Goal: Task Accomplishment & Management: Use online tool/utility

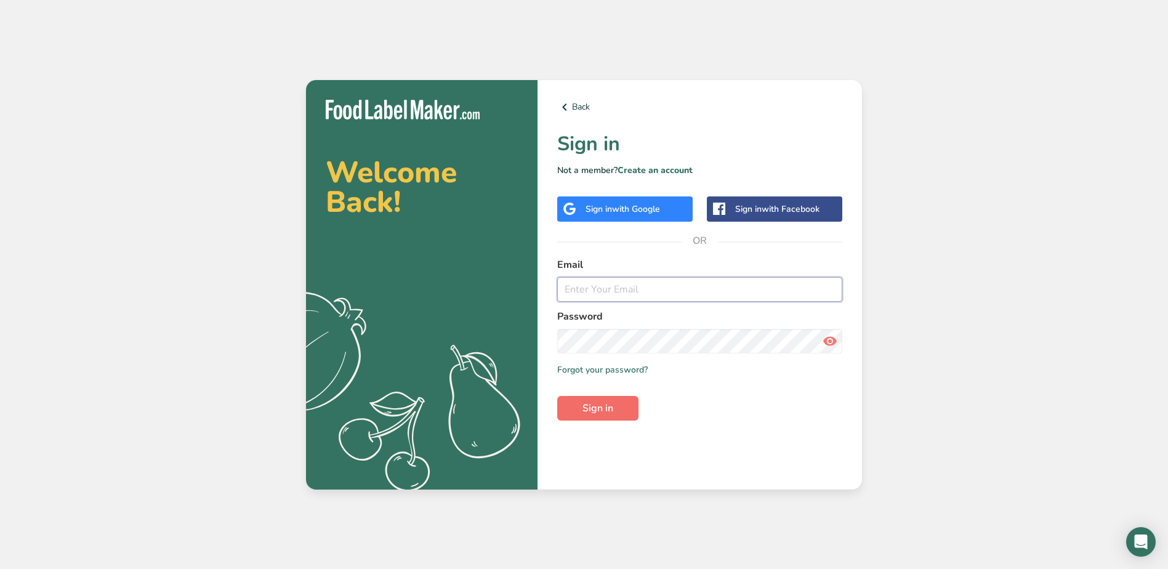
type input "[EMAIL_ADDRESS][DOMAIN_NAME]"
click at [587, 416] on button "Sign in" at bounding box center [597, 408] width 81 height 25
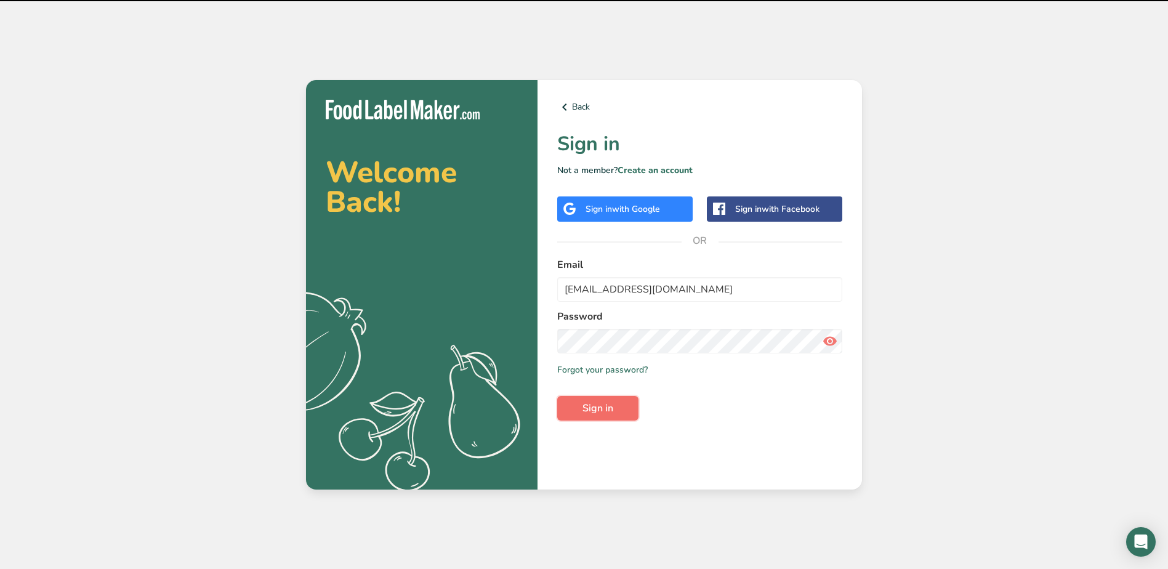
click at [587, 416] on button "Sign in" at bounding box center [597, 408] width 81 height 25
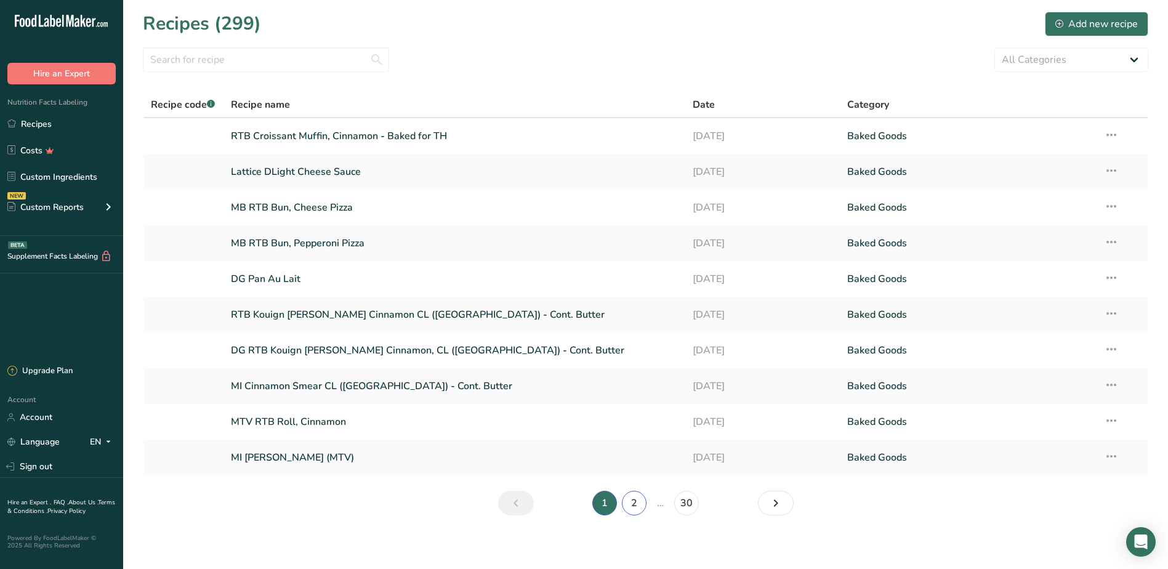
click at [637, 502] on link "2" at bounding box center [634, 503] width 25 height 25
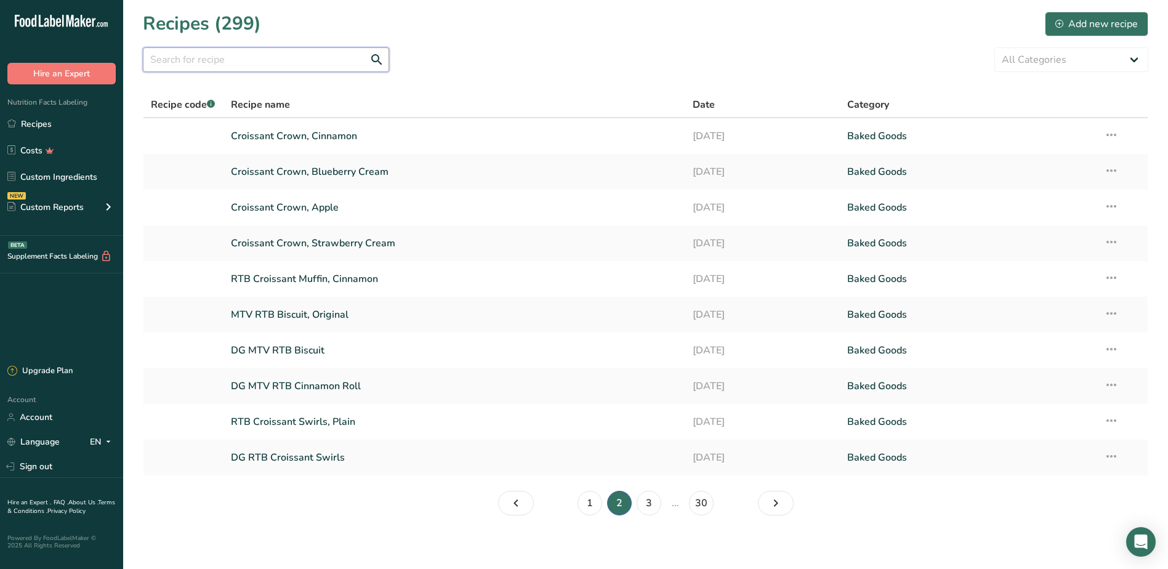
click at [223, 69] on input "text" at bounding box center [266, 59] width 246 height 25
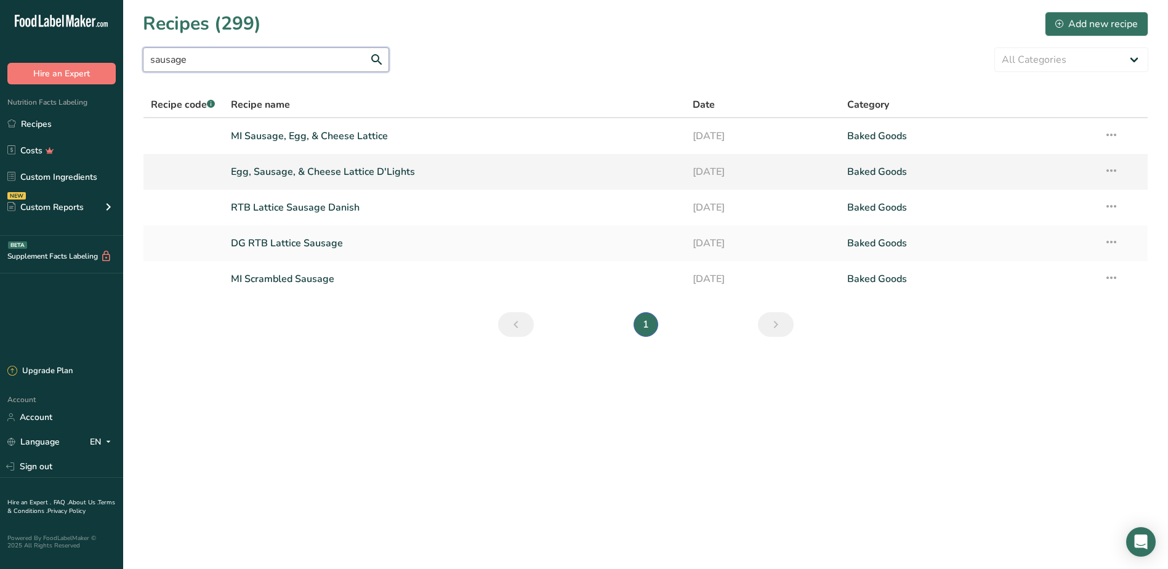
type input "sausage"
click at [263, 169] on link "Egg, Sausage, & Cheese Lattice D'Lights" at bounding box center [454, 172] width 447 height 26
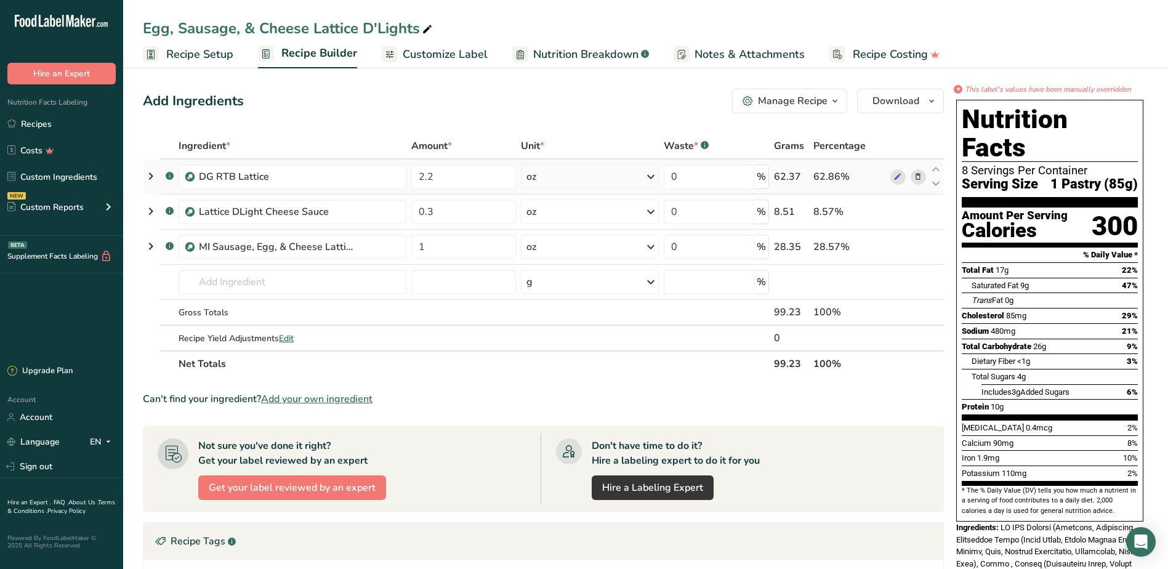
click at [146, 182] on icon at bounding box center [150, 176] width 15 height 22
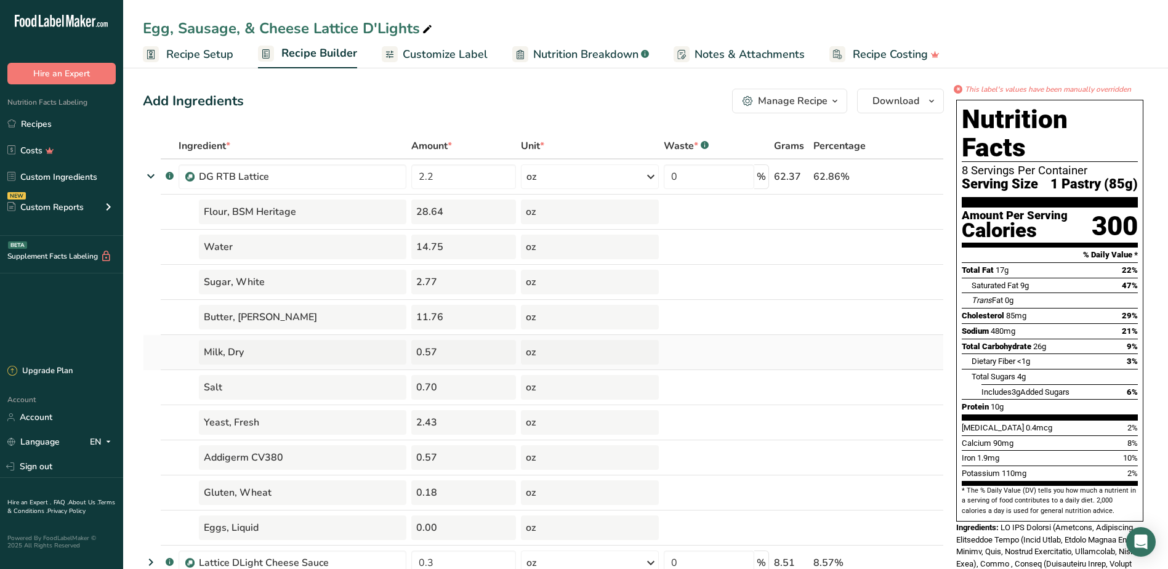
scroll to position [62, 0]
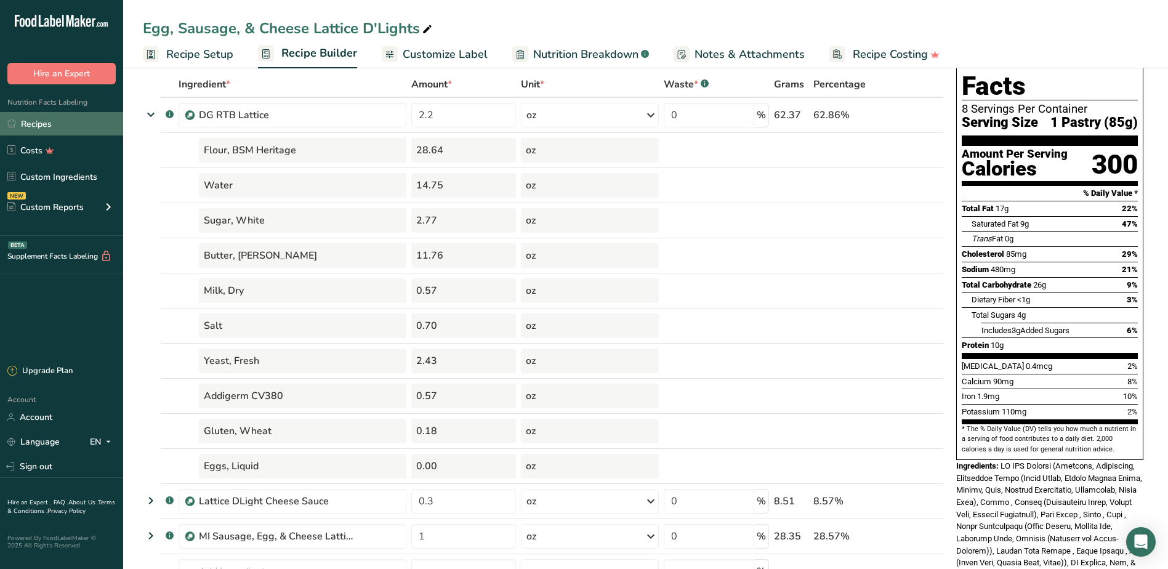
click at [48, 127] on link "Recipes" at bounding box center [61, 123] width 123 height 23
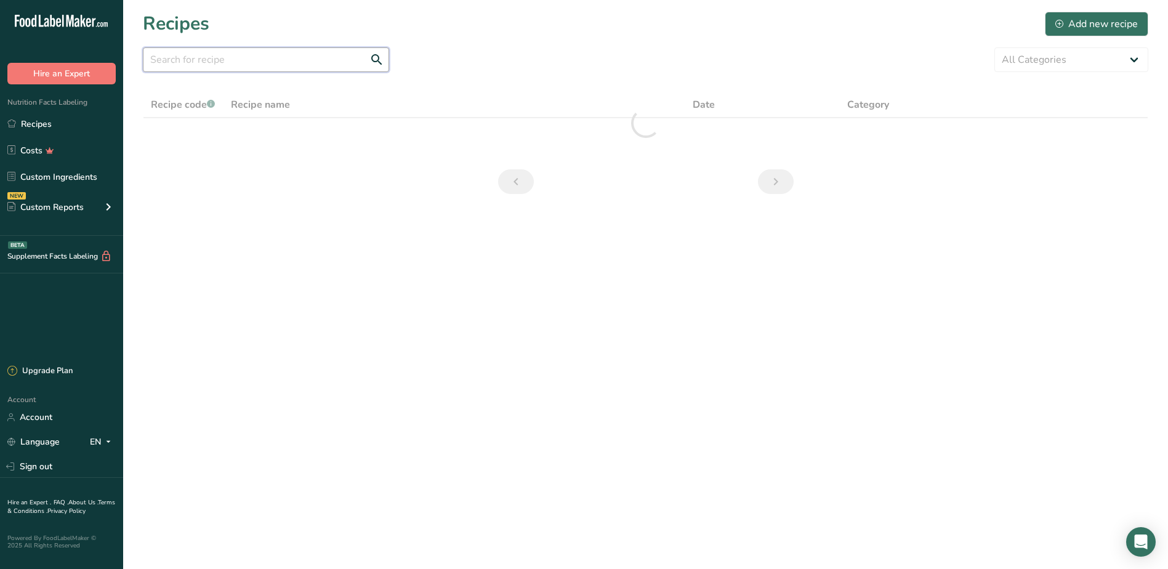
click at [252, 60] on input "text" at bounding box center [266, 59] width 246 height 25
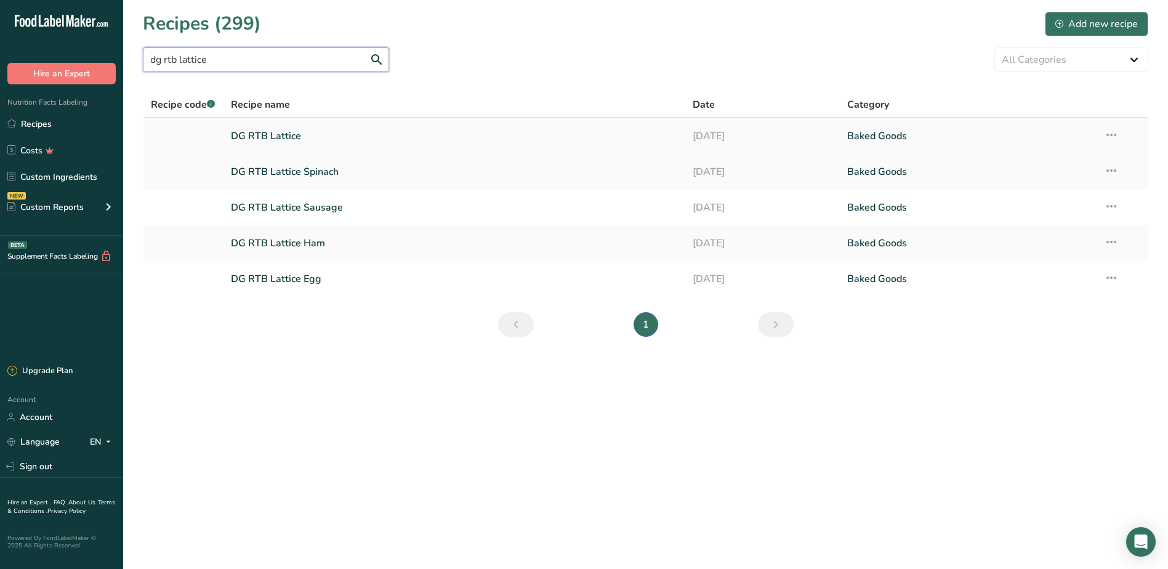
type input "dg rtb lattice"
click at [273, 137] on link "DG RTB Lattice" at bounding box center [454, 136] width 447 height 26
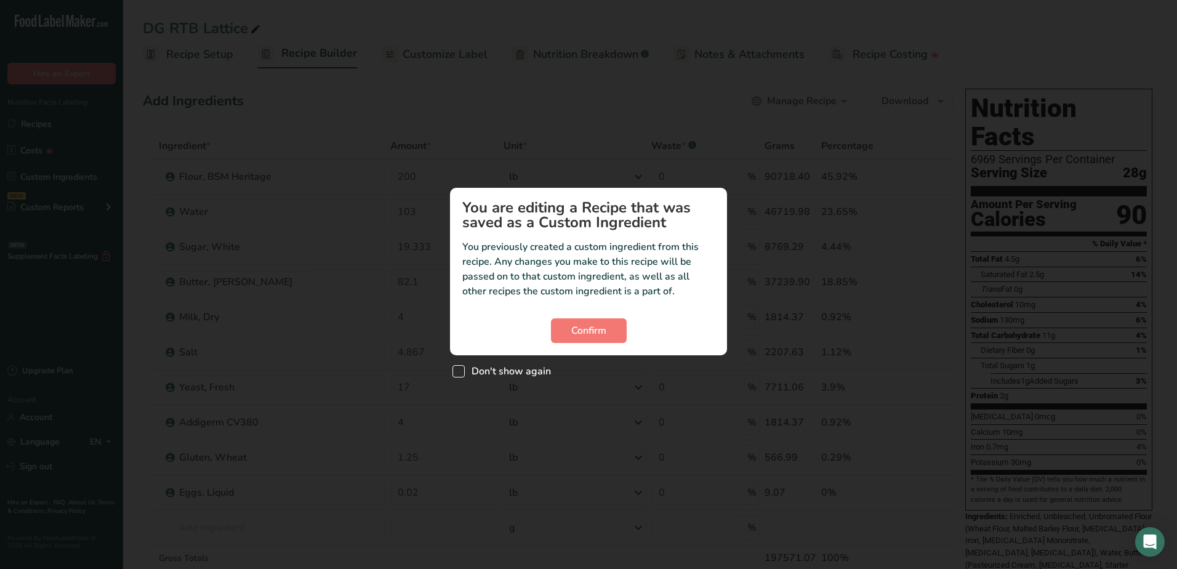
click at [455, 373] on span "Custom ingredient modal" at bounding box center [458, 371] width 12 height 12
click at [455, 373] on input "Don't show again" at bounding box center [456, 371] width 8 height 8
checkbox input "true"
click at [578, 332] on span "Confirm" at bounding box center [588, 330] width 35 height 15
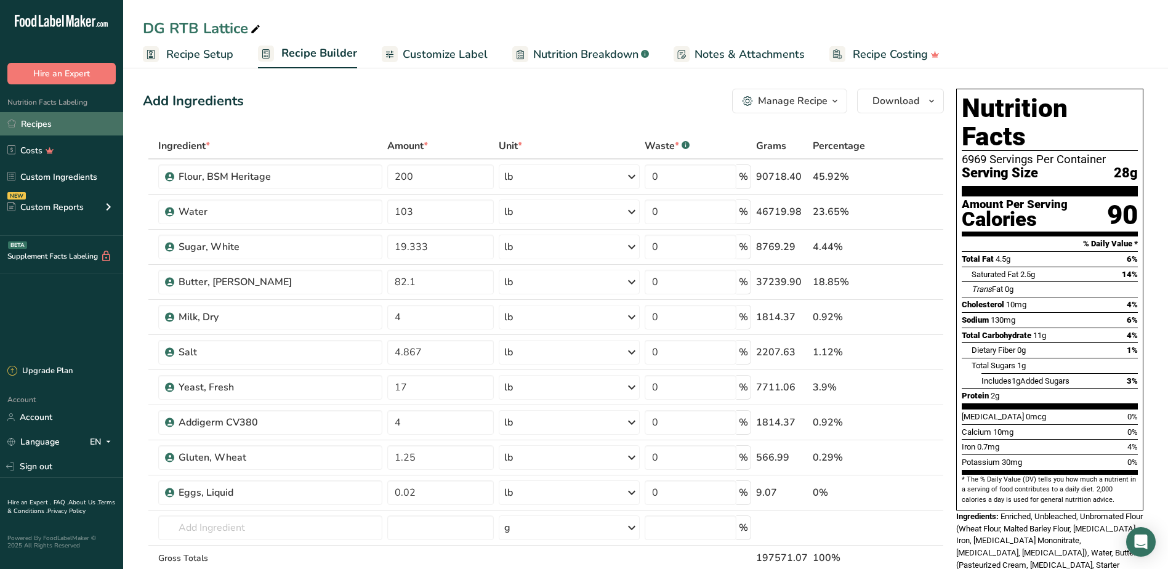
click at [41, 126] on link "Recipes" at bounding box center [61, 123] width 123 height 23
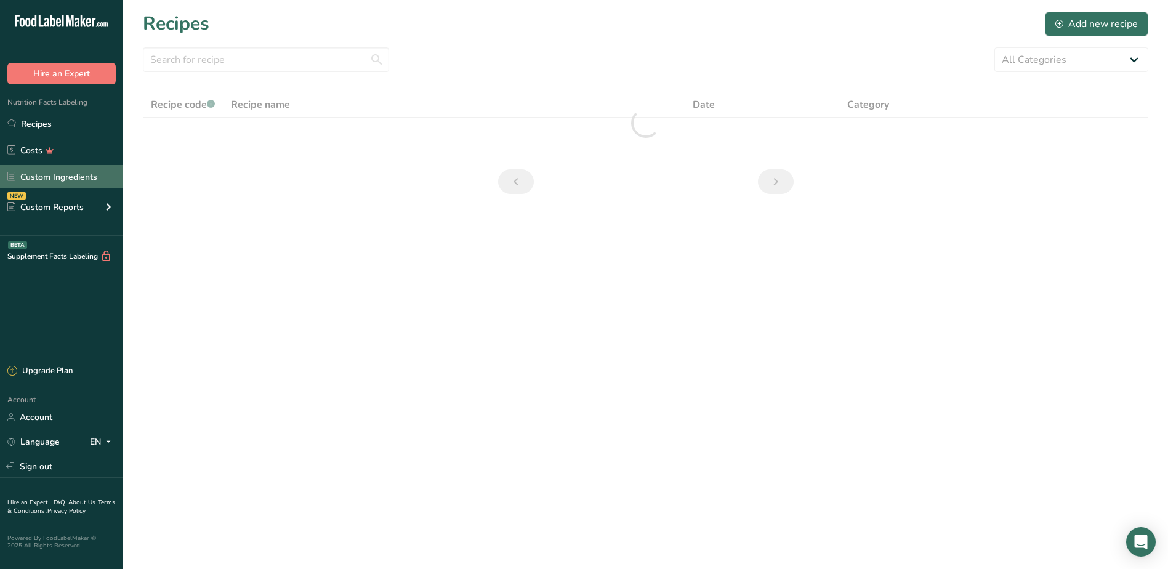
click at [92, 171] on link "Custom Ingredients" at bounding box center [61, 176] width 123 height 23
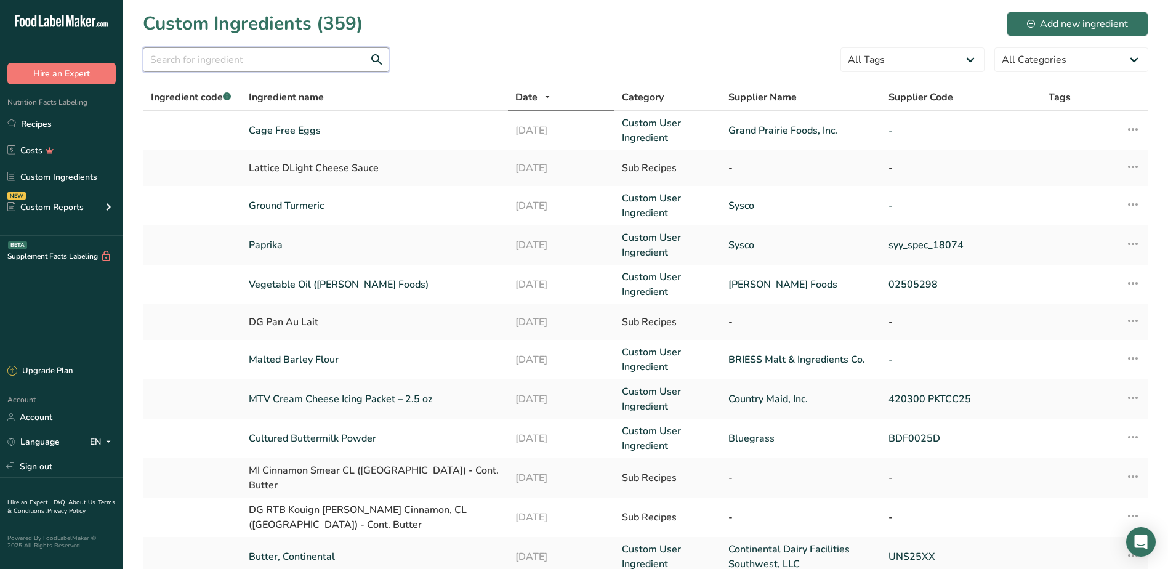
click at [249, 68] on input "text" at bounding box center [266, 59] width 246 height 25
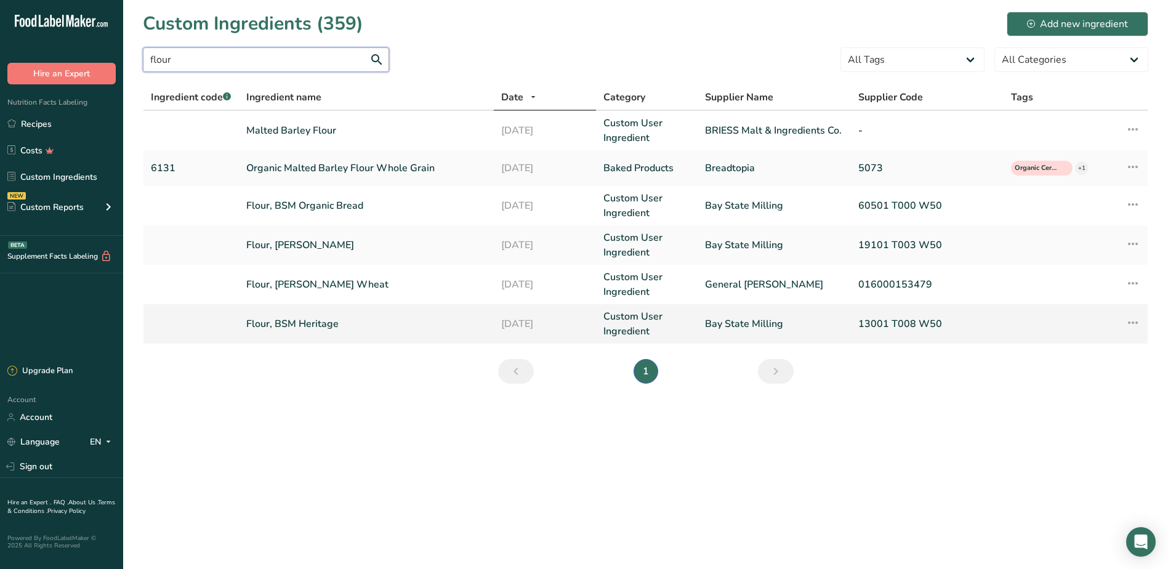
type input "flour"
click at [282, 329] on link "Flour, BSM Heritage" at bounding box center [366, 323] width 240 height 15
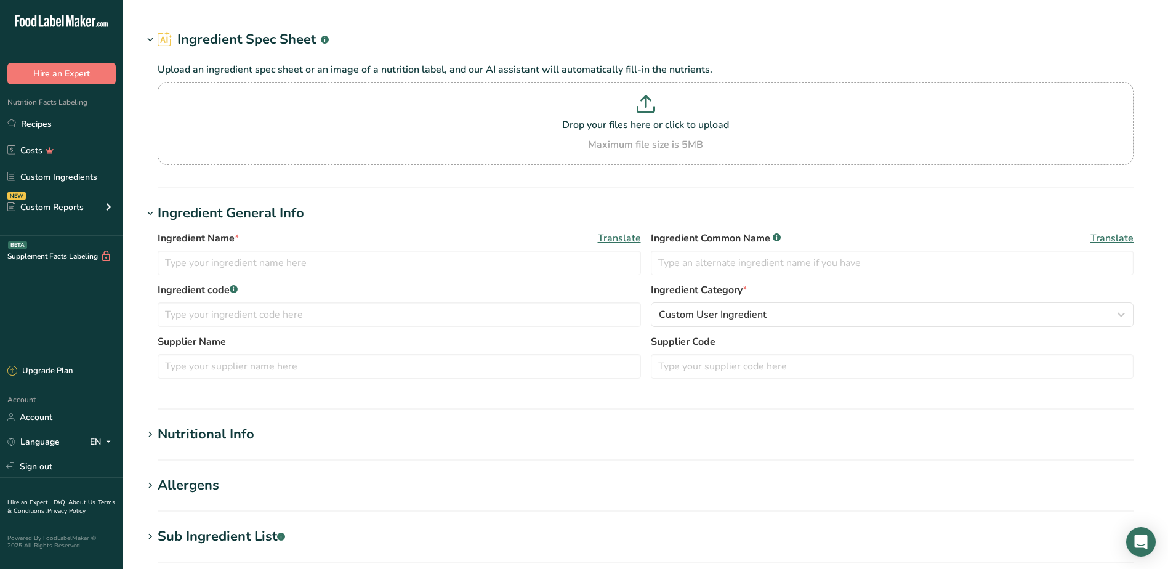
type input "Flour, BSM Heritage"
type input "Enriched, Unbleached, Unbromated Flour"
type input "Bay State Milling"
type input "13001 T008 W50"
type input "100"
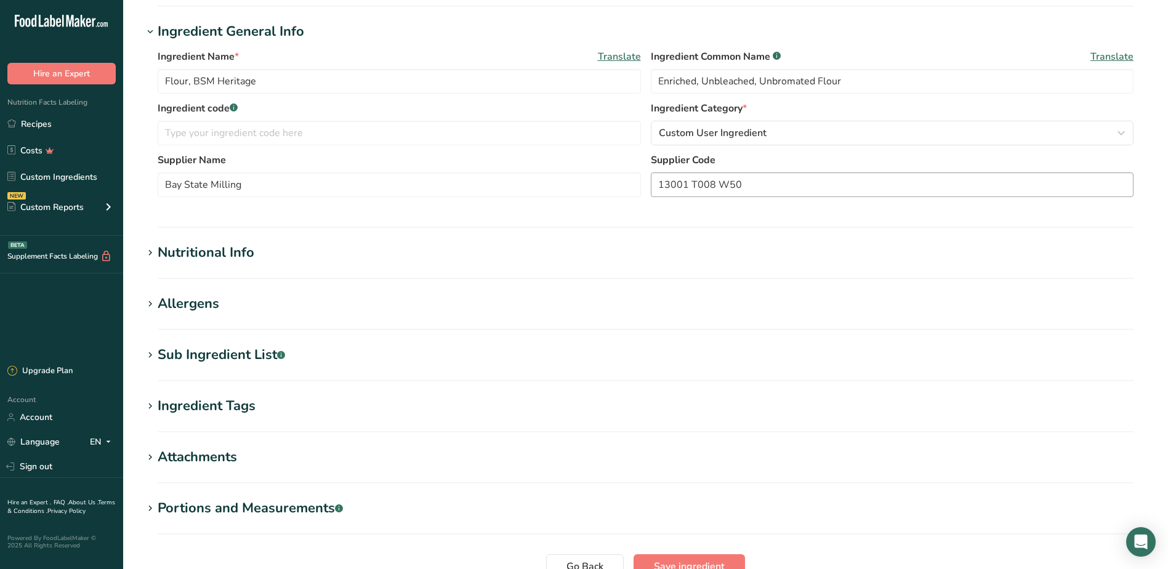
scroll to position [308, 0]
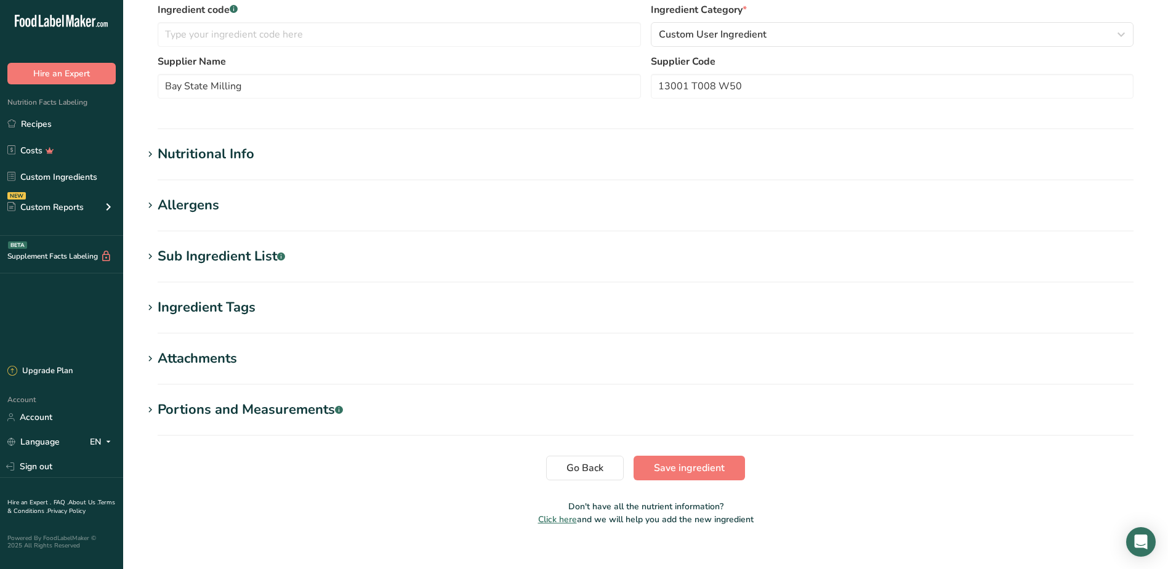
click at [185, 150] on div "Nutritional Info" at bounding box center [206, 154] width 97 height 20
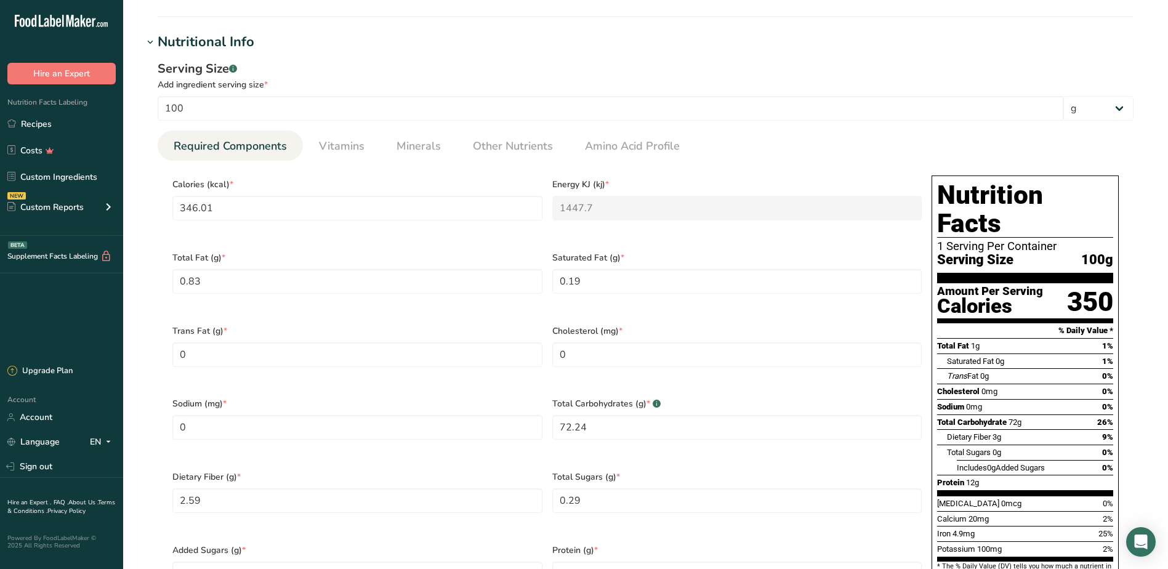
scroll to position [431, 0]
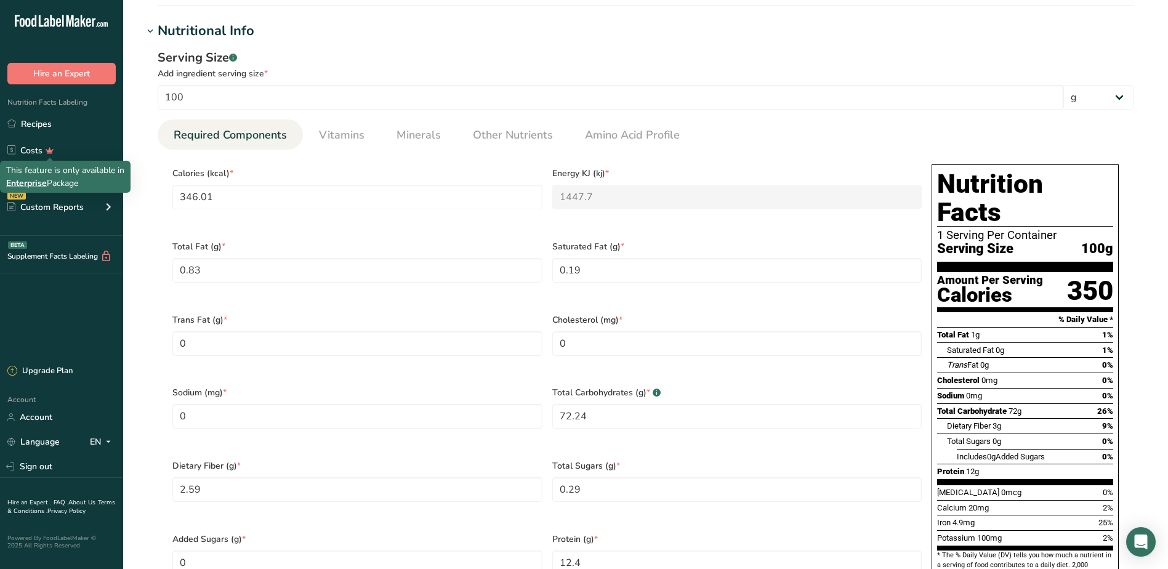
click at [55, 184] on div "This feature is only available in Enterprise Package" at bounding box center [65, 177] width 118 height 26
click at [71, 182] on div "This feature is only available in Enterprise Package" at bounding box center [65, 177] width 118 height 26
click at [106, 176] on link "Custom Ingredients" at bounding box center [61, 176] width 123 height 23
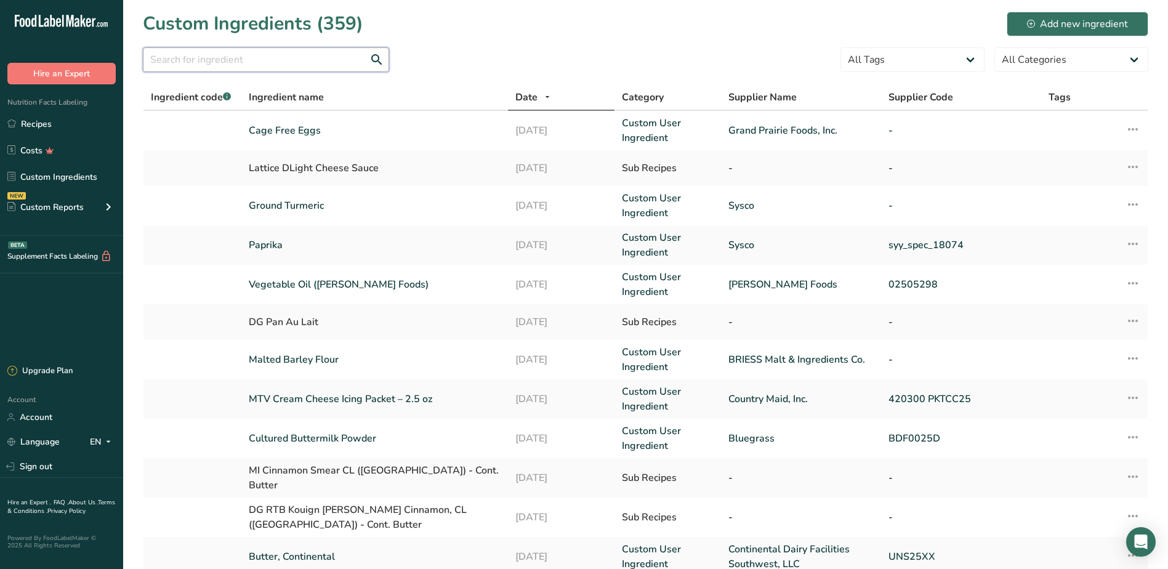
click at [304, 67] on input "text" at bounding box center [266, 59] width 246 height 25
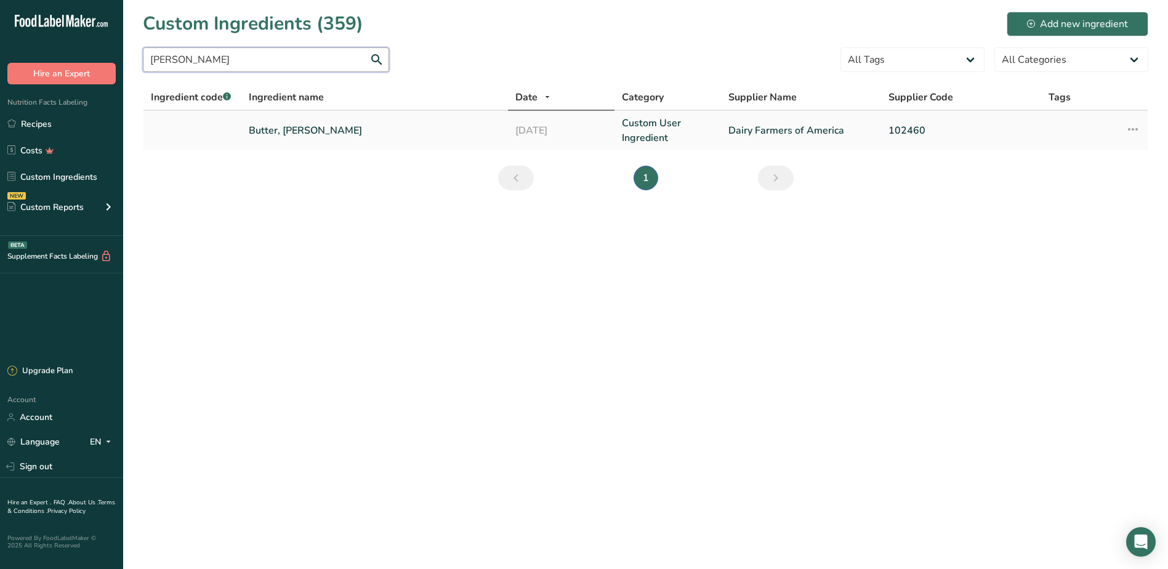
type input "[PERSON_NAME]"
click at [318, 132] on link "Butter, [PERSON_NAME]" at bounding box center [375, 130] width 252 height 15
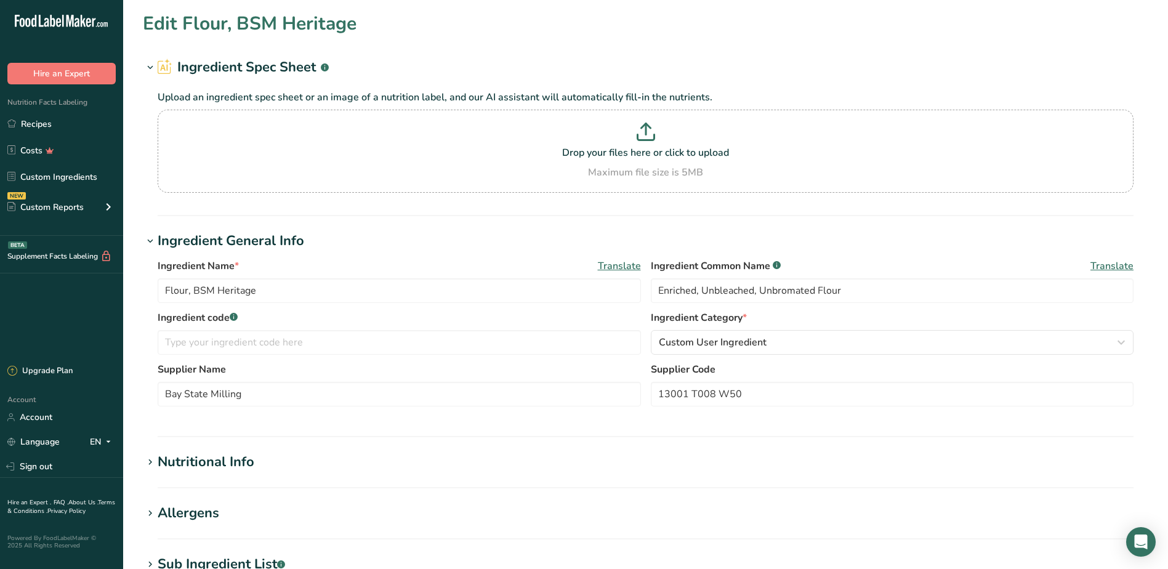
type input "Butter, [PERSON_NAME]"
type input "Butter"
type input "Dairy Farmers of America"
type input "102460"
type input "717"
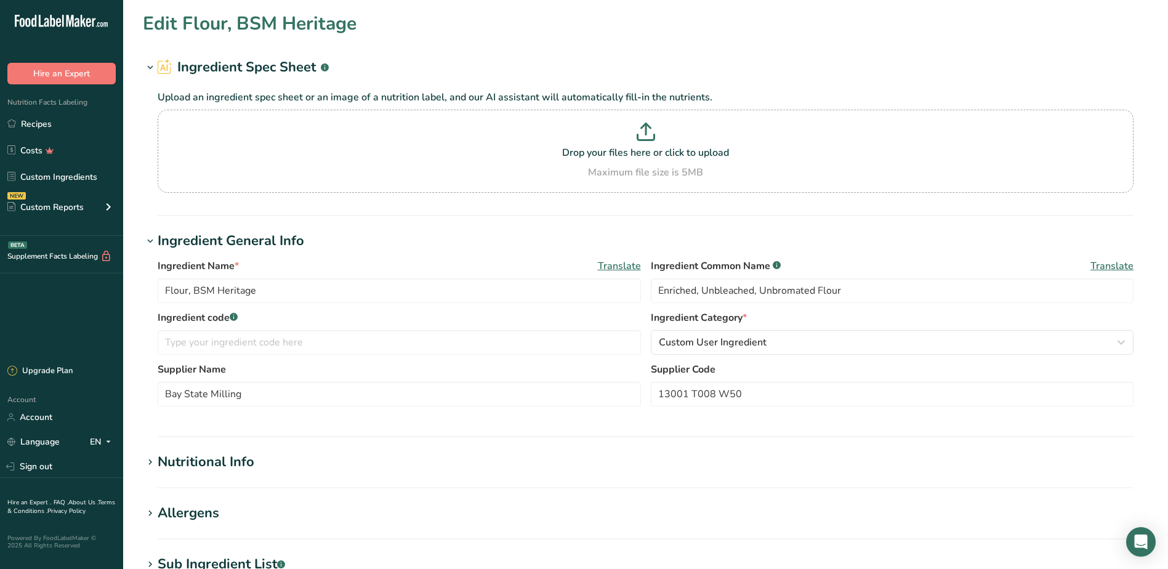
type KJ "2999.9"
type Fat "81.11"
type Fat "50.49"
type Fat "3.27"
type input "215"
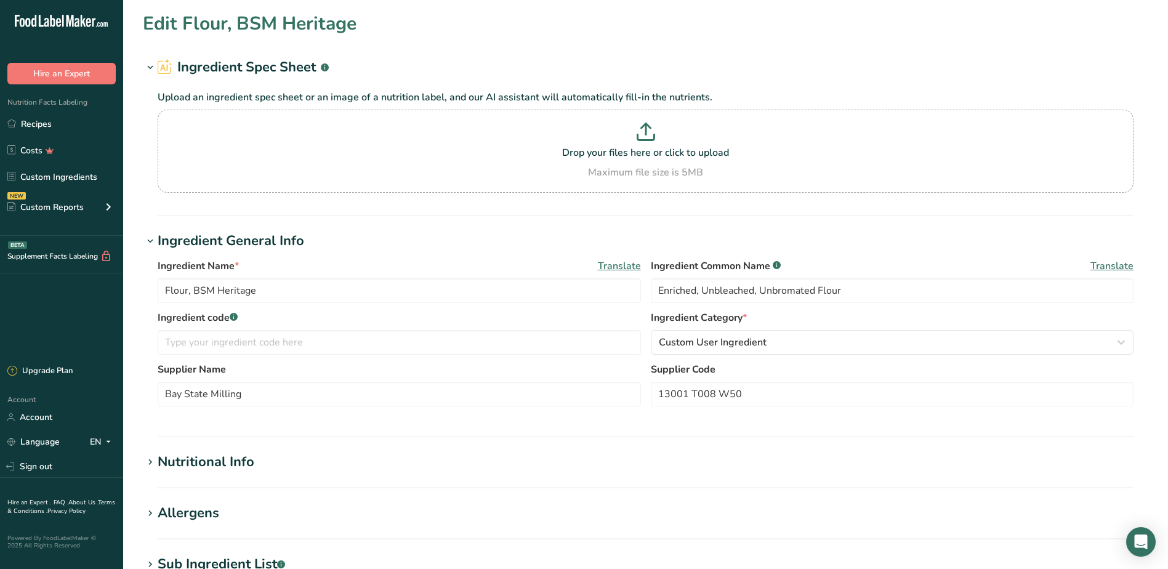
type input "11"
type Carbohydrates "0.06"
type Fiber "0"
type Sugars "0.06"
type Sugars "0"
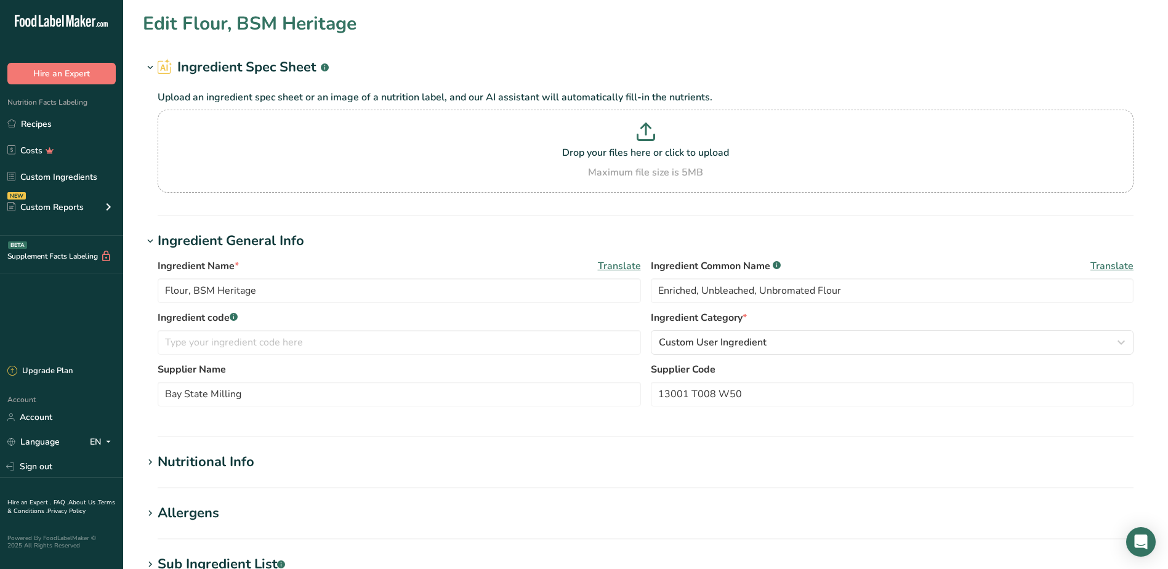
type input "0.85"
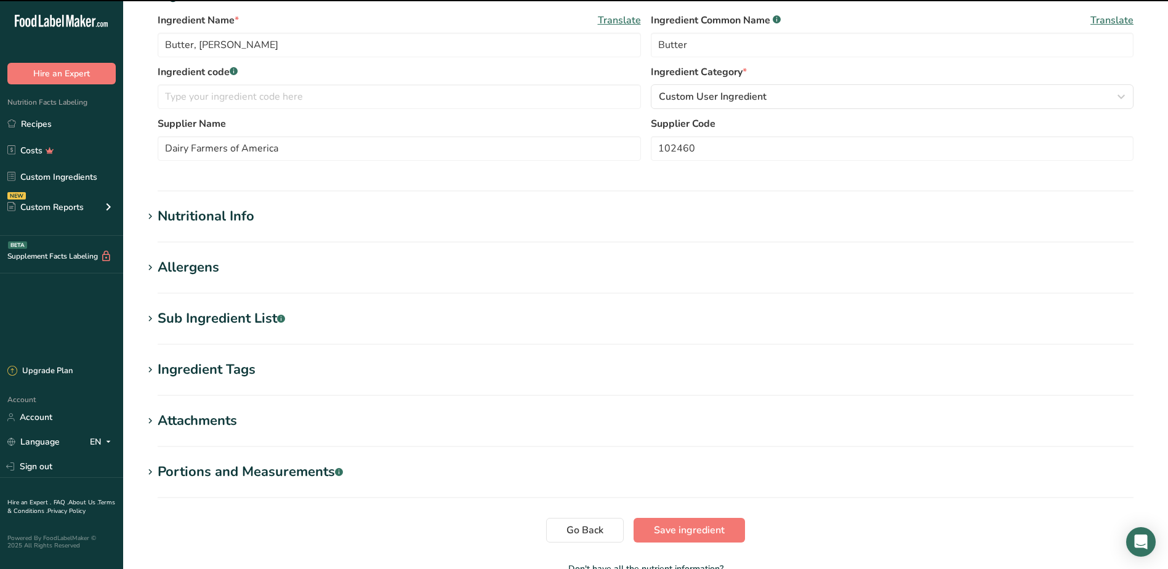
scroll to position [246, 0]
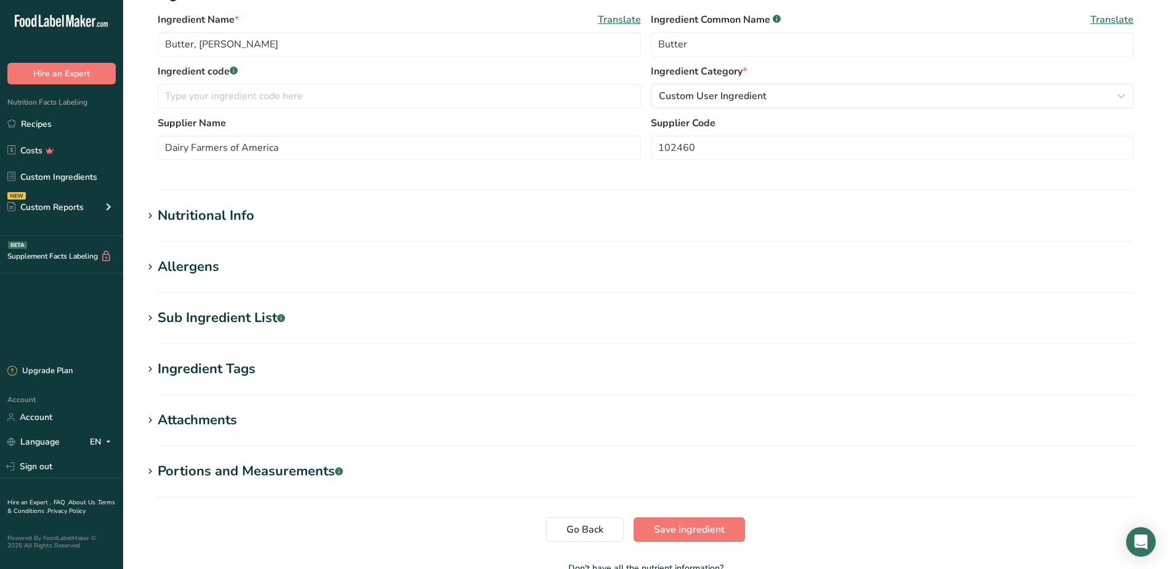
click at [179, 215] on div "Nutritional Info" at bounding box center [206, 216] width 97 height 20
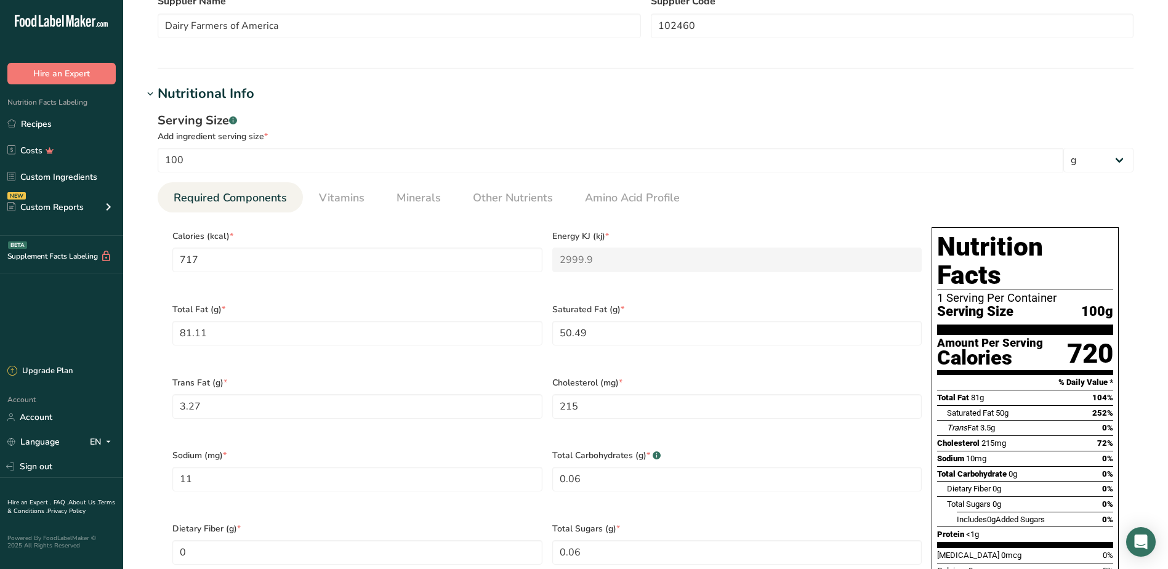
scroll to position [369, 0]
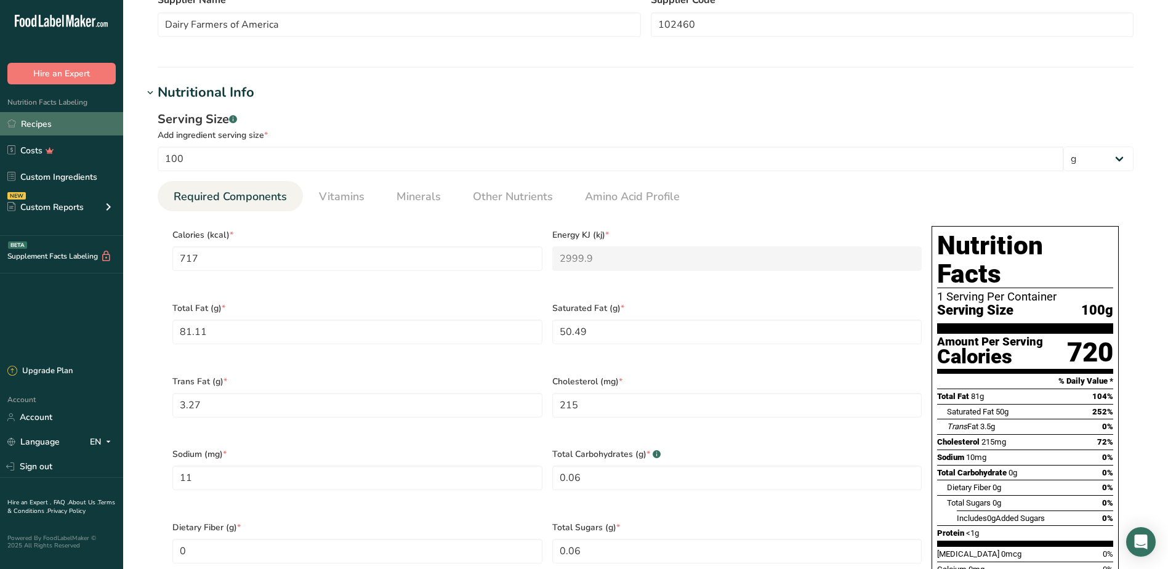
click at [30, 132] on link "Recipes" at bounding box center [61, 123] width 123 height 23
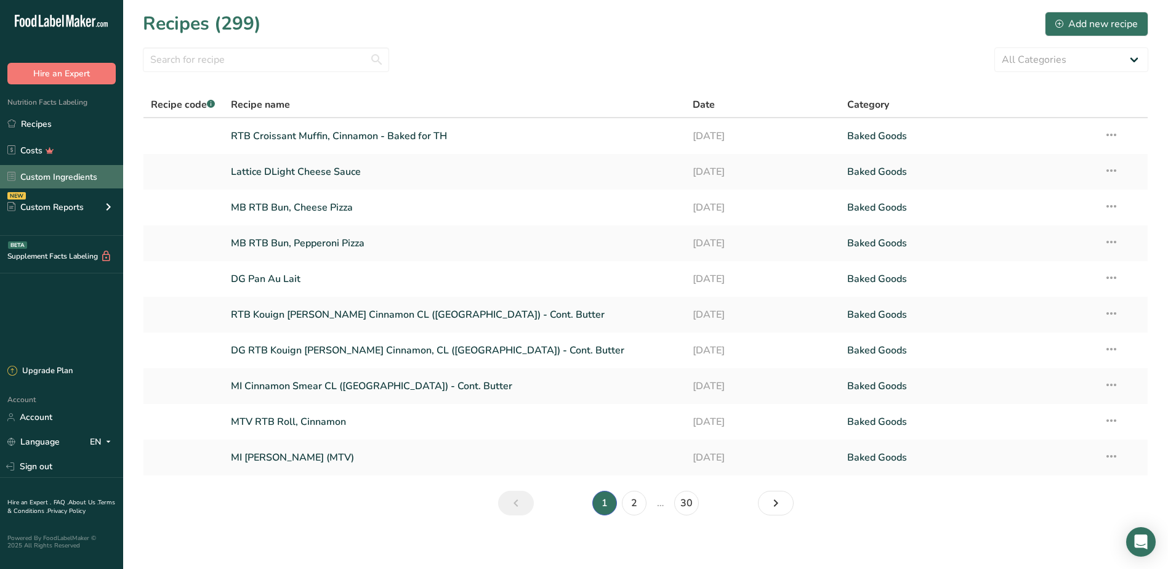
click at [45, 174] on link "Custom Ingredients" at bounding box center [61, 176] width 123 height 23
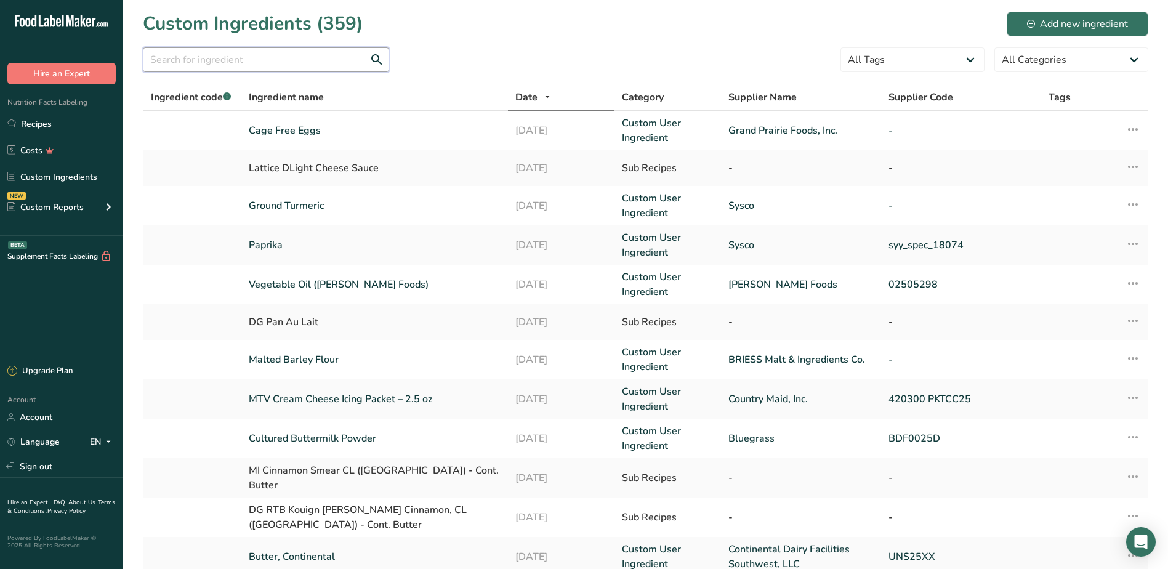
click at [231, 58] on input "text" at bounding box center [266, 59] width 246 height 25
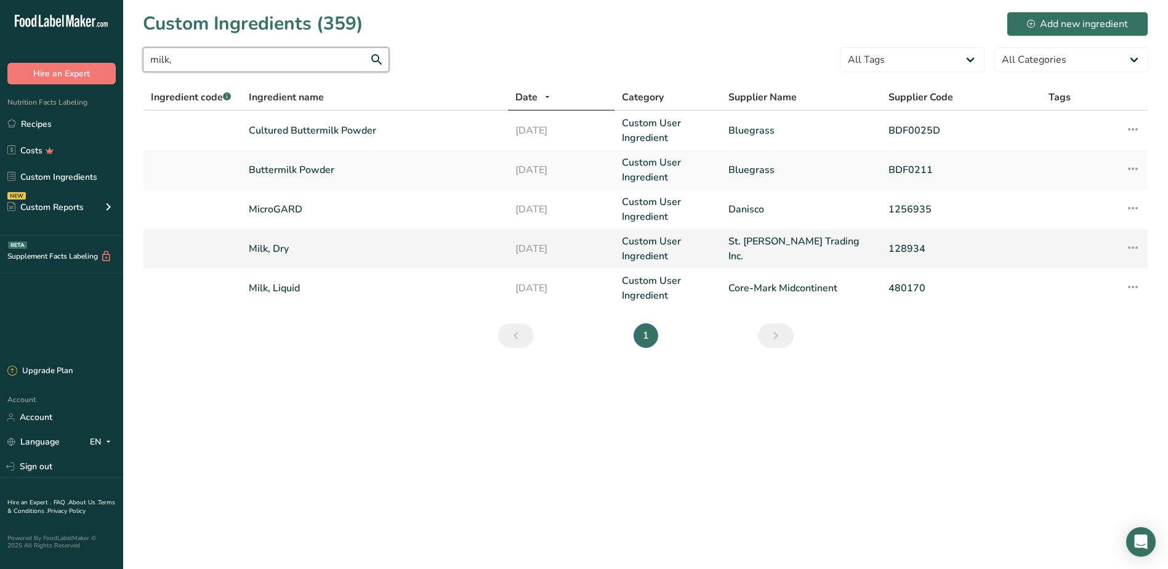
type input "milk,"
click at [281, 252] on link "Milk, Dry" at bounding box center [375, 248] width 252 height 15
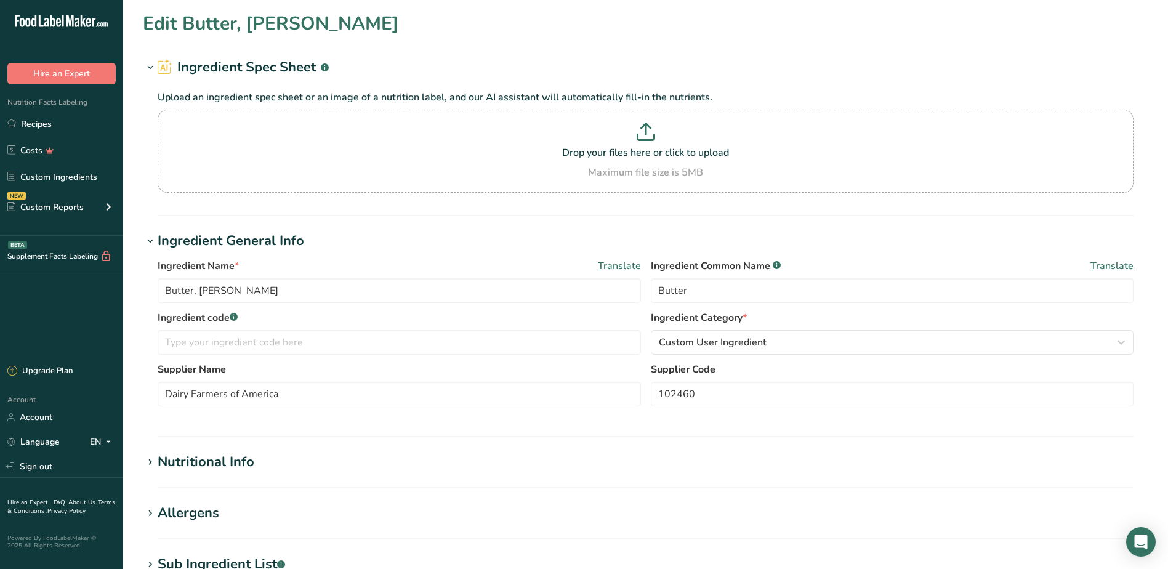
type input "Milk, Dry"
type input "Nonfat Milk Powder"
type input "St. [PERSON_NAME] Trading Inc."
type input "128934"
type input "357.4"
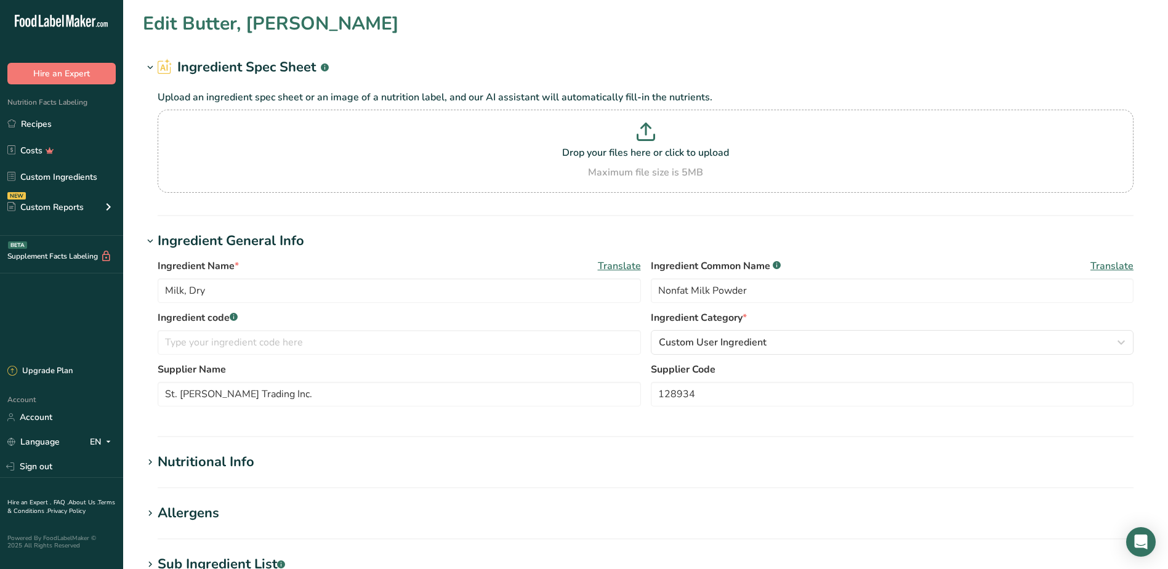
type KJ "1495.4"
type Fat "0.59"
type Fat "0.38"
type Fat "0.1"
type input "34.7"
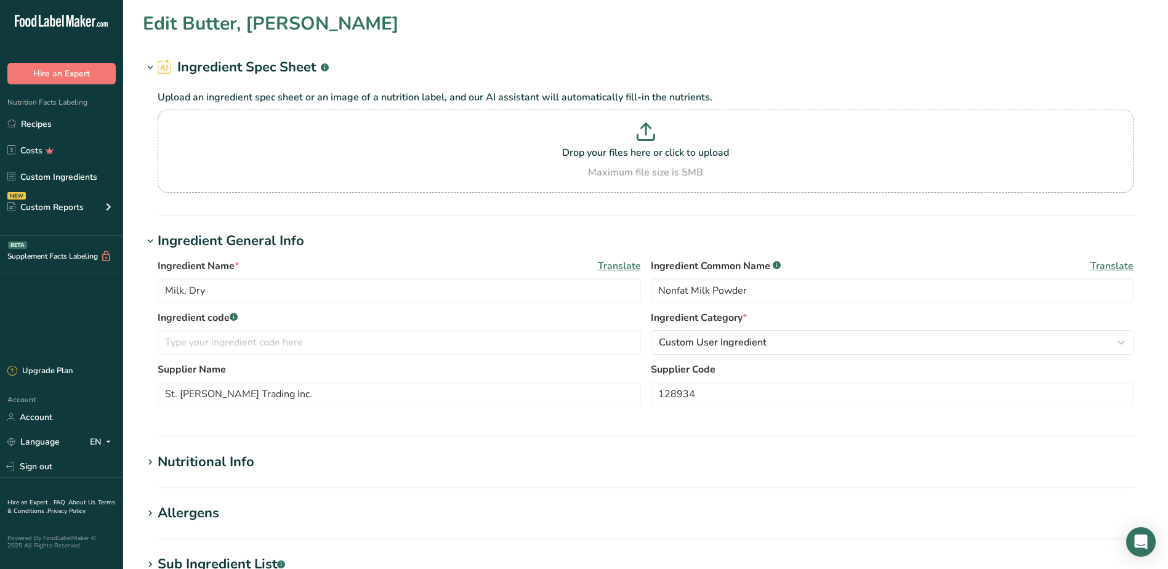
type input "415"
type Carbohydrates "50.2"
type Fiber "1.12"
type Sugars "46.45"
type Sugars "0"
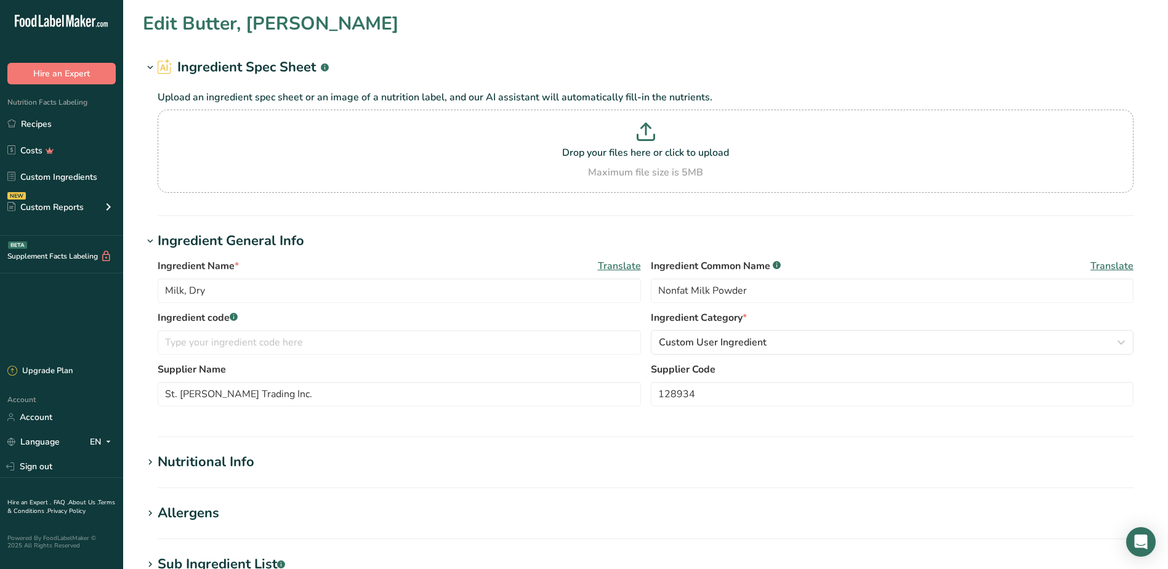
type input "37.83"
click at [180, 463] on div "Nutritional Info" at bounding box center [206, 462] width 97 height 20
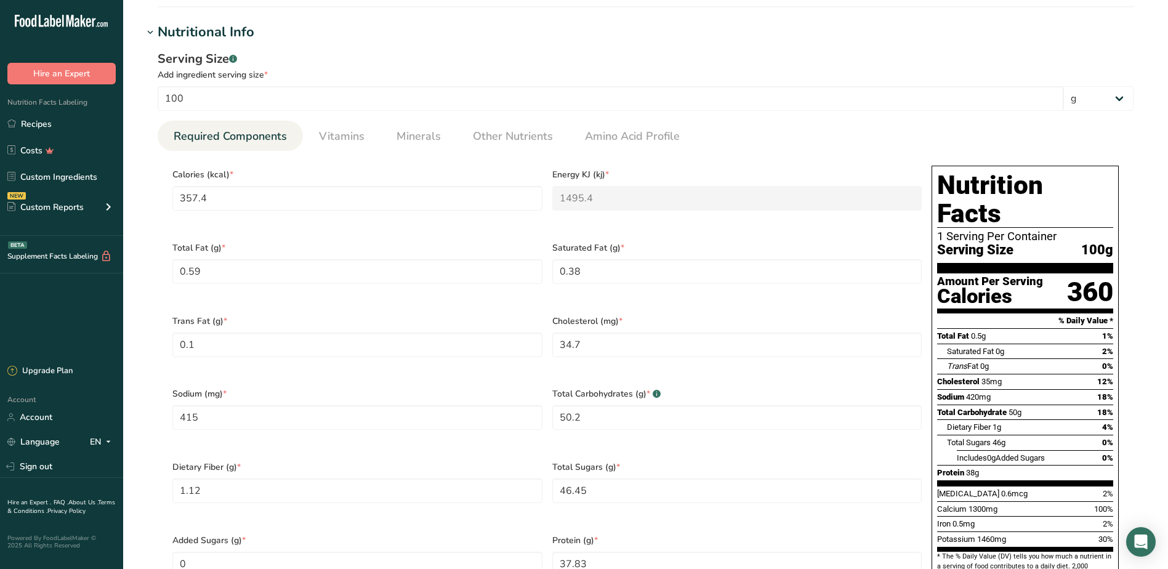
scroll to position [431, 0]
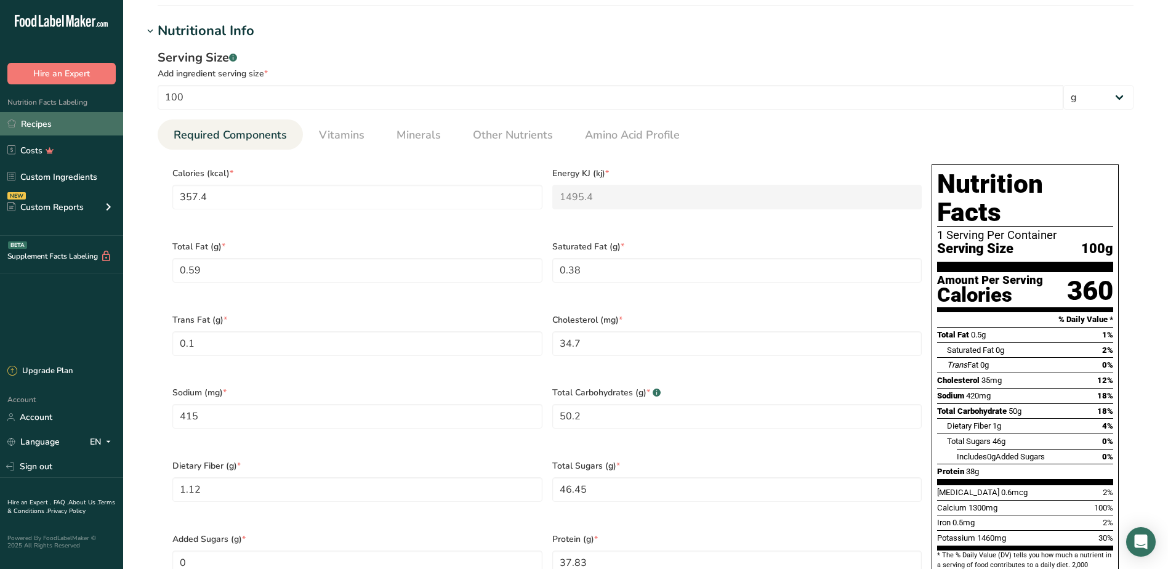
click at [44, 125] on link "Recipes" at bounding box center [61, 123] width 123 height 23
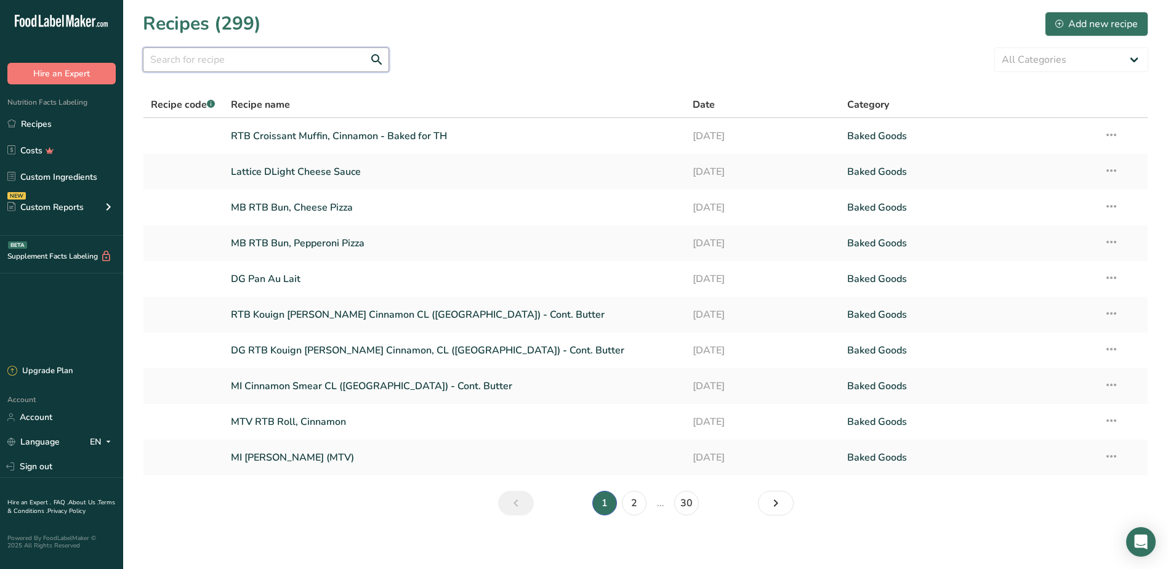
click at [281, 69] on input "text" at bounding box center [266, 59] width 246 height 25
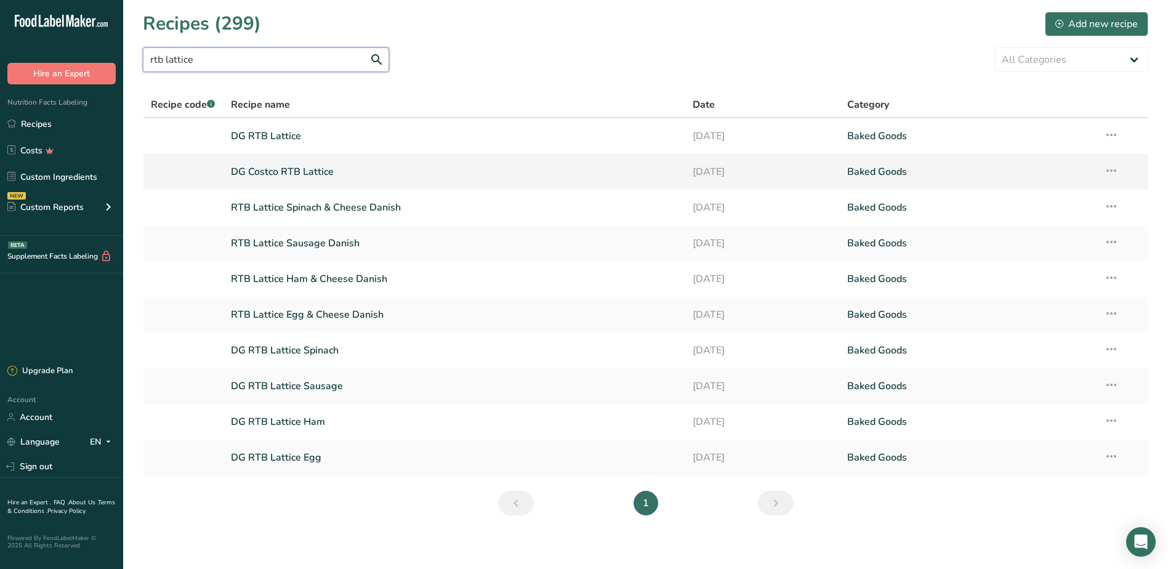
type input "rtb lattice"
click at [316, 165] on link "DG Costco RTB Lattice" at bounding box center [454, 172] width 447 height 26
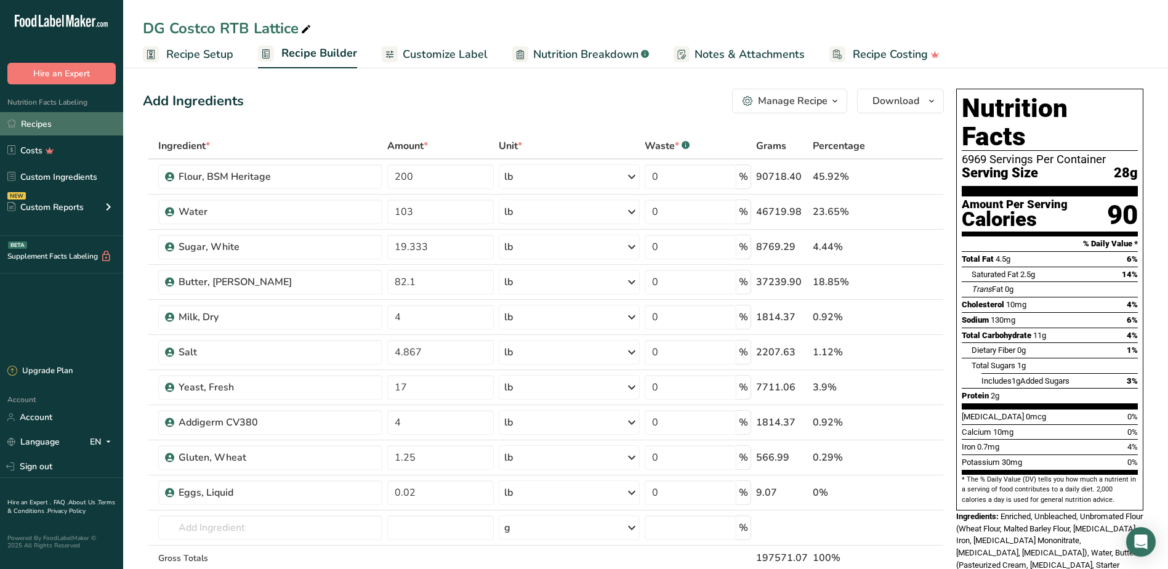
click at [14, 124] on icon at bounding box center [11, 123] width 9 height 9
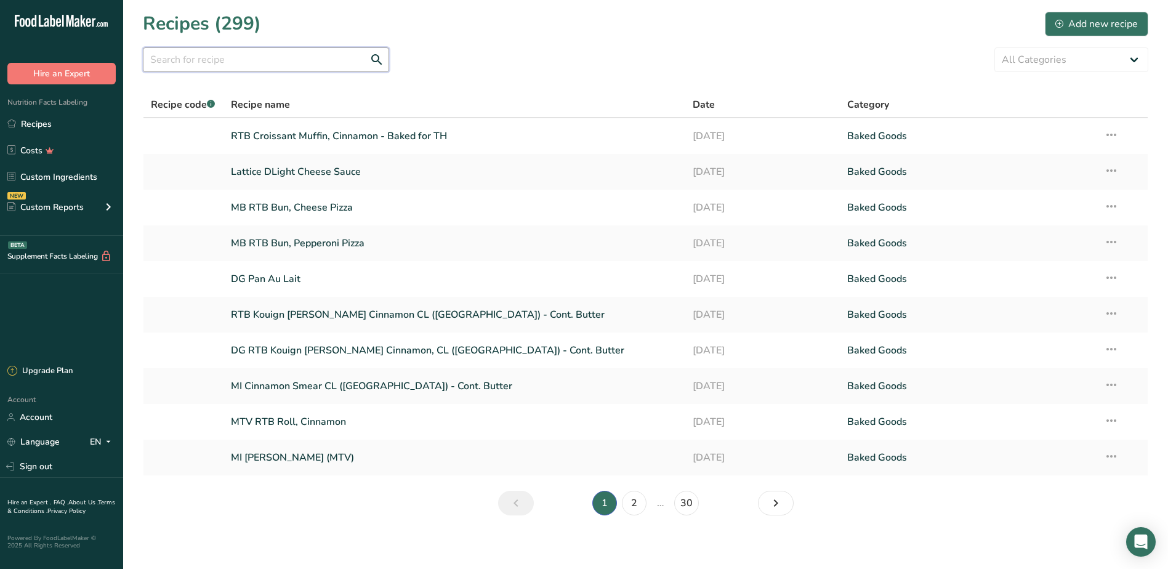
click at [183, 66] on input "text" at bounding box center [266, 59] width 246 height 25
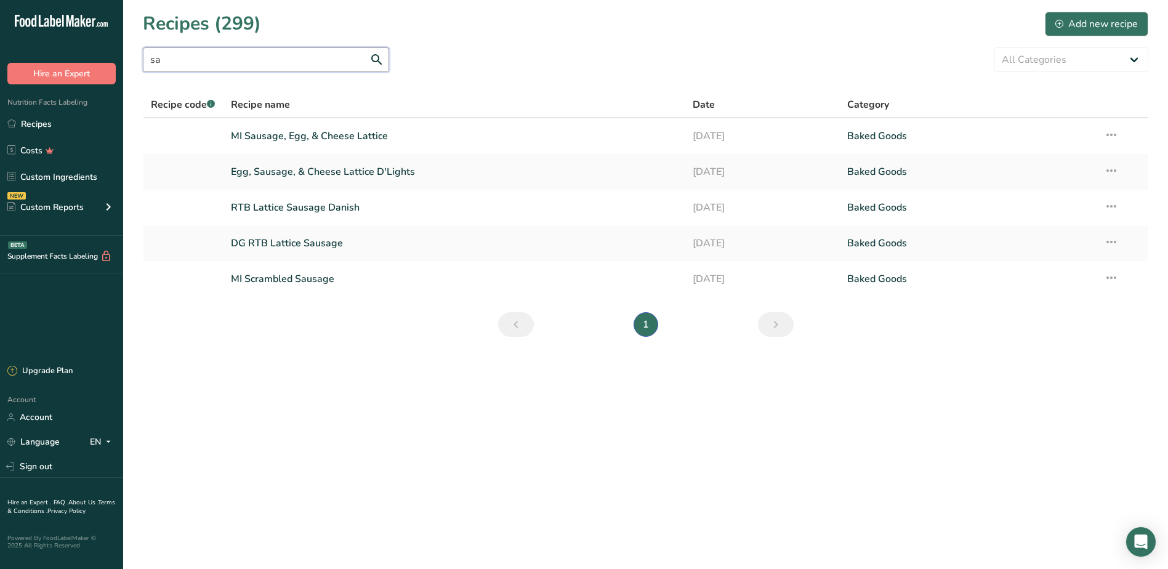
type input "s"
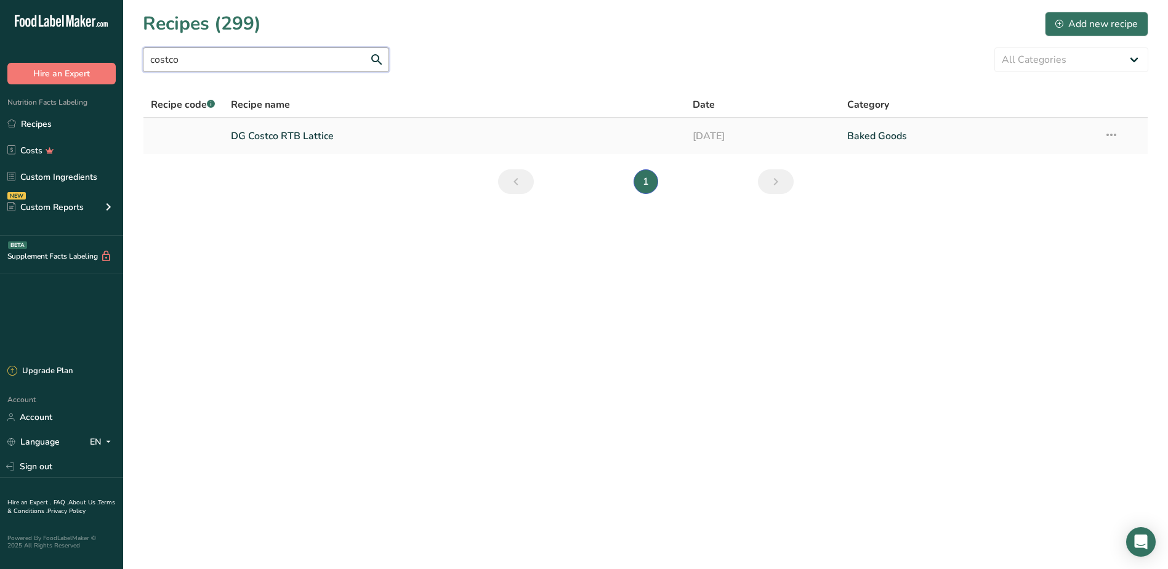
type input "costco"
click at [306, 138] on link "DG Costco RTB Lattice" at bounding box center [454, 136] width 447 height 26
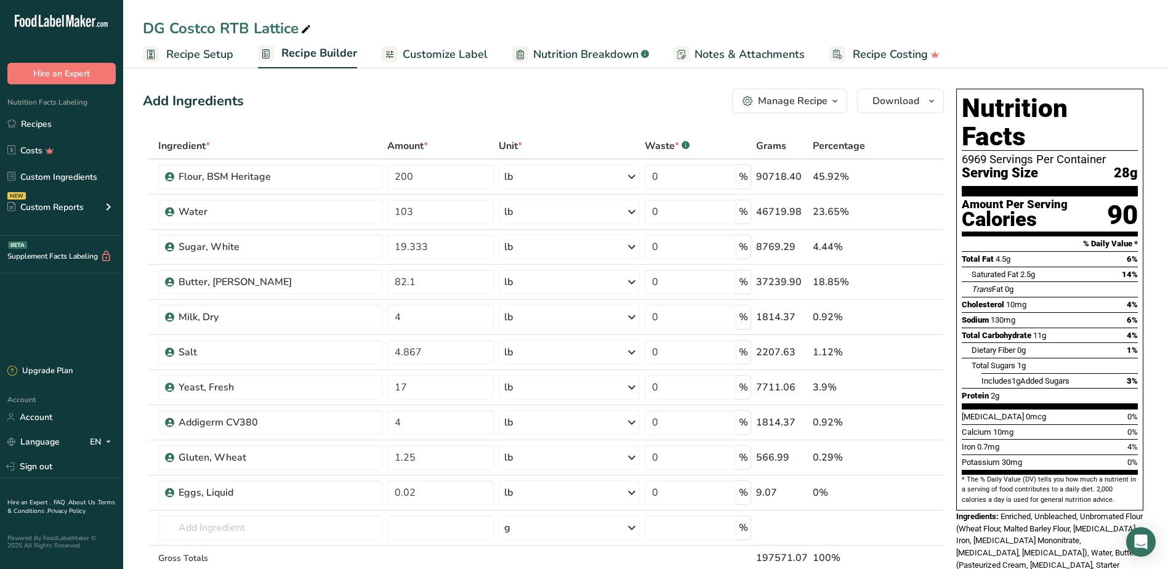
click at [191, 58] on span "Recipe Setup" at bounding box center [199, 54] width 67 height 17
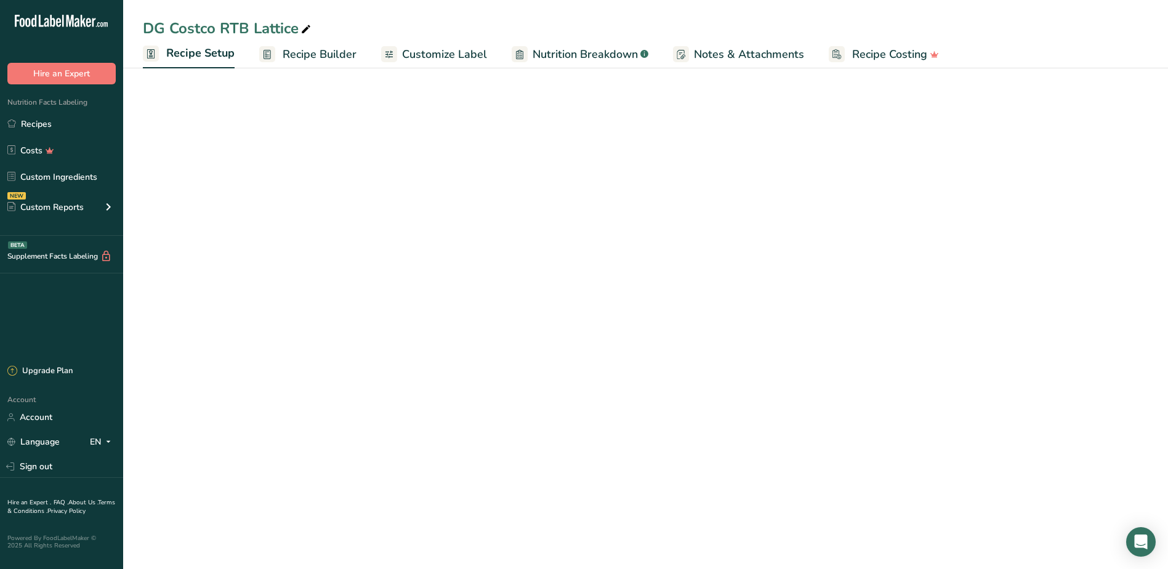
select select "5"
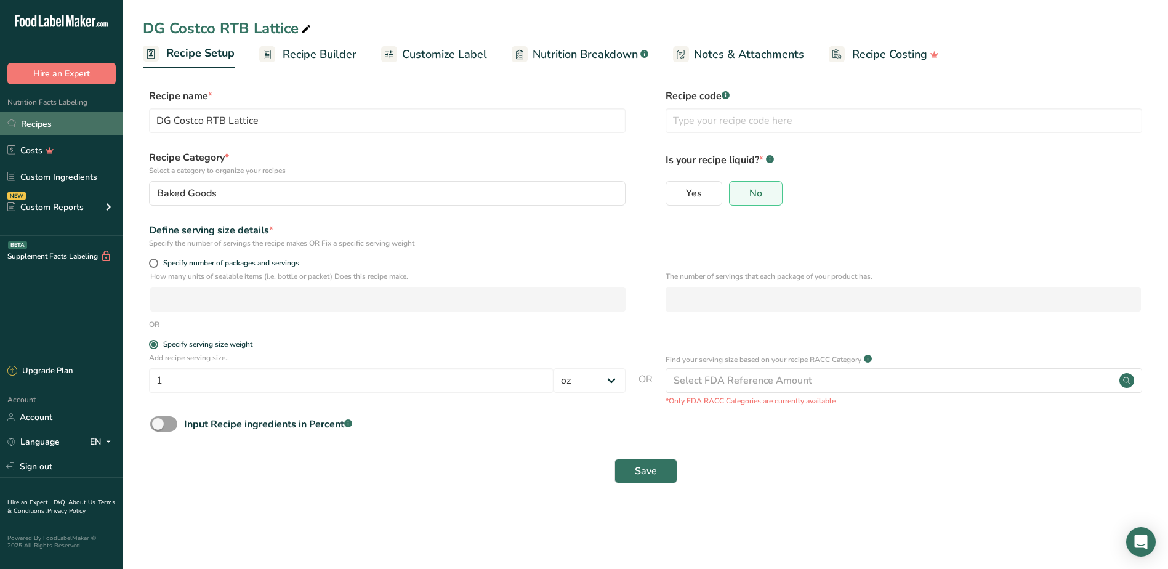
click at [51, 130] on link "Recipes" at bounding box center [61, 123] width 123 height 23
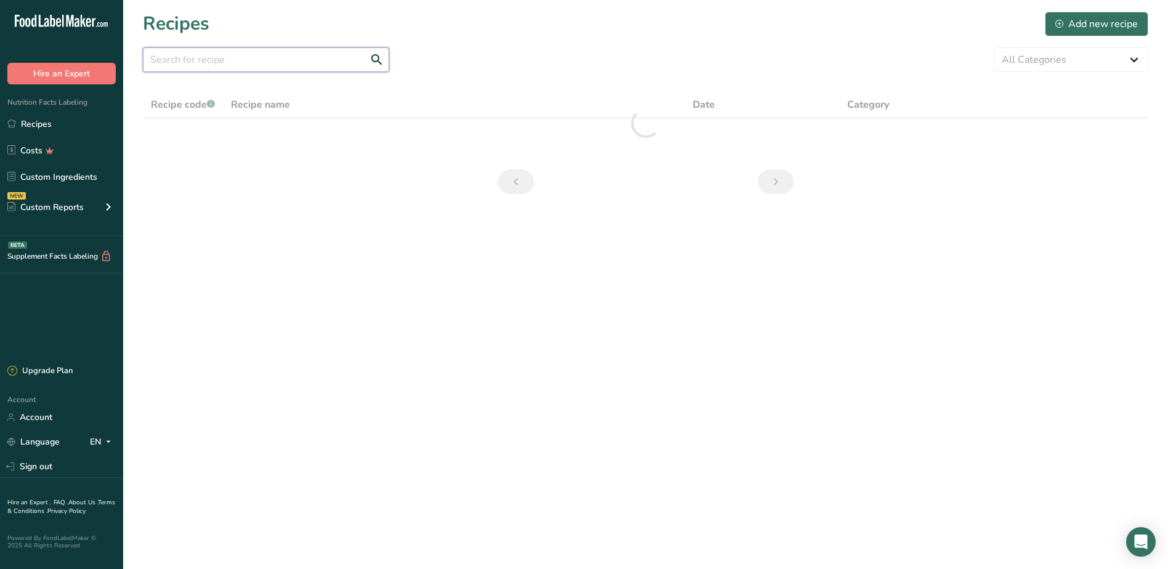
click at [209, 58] on input "text" at bounding box center [266, 59] width 246 height 25
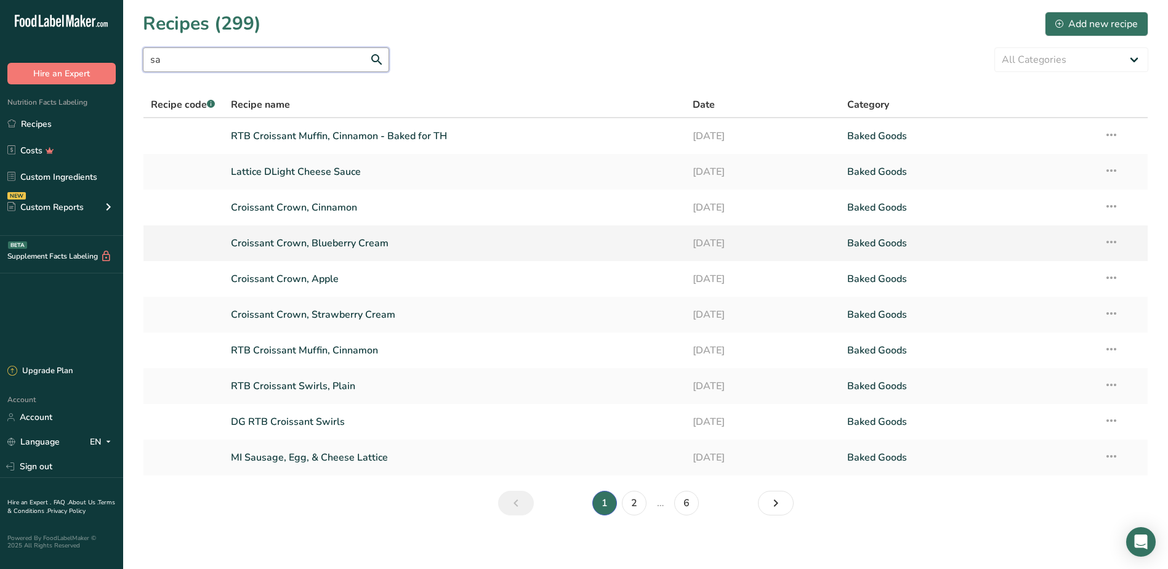
type input "s"
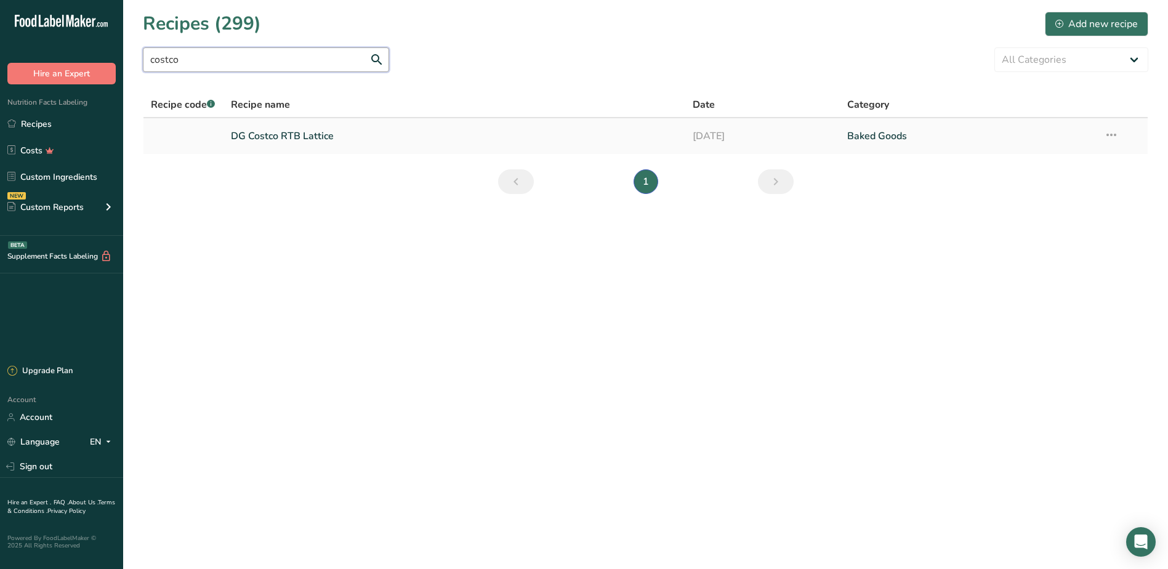
type input "costco"
click at [271, 132] on link "DG Costco RTB Lattice" at bounding box center [454, 136] width 447 height 26
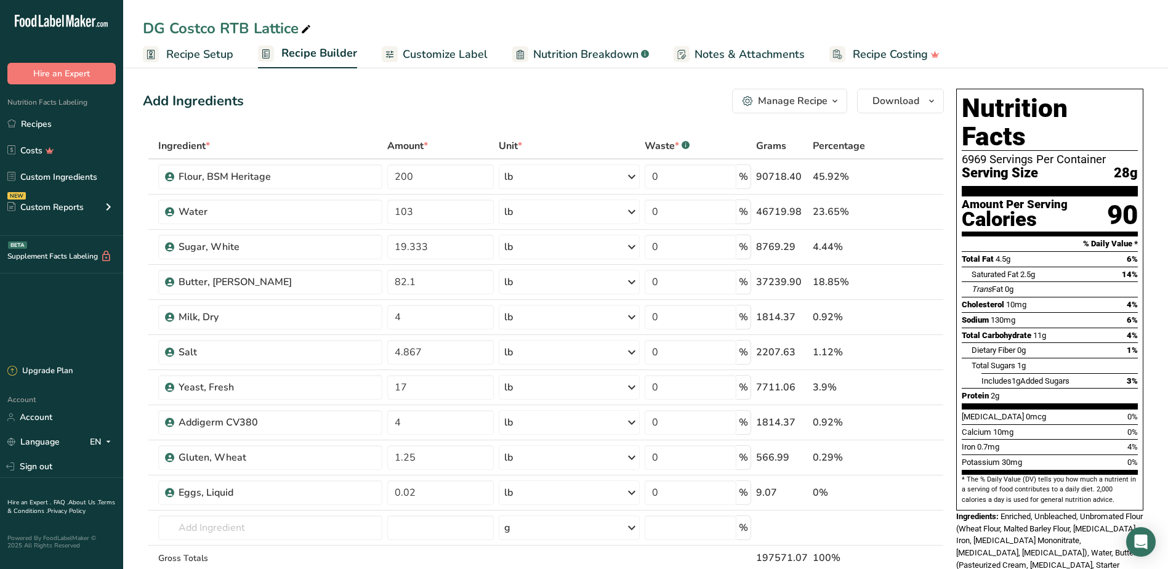
drag, startPoint x: 144, startPoint y: 120, endPoint x: 148, endPoint y: 132, distance: 12.5
click at [148, 132] on div "Add Ingredients Manage Recipe Delete Recipe Duplicate Recipe Scale Recipe Save …" at bounding box center [547, 571] width 808 height 974
click at [65, 135] on link "Recipes" at bounding box center [61, 123] width 123 height 23
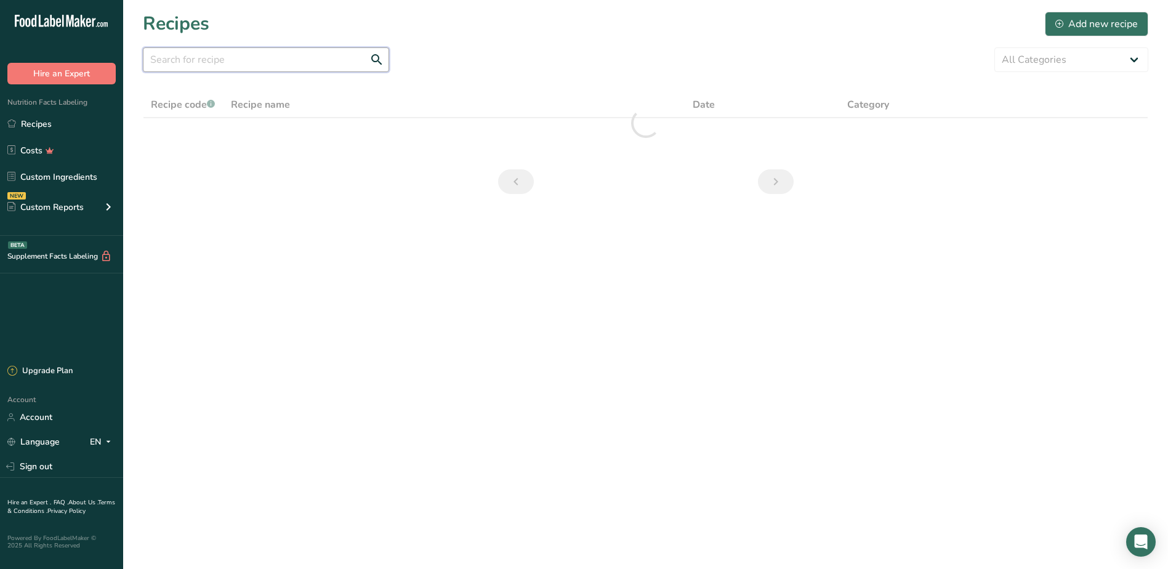
click at [215, 67] on input "text" at bounding box center [266, 59] width 246 height 25
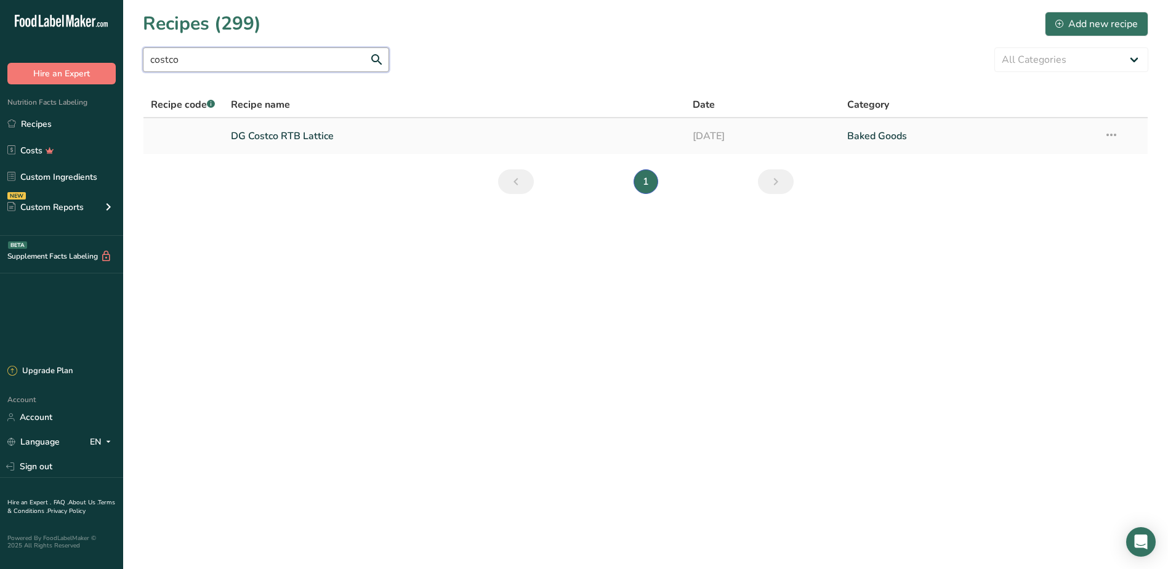
type input "costco"
click at [337, 140] on link "DG Costco RTB Lattice" at bounding box center [454, 136] width 447 height 26
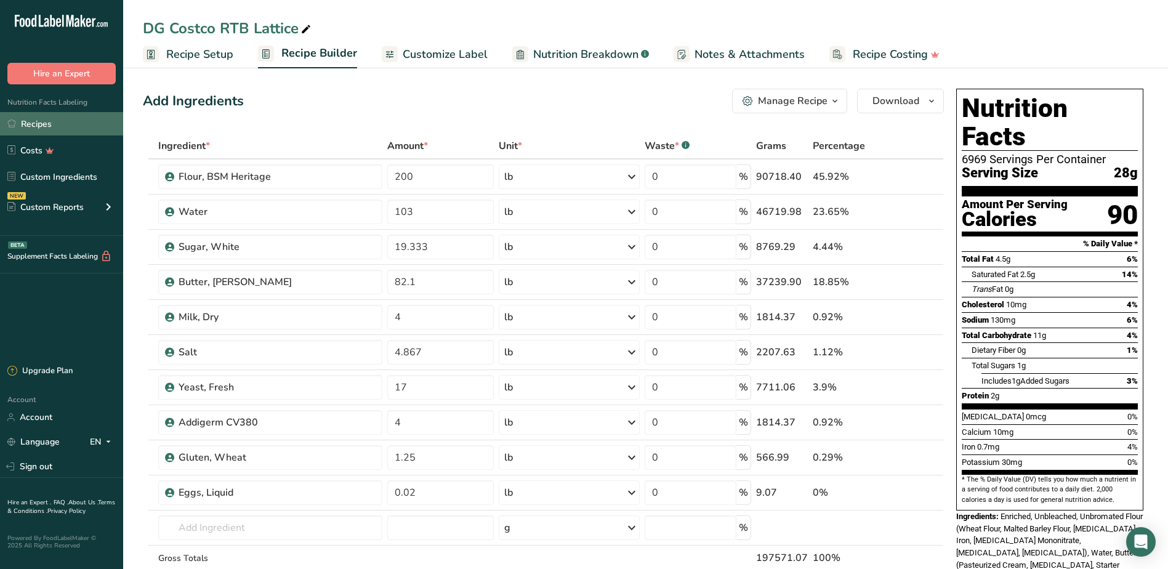
click at [65, 125] on link "Recipes" at bounding box center [61, 123] width 123 height 23
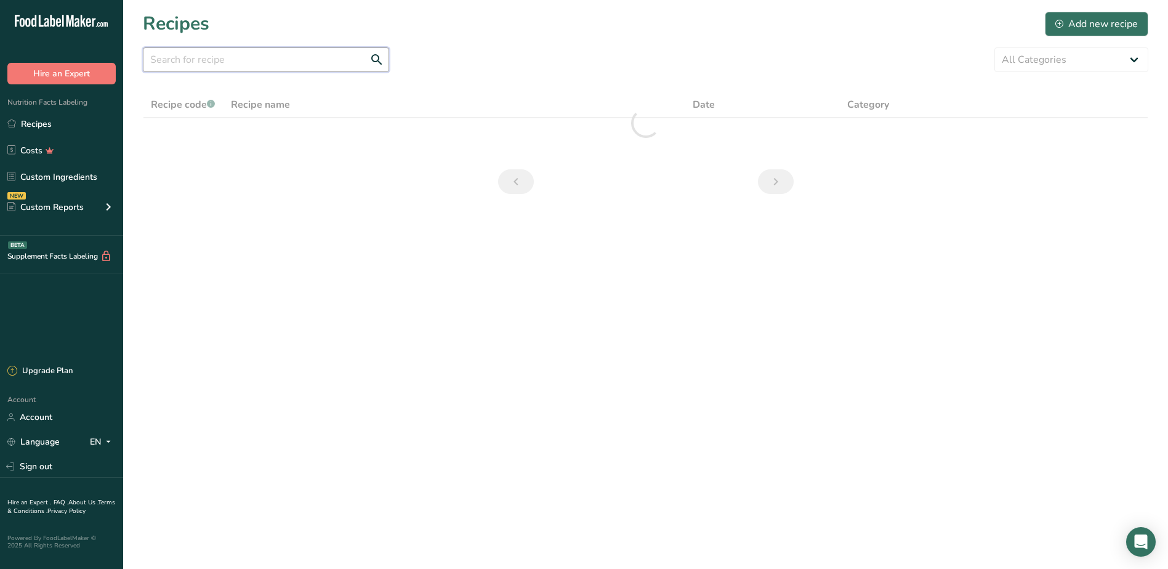
click at [203, 60] on input "text" at bounding box center [266, 59] width 246 height 25
type input "c"
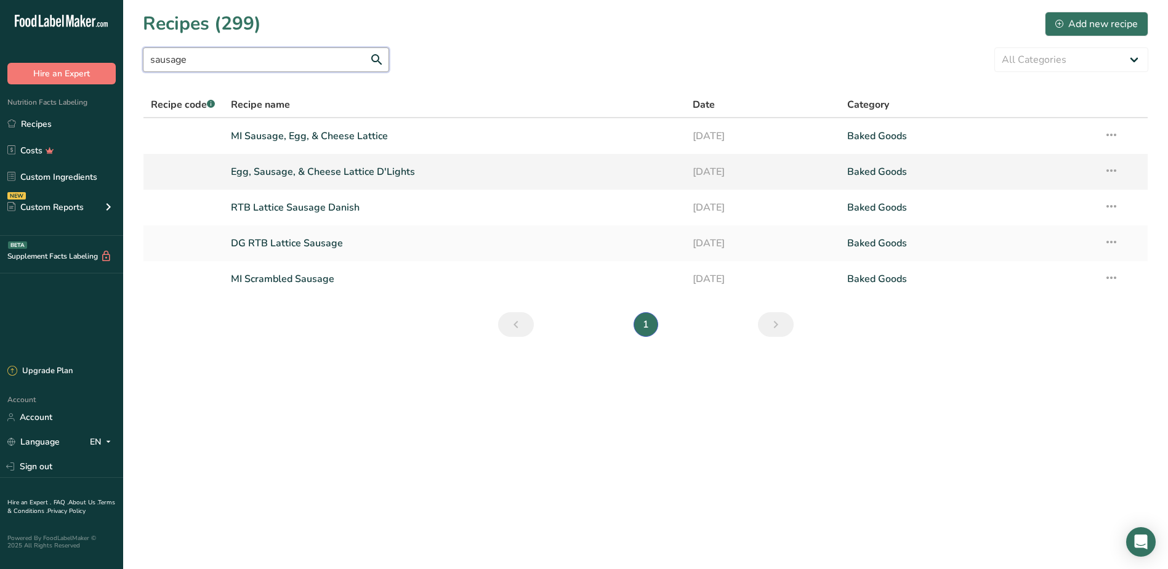
type input "sausage"
click at [278, 171] on link "Egg, Sausage, & Cheese Lattice D'Lights" at bounding box center [454, 172] width 447 height 26
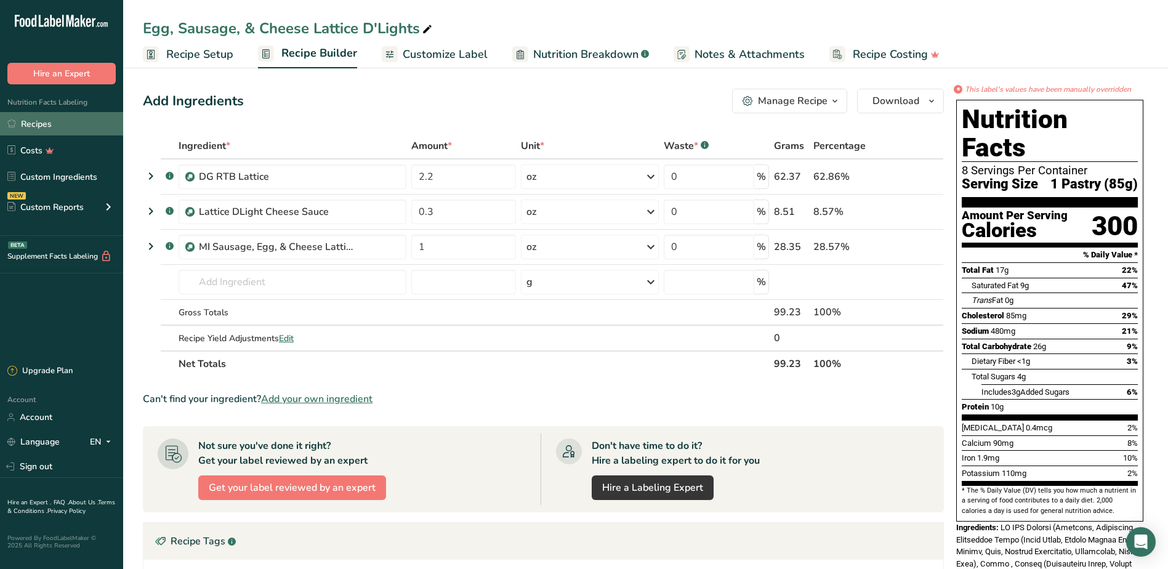
click at [62, 125] on link "Recipes" at bounding box center [61, 123] width 123 height 23
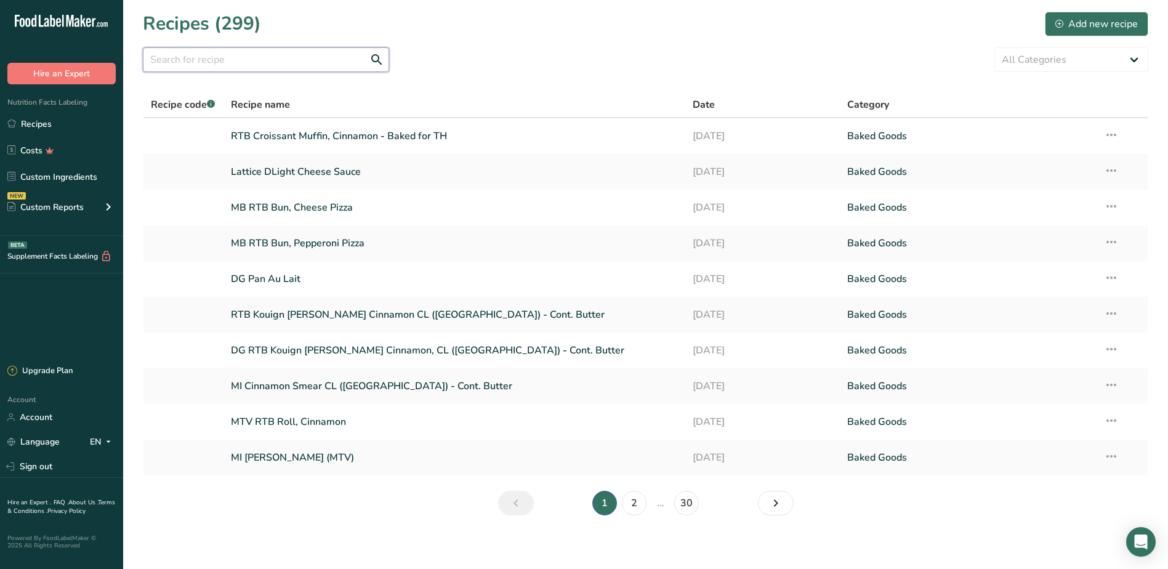
click at [286, 65] on input "text" at bounding box center [266, 59] width 246 height 25
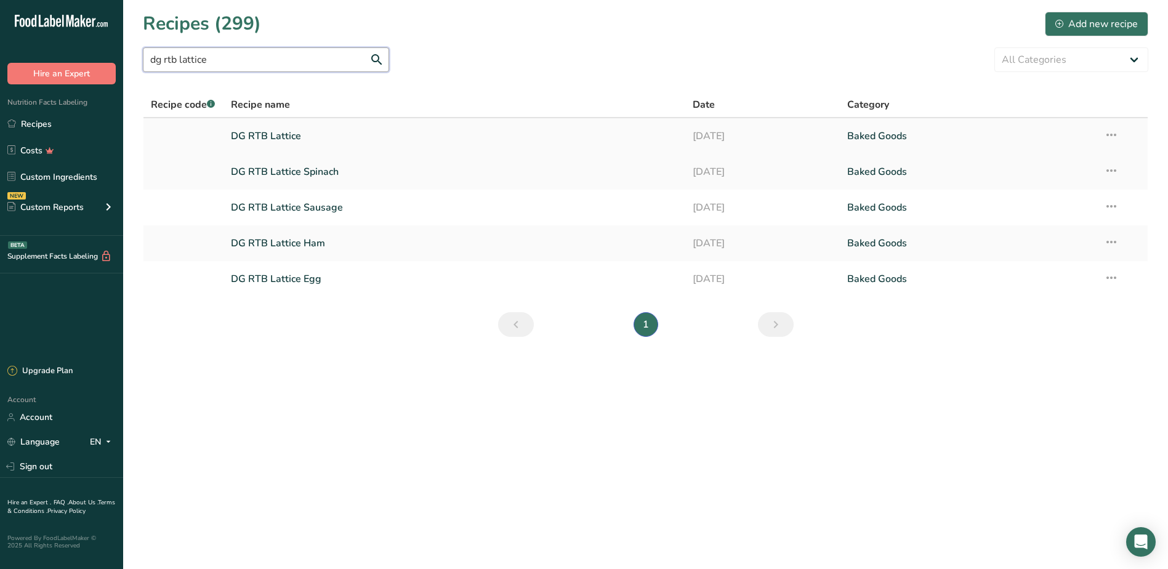
type input "dg rtb lattice"
click at [271, 138] on link "DG RTB Lattice" at bounding box center [454, 136] width 447 height 26
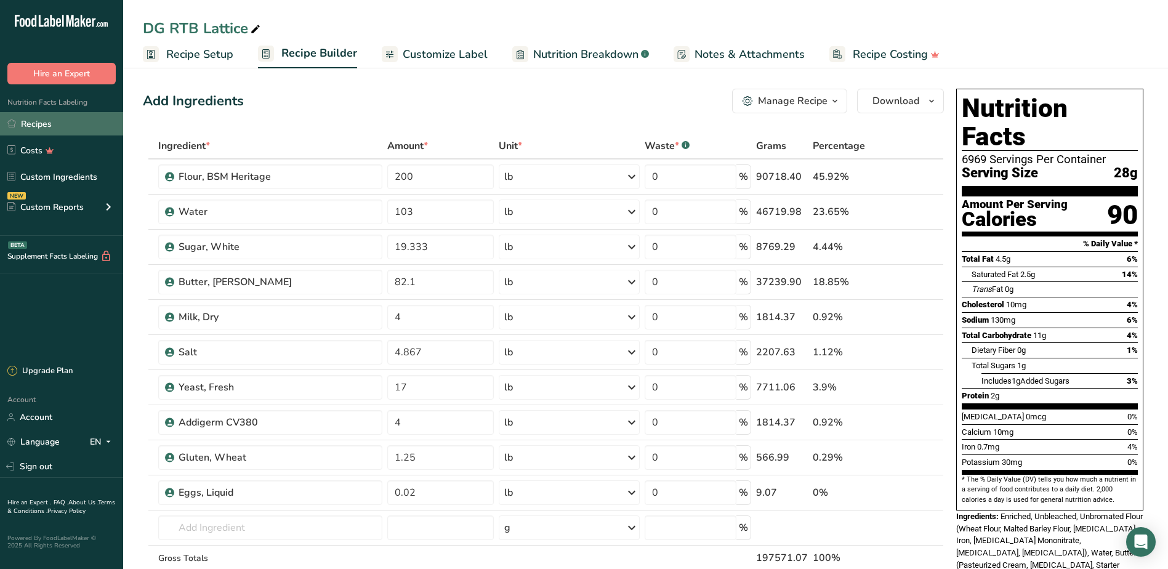
click at [38, 127] on link "Recipes" at bounding box center [61, 123] width 123 height 23
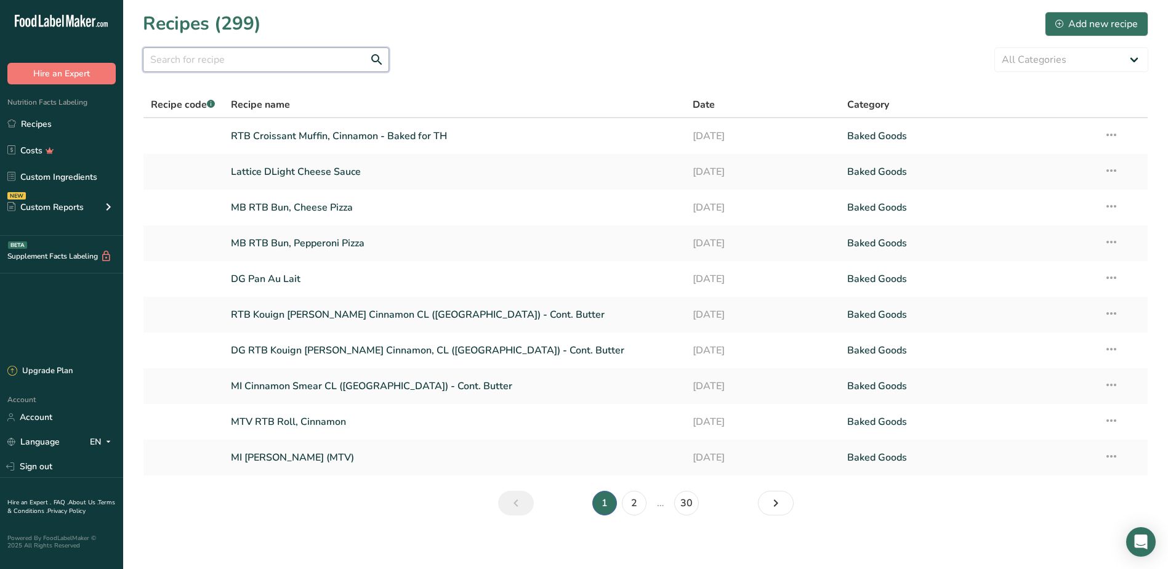
click at [221, 60] on input "text" at bounding box center [266, 59] width 246 height 25
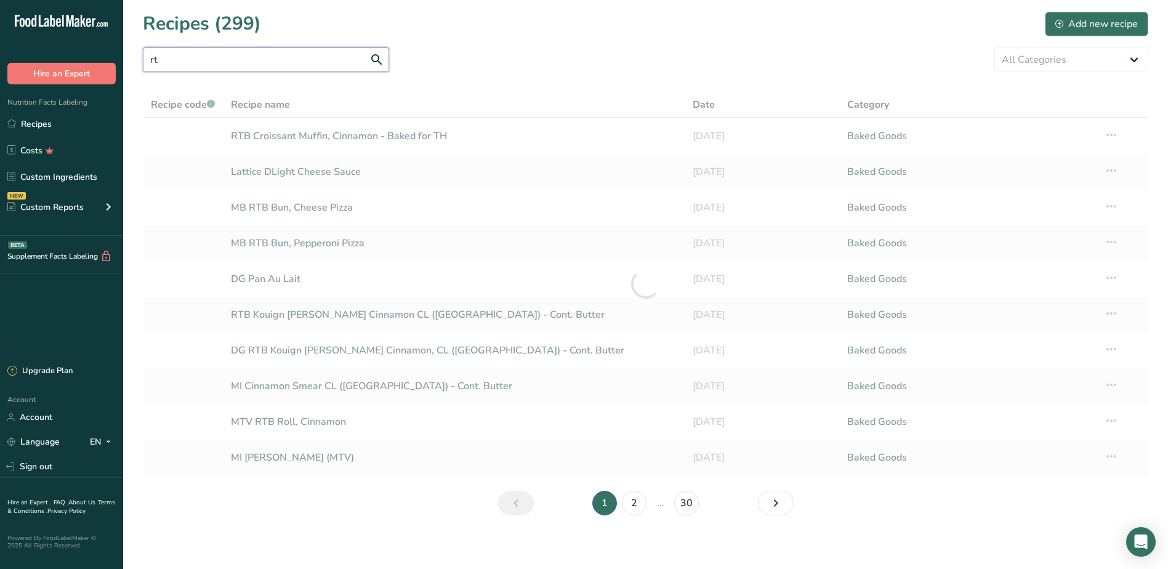
type input "r"
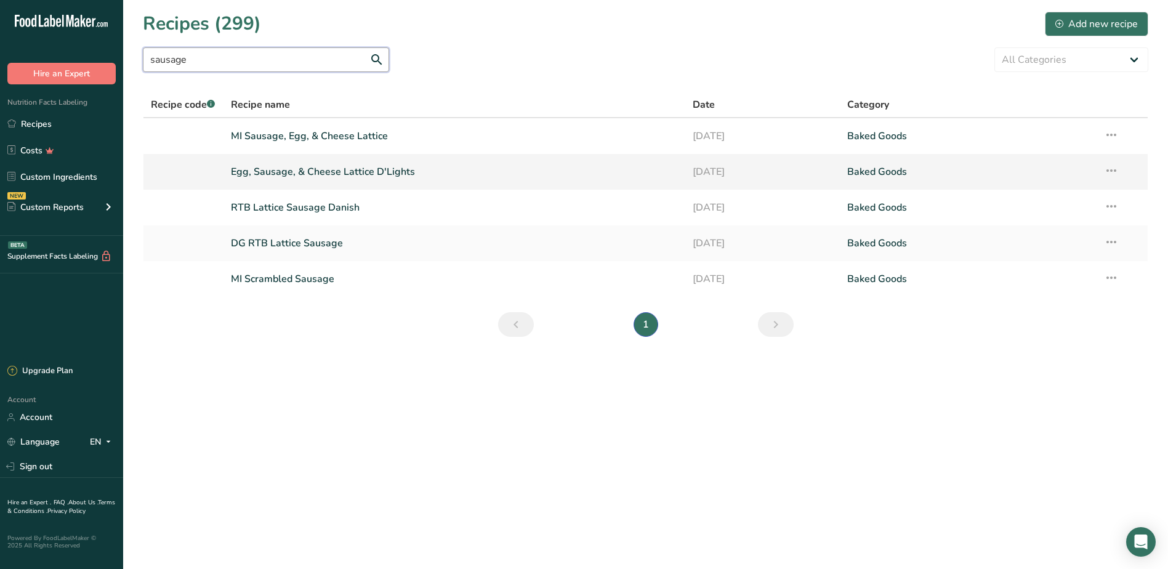
type input "sausage"
click at [274, 176] on link "Egg, Sausage, & Cheese Lattice D'Lights" at bounding box center [454, 172] width 447 height 26
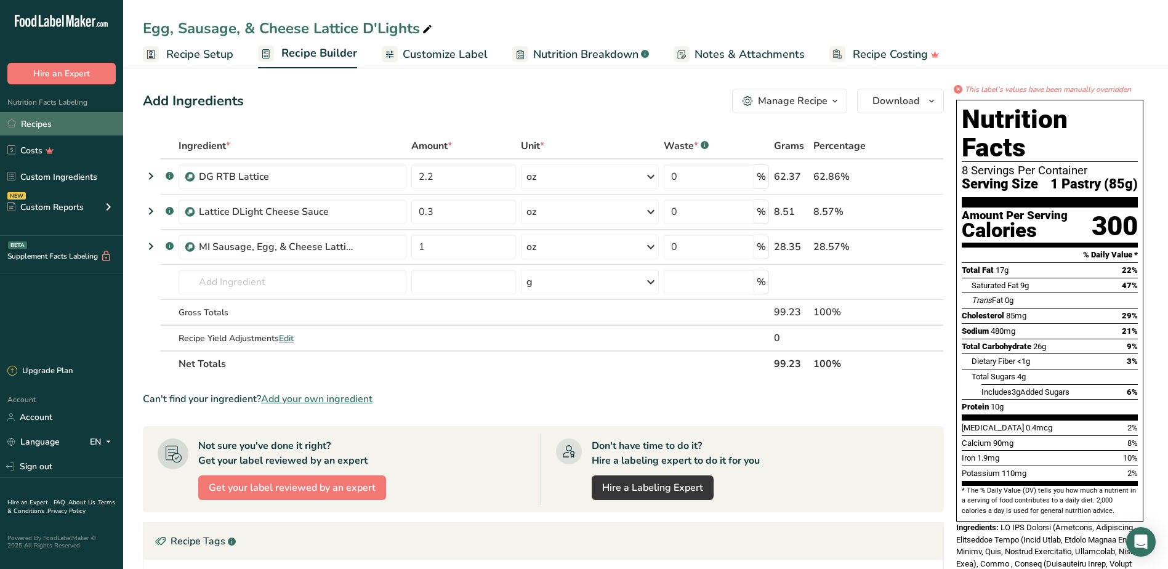
click at [38, 124] on link "Recipes" at bounding box center [61, 123] width 123 height 23
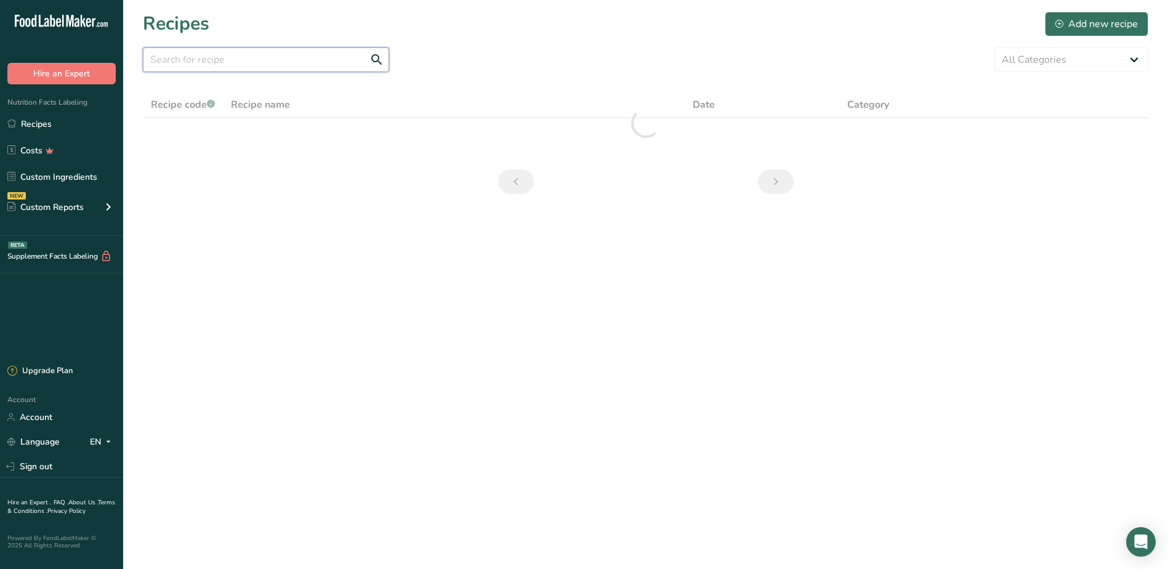
click at [184, 63] on input "text" at bounding box center [266, 59] width 246 height 25
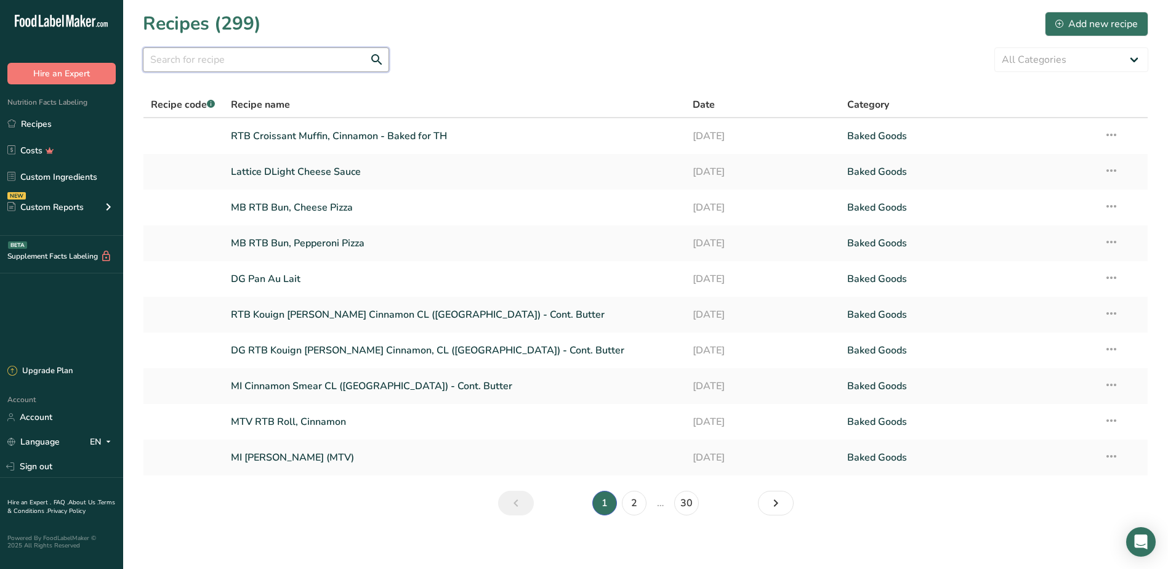
click at [228, 60] on input "text" at bounding box center [266, 59] width 246 height 25
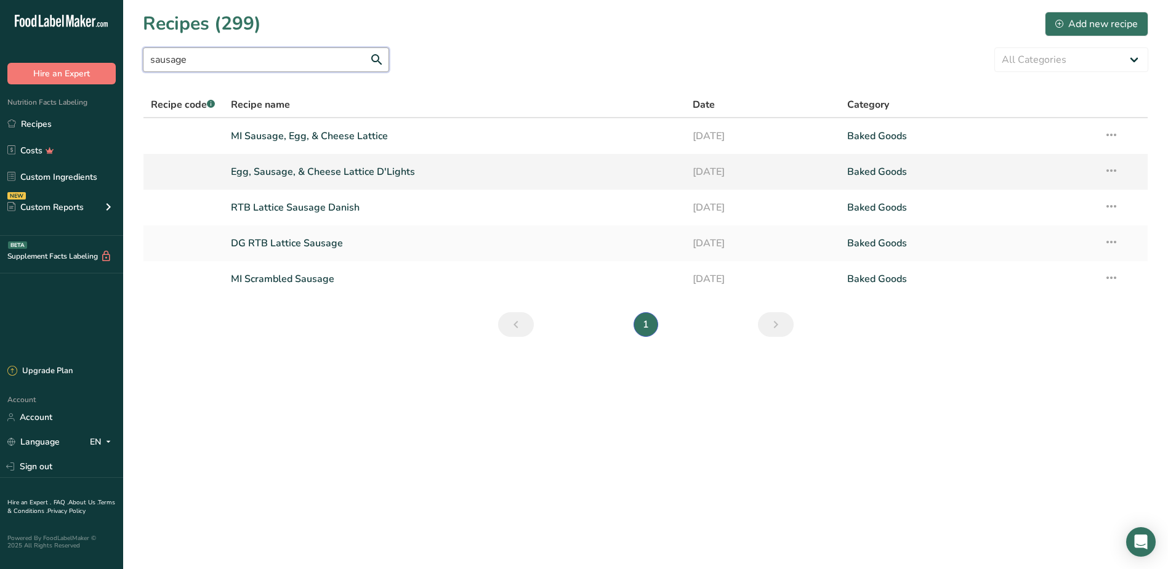
type input "sausage"
click at [306, 169] on link "Egg, Sausage, & Cheese Lattice D'Lights" at bounding box center [454, 172] width 447 height 26
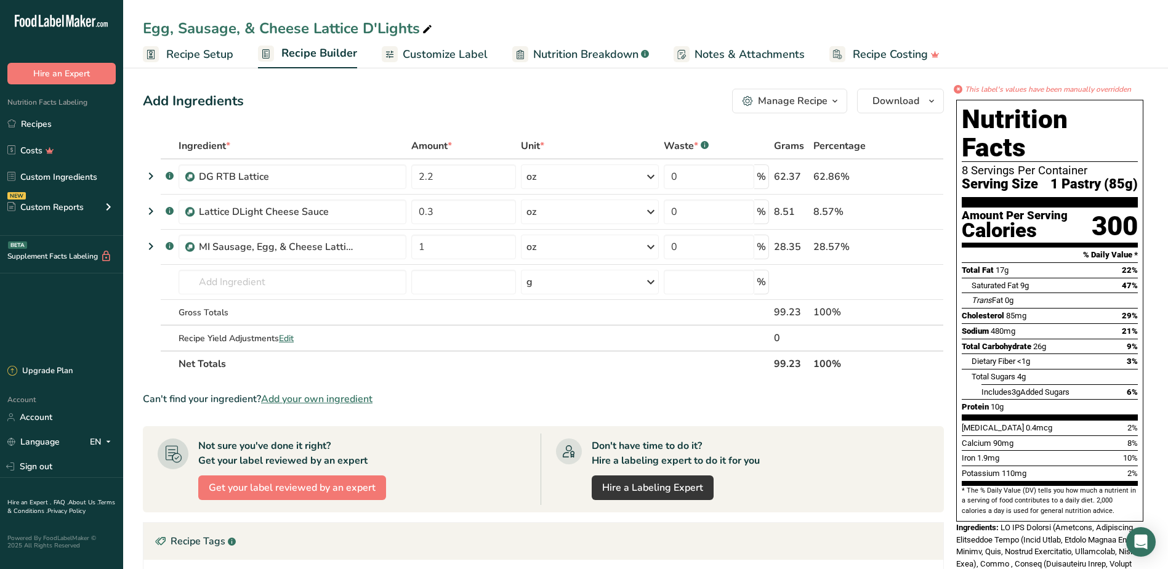
click at [419, 54] on span "Customize Label" at bounding box center [445, 54] width 85 height 17
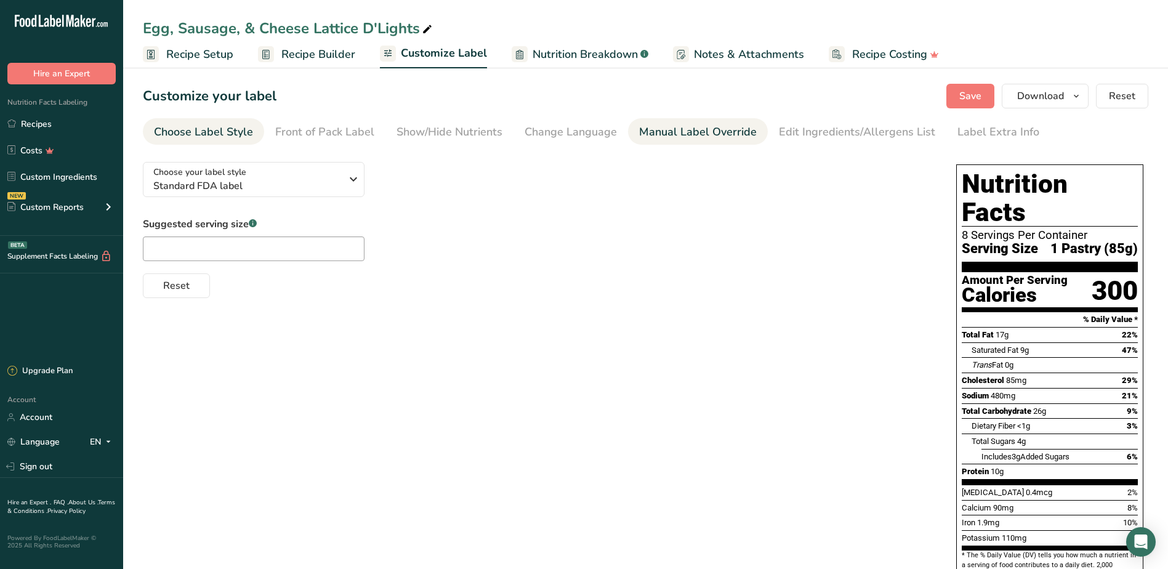
click at [658, 133] on div "Manual Label Override" at bounding box center [698, 132] width 118 height 17
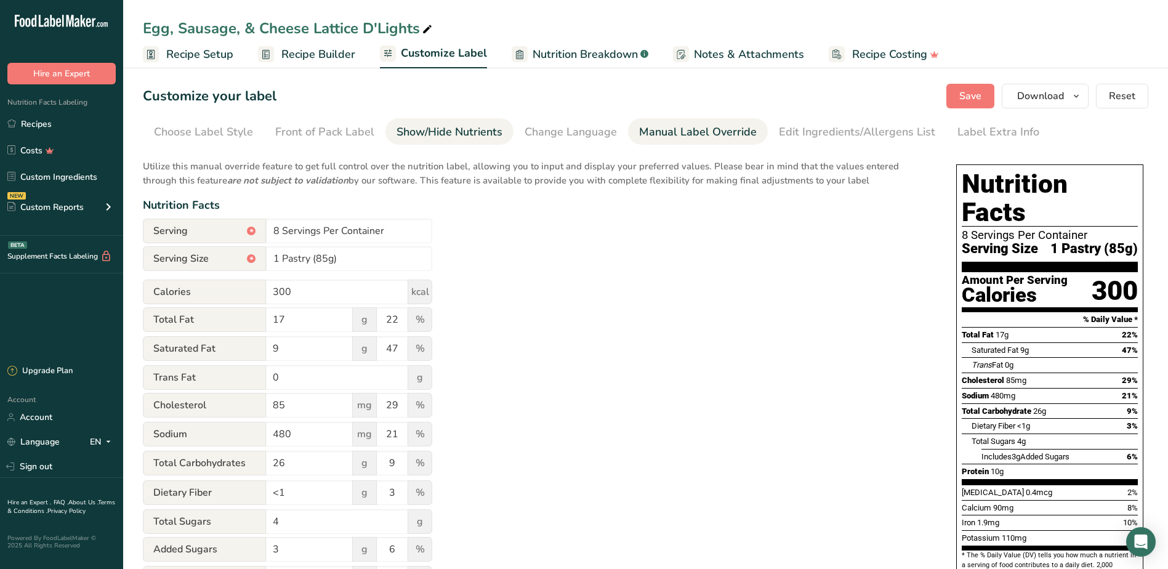
click at [457, 130] on div "Show/Hide Nutrients" at bounding box center [449, 132] width 106 height 17
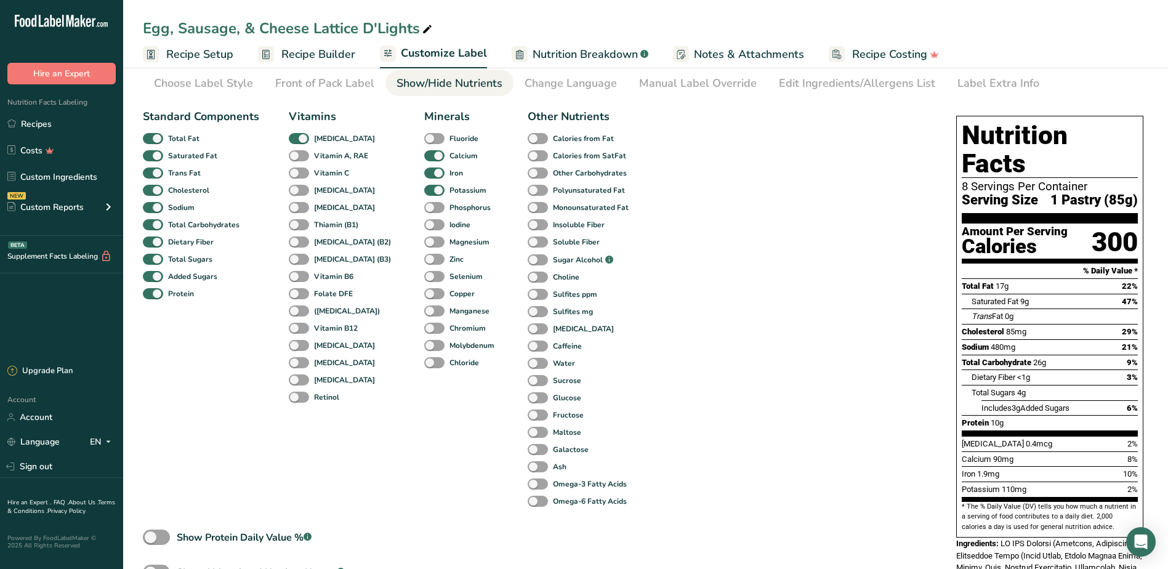
scroll to position [185, 0]
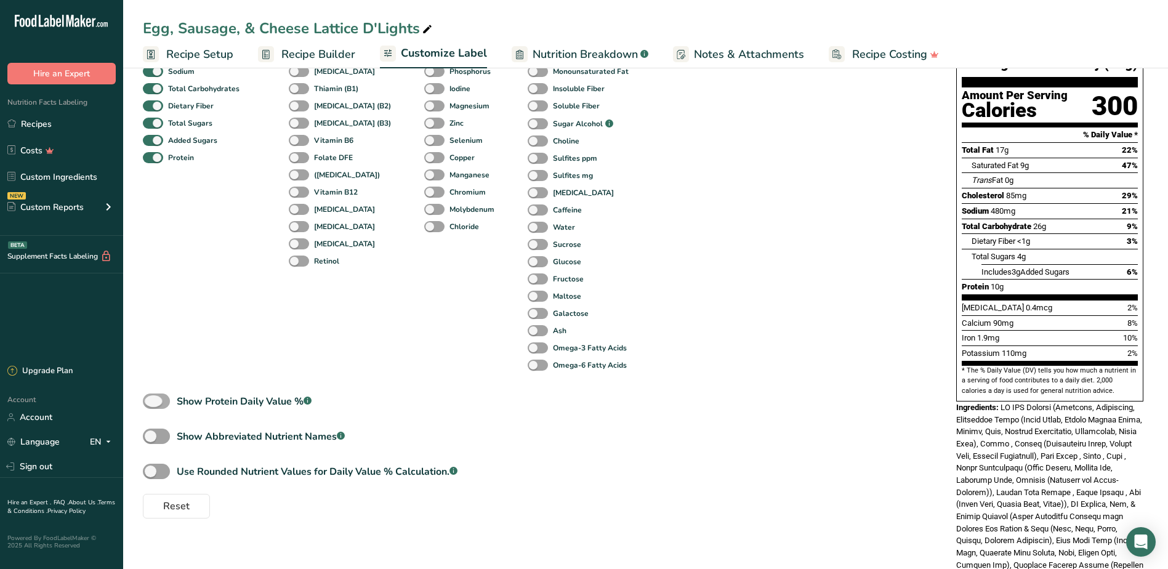
click at [155, 399] on span at bounding box center [156, 400] width 27 height 15
click at [151, 399] on input "Show Protein Daily Value % .a-a{fill:#347362;}.b-a{fill:#fff;}" at bounding box center [147, 401] width 8 height 8
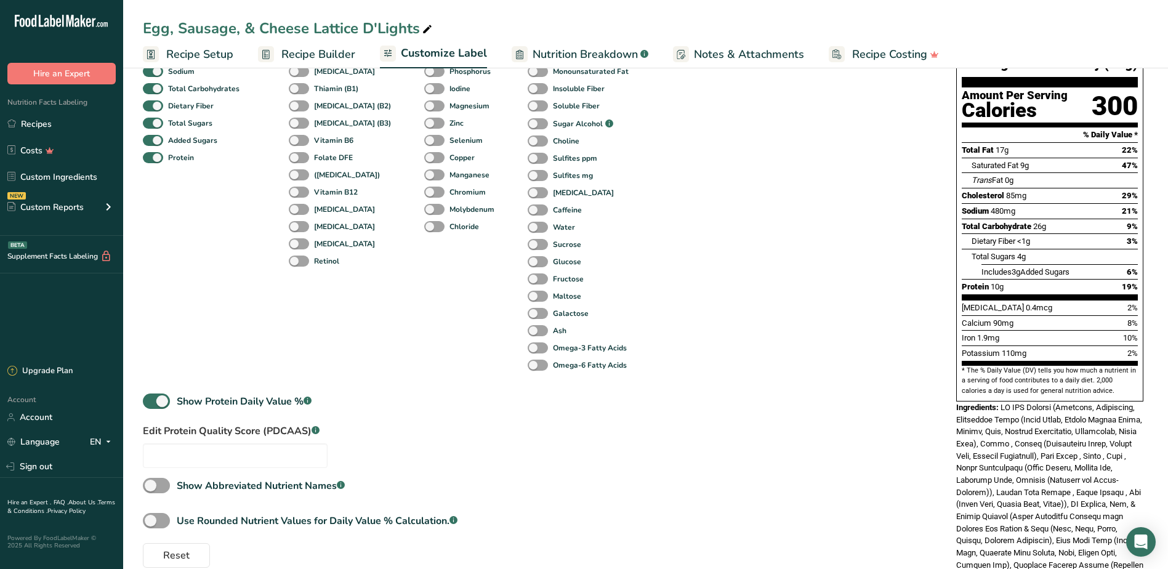
click at [345, 428] on div "Standard Components Total Fat Saturated Fat Trans Fat [MEDICAL_DATA] Sodium Tot…" at bounding box center [537, 267] width 789 height 600
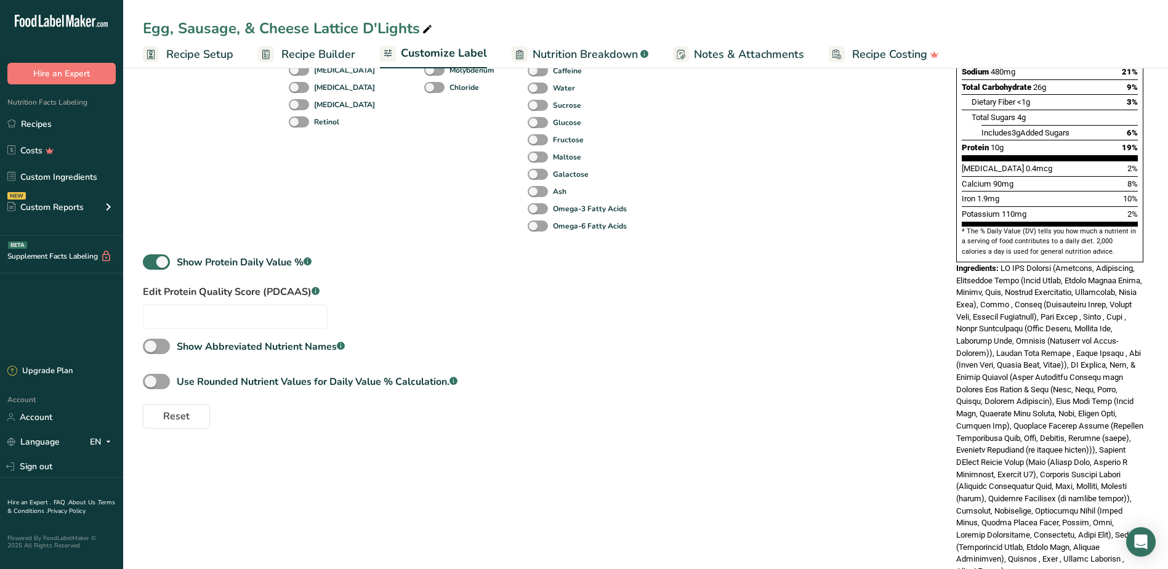
scroll to position [336, 0]
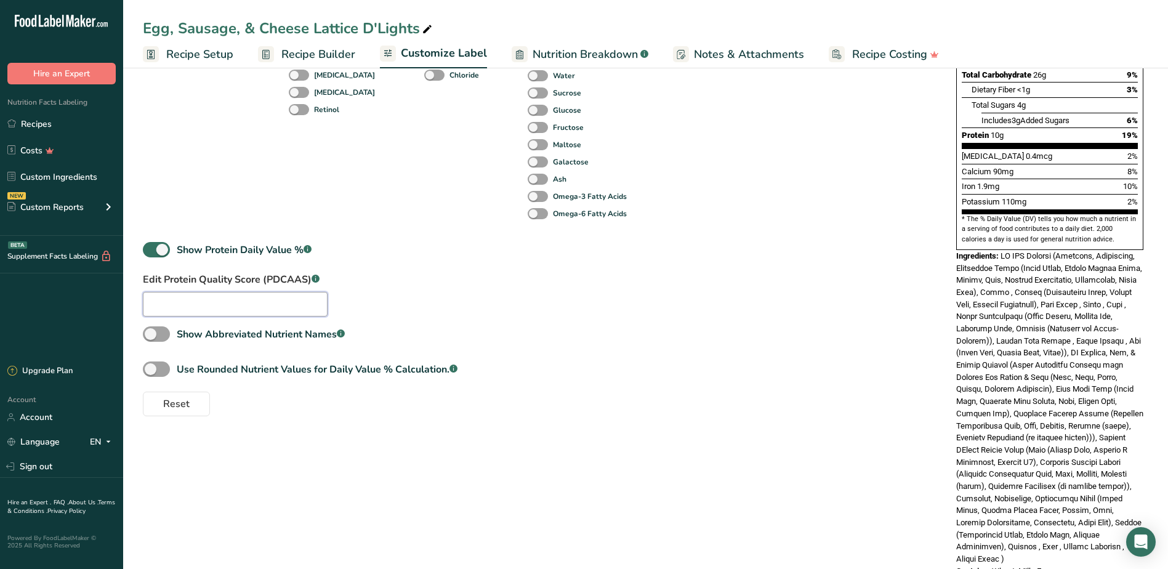
click at [226, 310] on input "text" at bounding box center [235, 304] width 185 height 25
click at [390, 263] on div "Standard Components Total Fat Saturated Fat Trans Fat [MEDICAL_DATA] Sodium Tot…" at bounding box center [537, 116] width 789 height 600
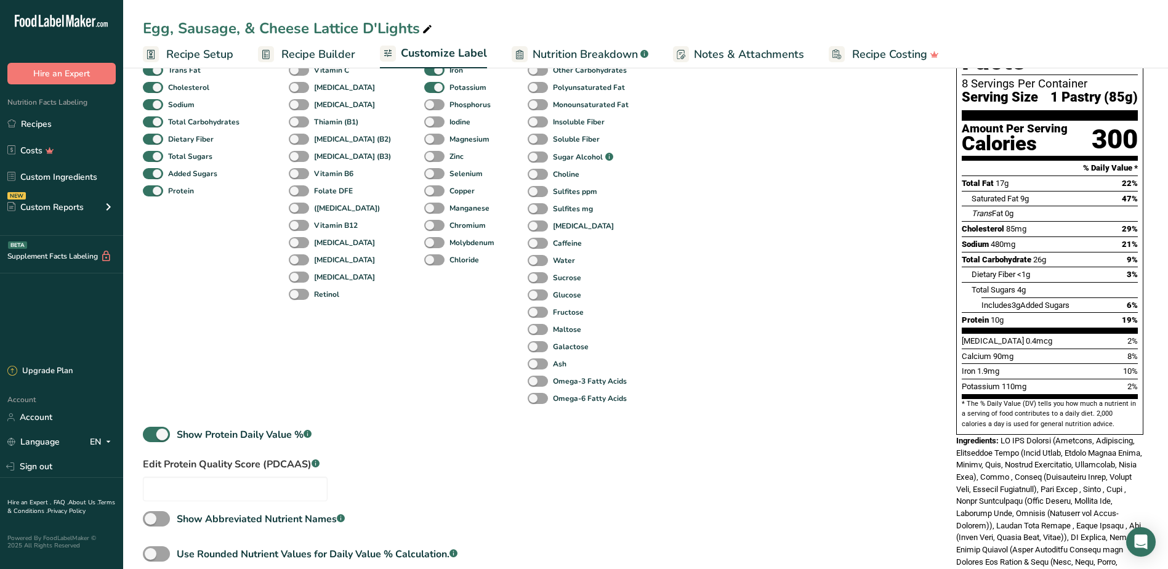
scroll to position [213, 0]
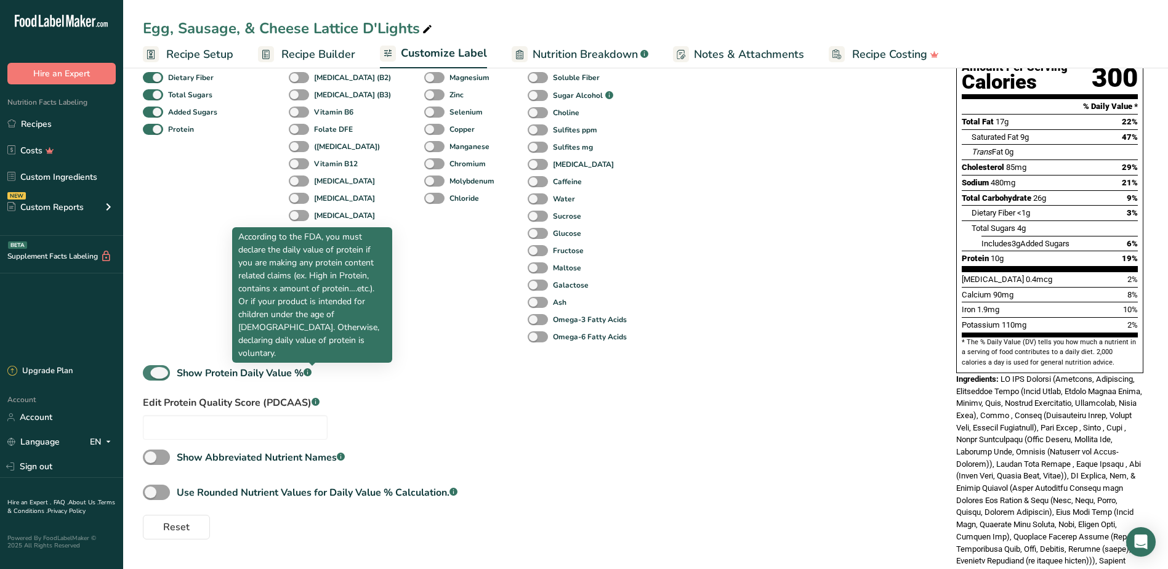
click at [311, 371] on rect at bounding box center [307, 372] width 8 height 8
click at [151, 371] on input "Show Protein Daily Value % .a-a{fill:#347362;}.b-a{fill:#fff;}" at bounding box center [147, 373] width 8 height 8
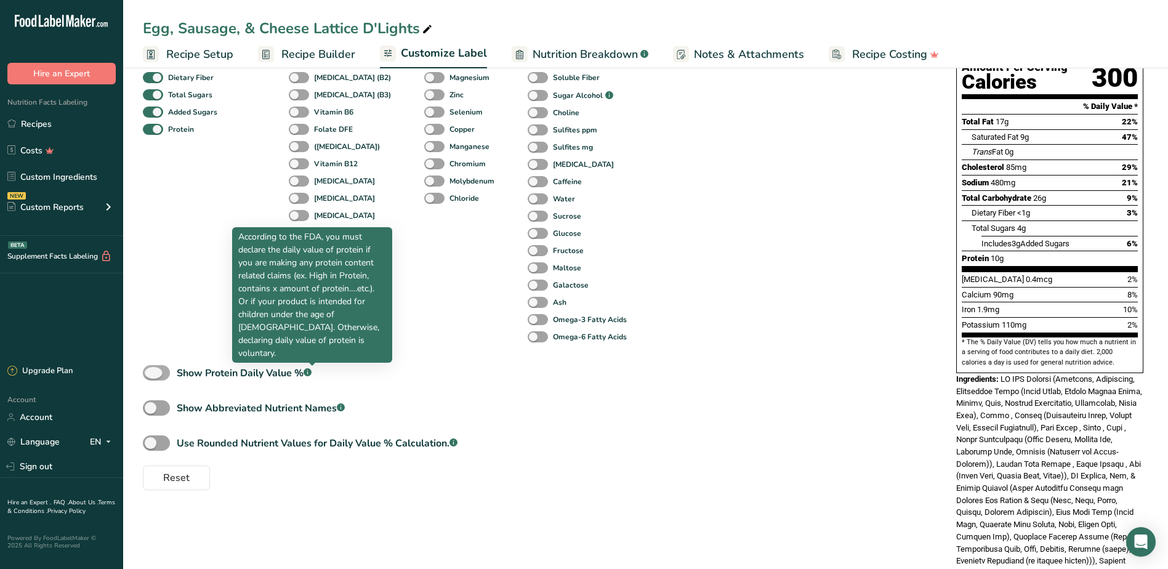
click at [311, 371] on rect at bounding box center [307, 372] width 8 height 8
click at [151, 371] on input "Show Protein Daily Value % .a-a{fill:#347362;}.b-a{fill:#fff;}" at bounding box center [147, 373] width 8 height 8
checkbox input "true"
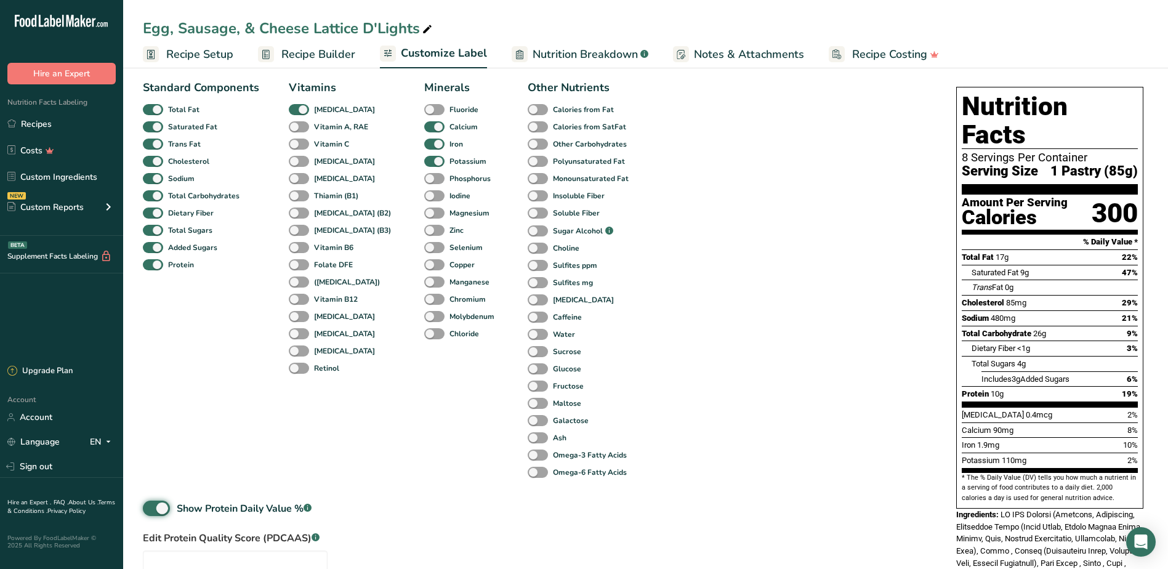
scroll to position [185, 0]
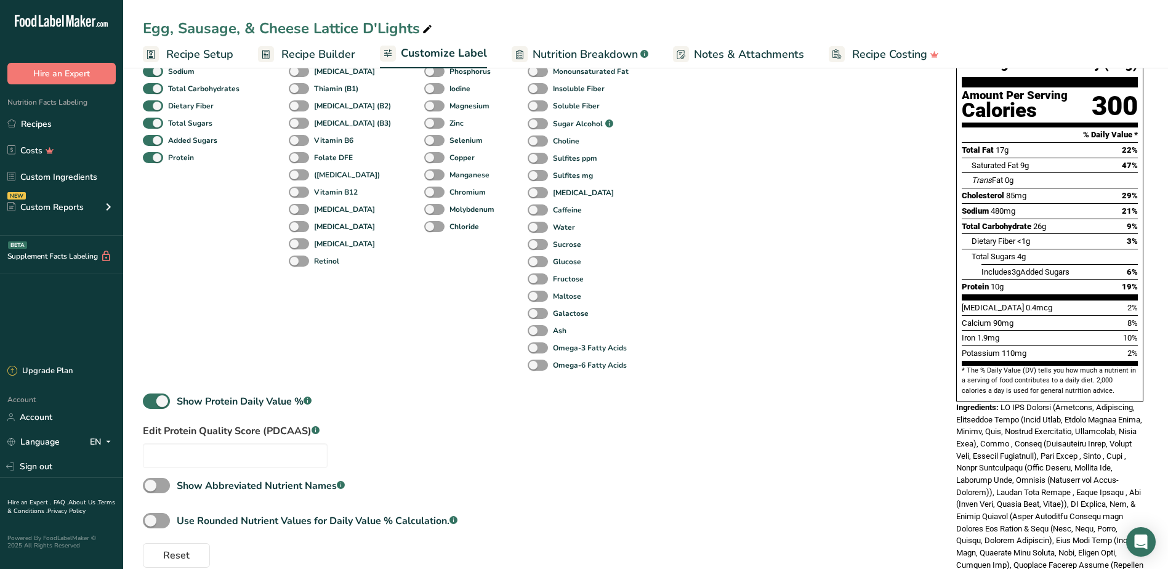
drag, startPoint x: 171, startPoint y: 455, endPoint x: 350, endPoint y: 419, distance: 183.5
click at [350, 419] on div "Standard Components Total Fat Saturated Fat Trans Fat [MEDICAL_DATA] Sodium Tot…" at bounding box center [537, 267] width 789 height 600
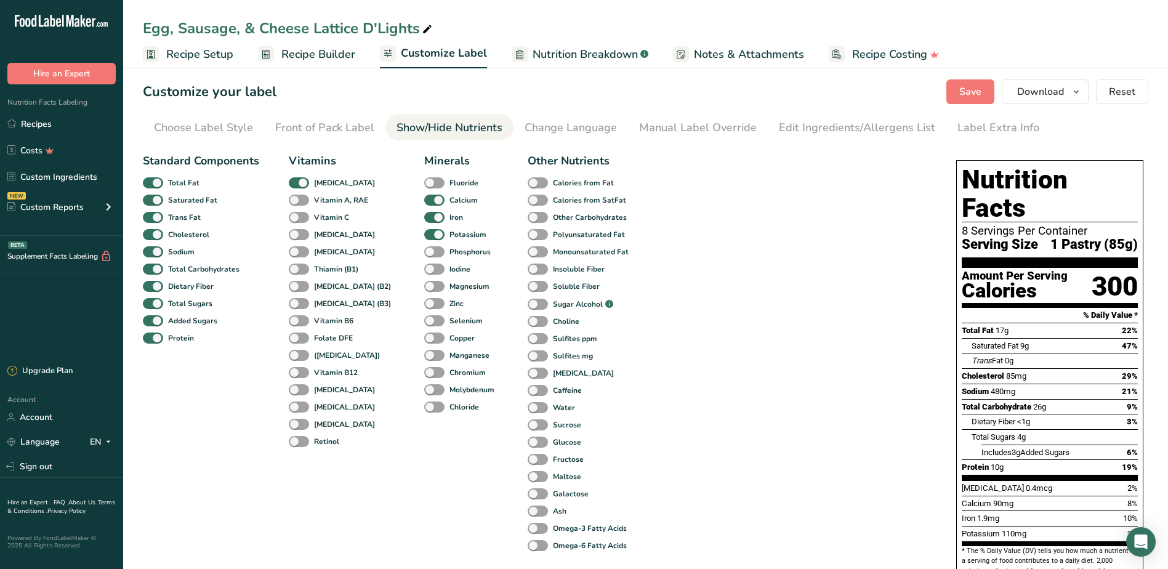
scroll to position [0, 0]
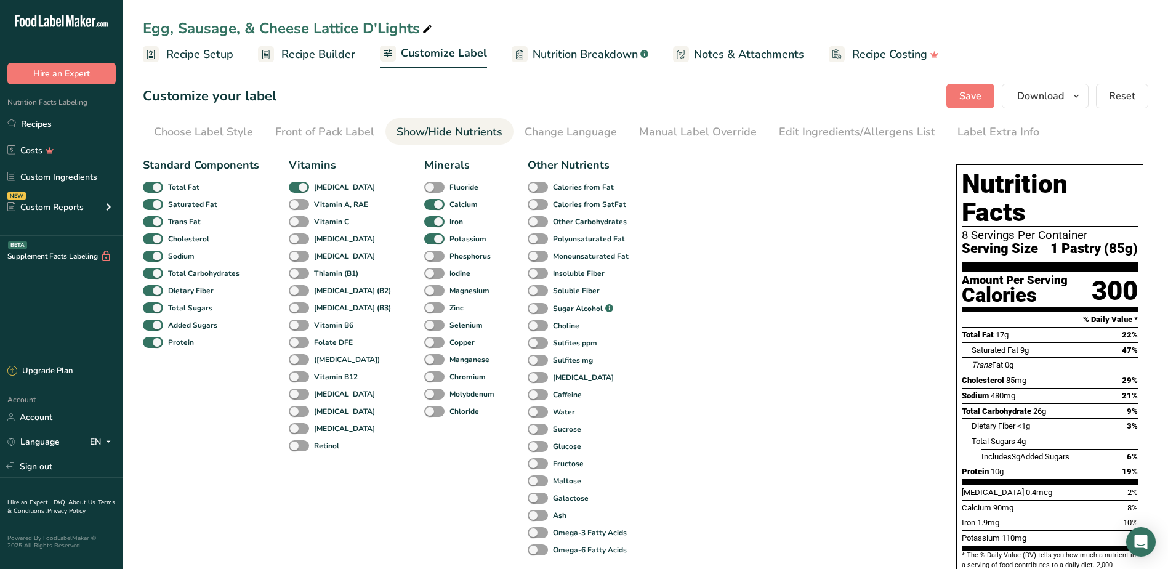
click at [304, 60] on span "Recipe Builder" at bounding box center [318, 54] width 74 height 17
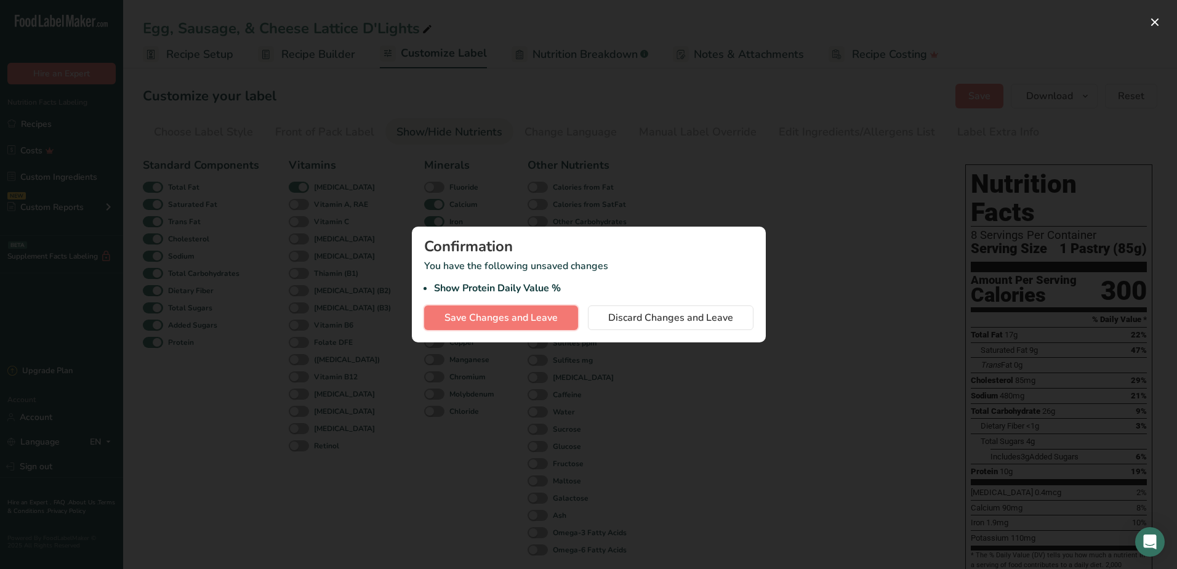
click at [550, 313] on span "Save Changes and Leave" at bounding box center [500, 317] width 113 height 15
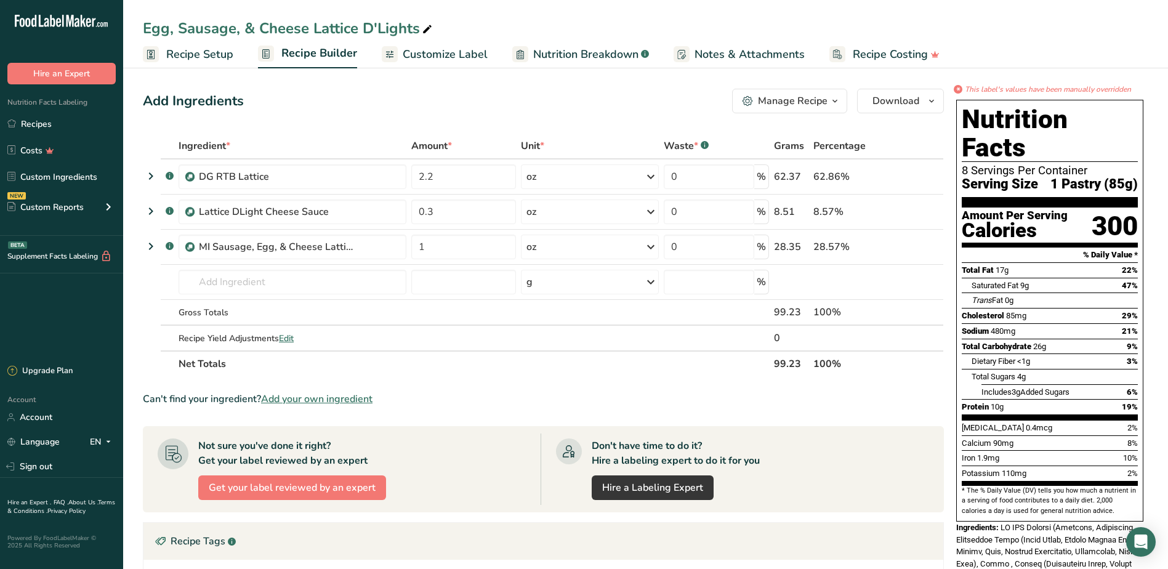
click at [577, 62] on span "Nutrition Breakdown" at bounding box center [585, 54] width 105 height 17
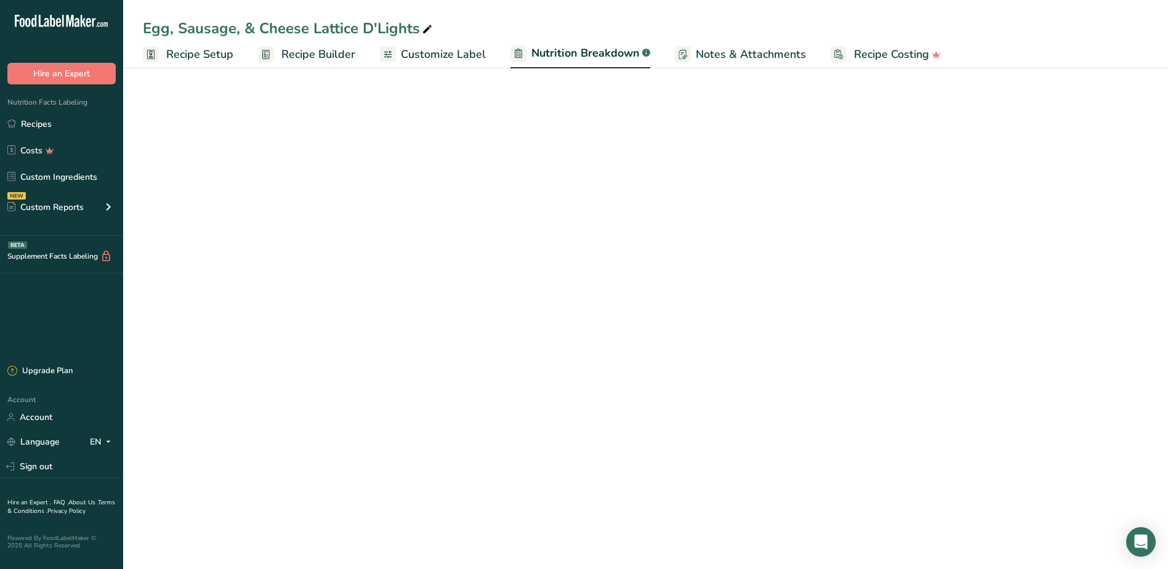
select select "Calories"
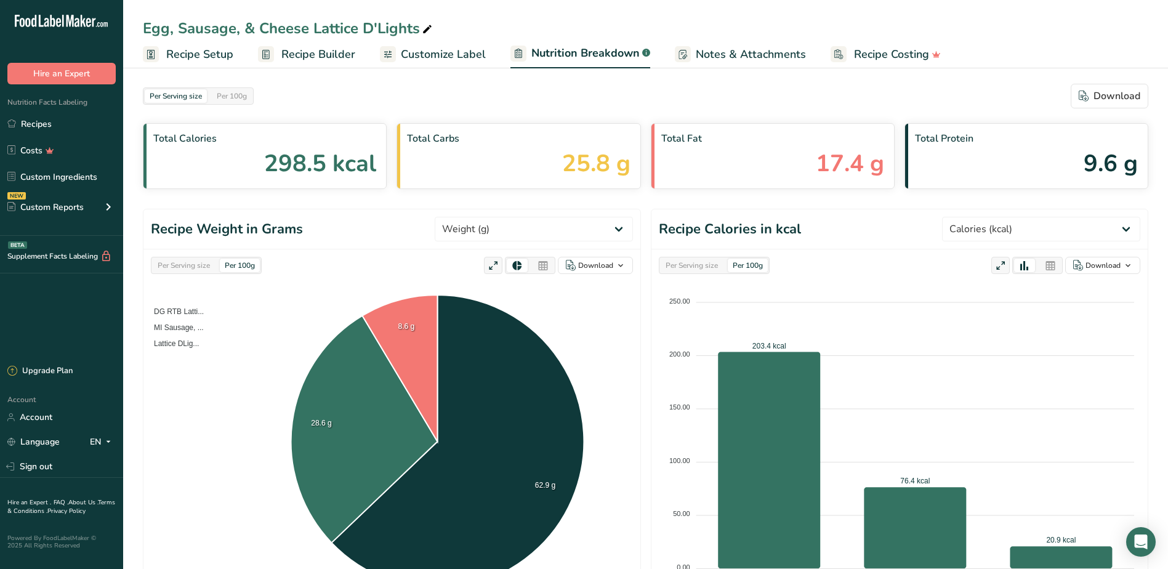
click at [449, 60] on span "Customize Label" at bounding box center [443, 54] width 85 height 17
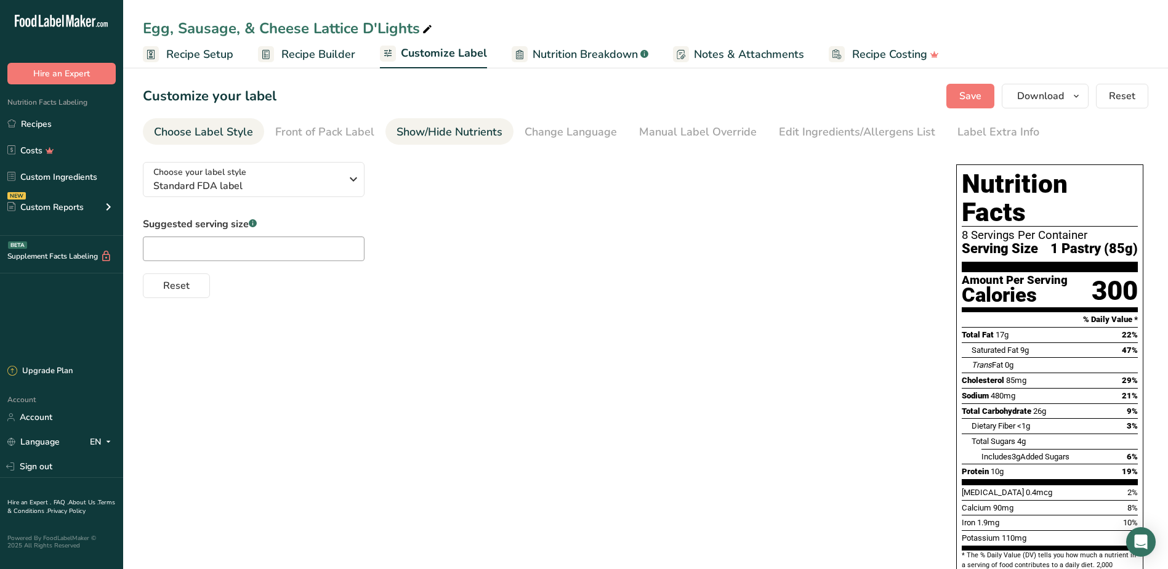
click at [460, 138] on div "Show/Hide Nutrients" at bounding box center [449, 132] width 106 height 17
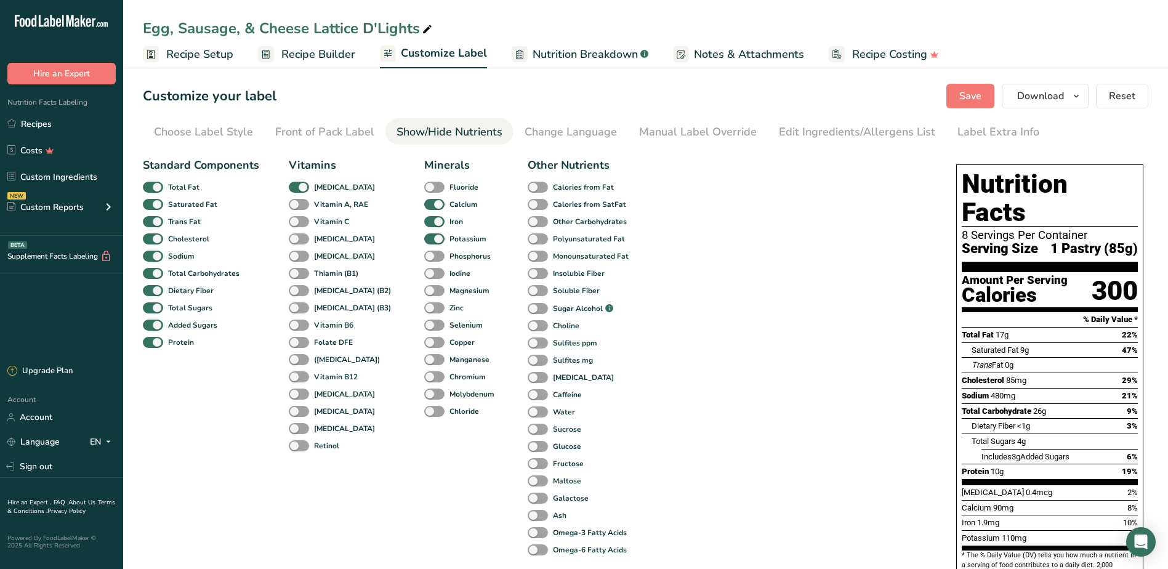
click at [733, 193] on div "Standard Components Total Fat Saturated Fat Trans Fat [MEDICAL_DATA] Sodium Tot…" at bounding box center [537, 452] width 789 height 600
click at [438, 100] on div "Customize your label Save Download Choose what to show on your downloaded label…" at bounding box center [645, 96] width 1005 height 25
click at [233, 133] on div "Choose Label Style" at bounding box center [203, 132] width 99 height 17
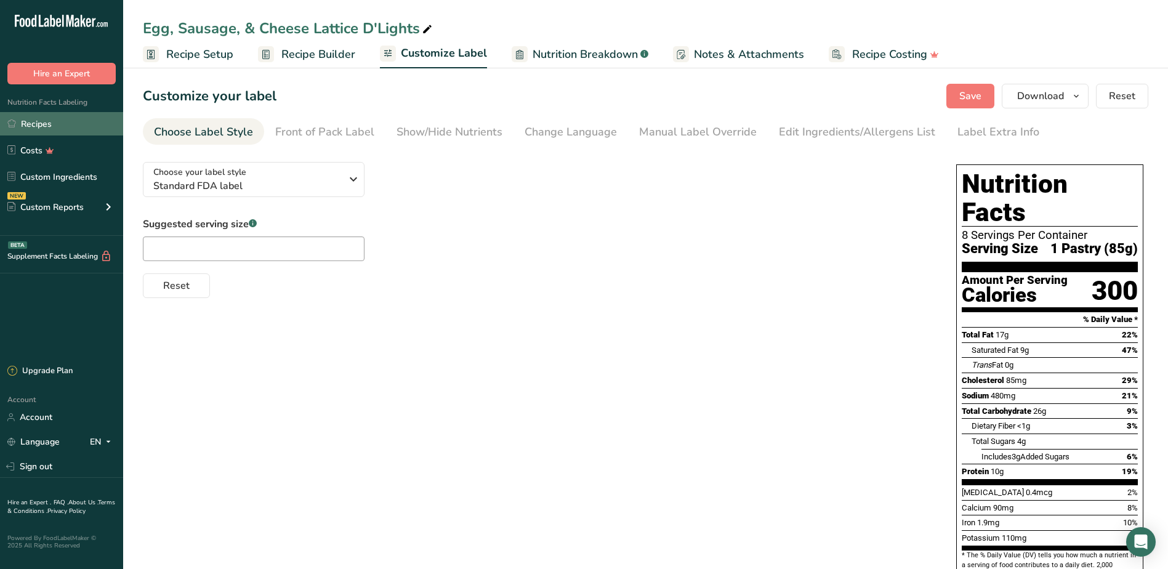
click at [60, 124] on link "Recipes" at bounding box center [61, 123] width 123 height 23
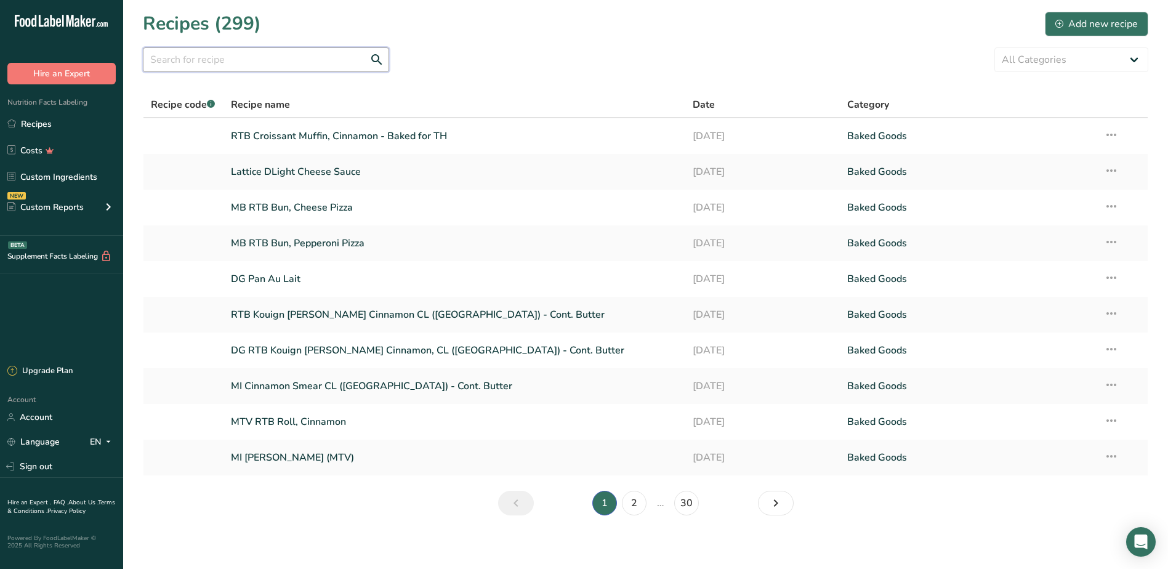
click at [276, 65] on input "text" at bounding box center [266, 59] width 246 height 25
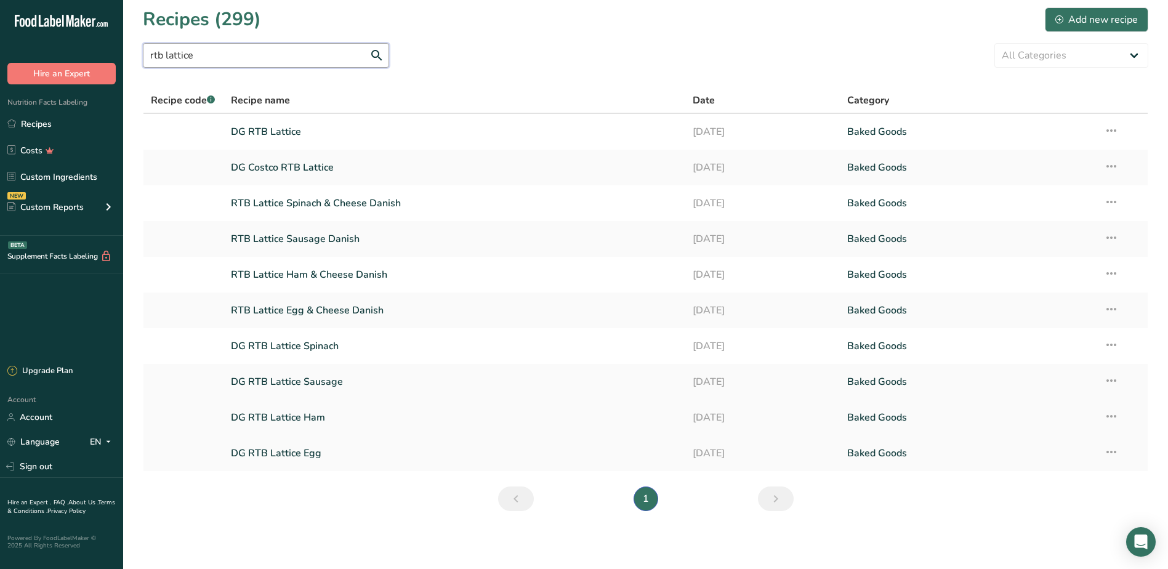
scroll to position [6, 0]
type input "rtb lattice"
click at [297, 133] on link "DG RTB Lattice" at bounding box center [454, 131] width 447 height 26
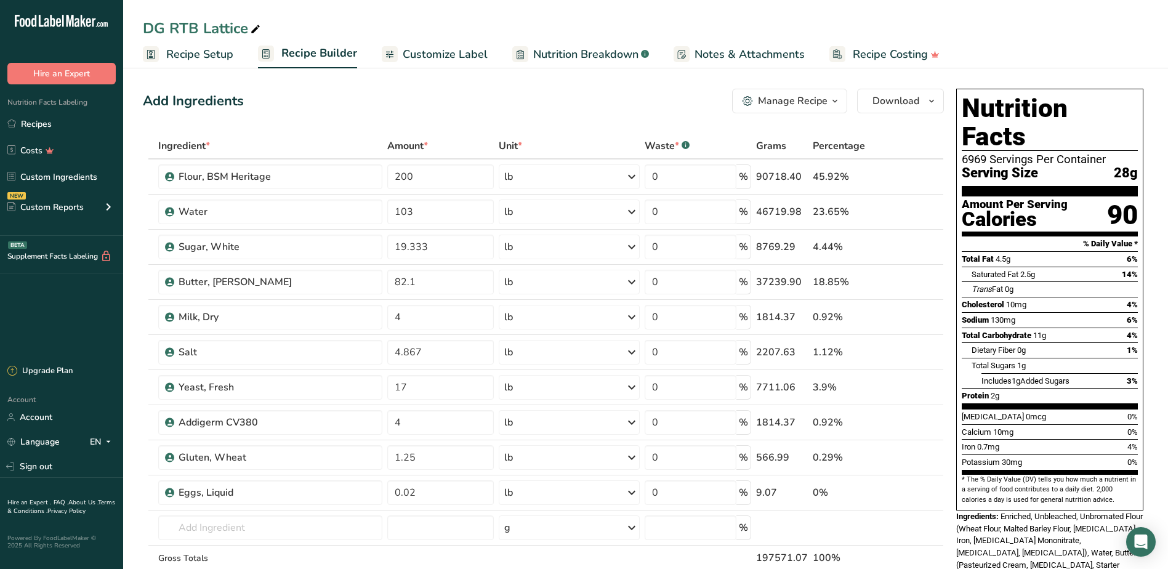
click at [443, 54] on span "Customize Label" at bounding box center [445, 54] width 85 height 17
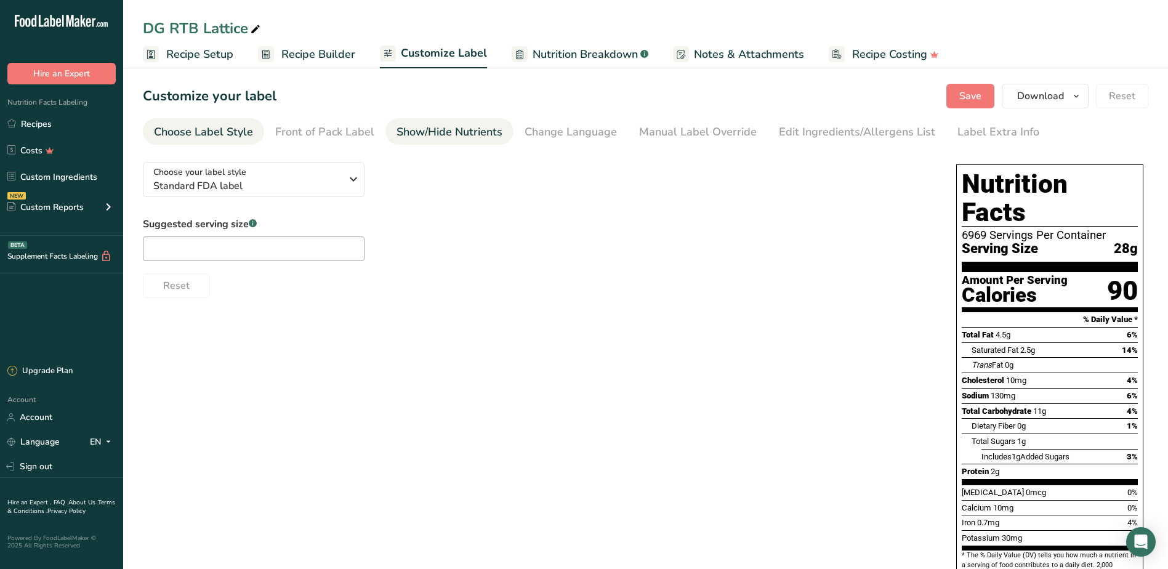
click at [491, 137] on div "Show/Hide Nutrients" at bounding box center [449, 132] width 106 height 17
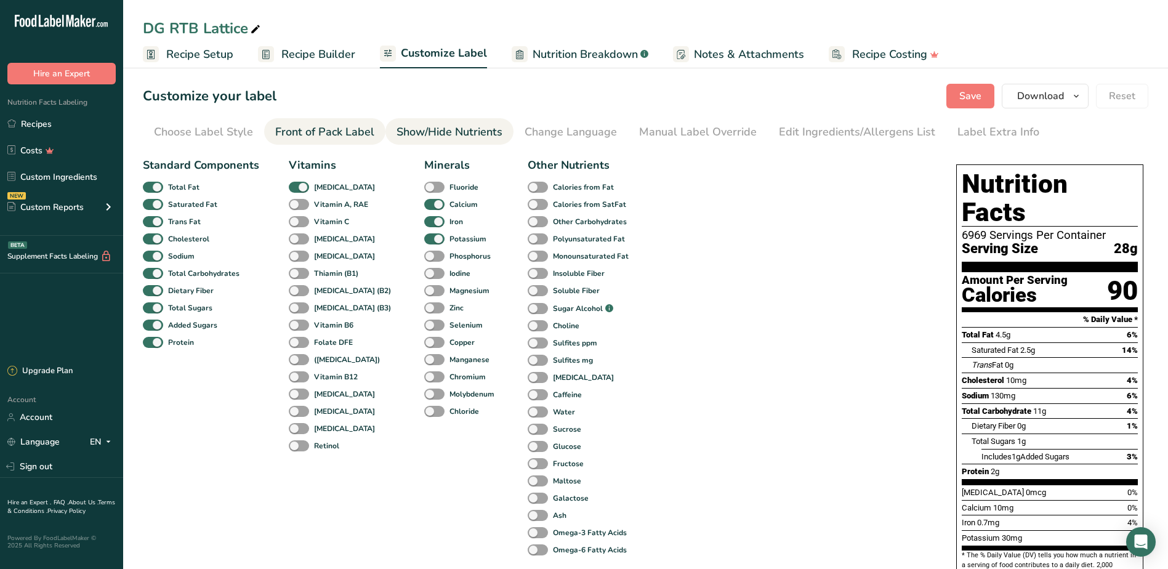
click at [341, 135] on div "Front of Pack Label" at bounding box center [324, 132] width 99 height 17
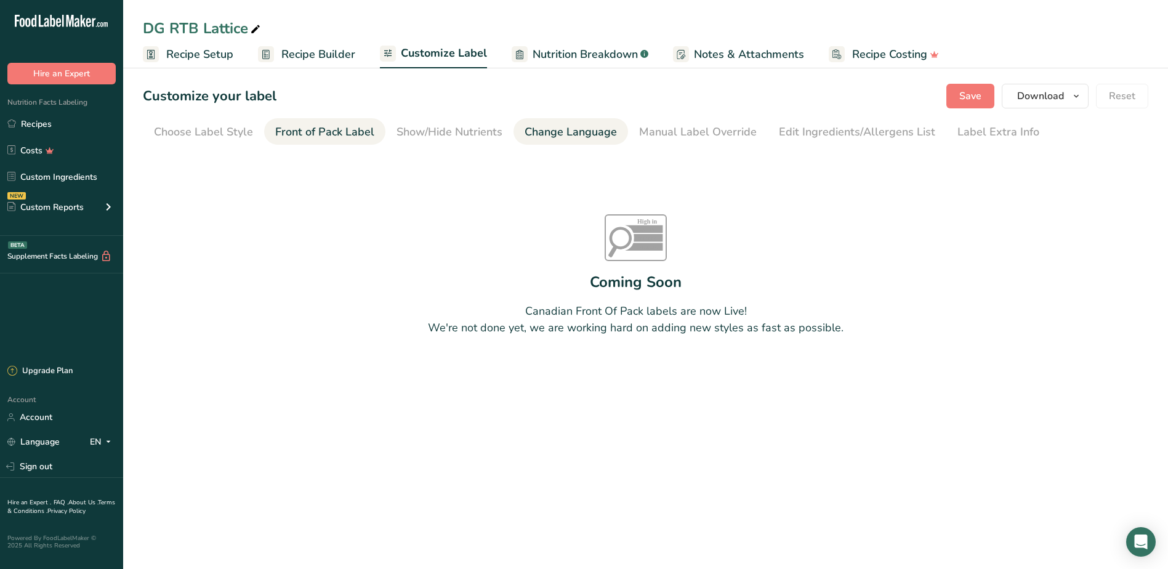
click at [604, 127] on div "Change Language" at bounding box center [570, 132] width 92 height 17
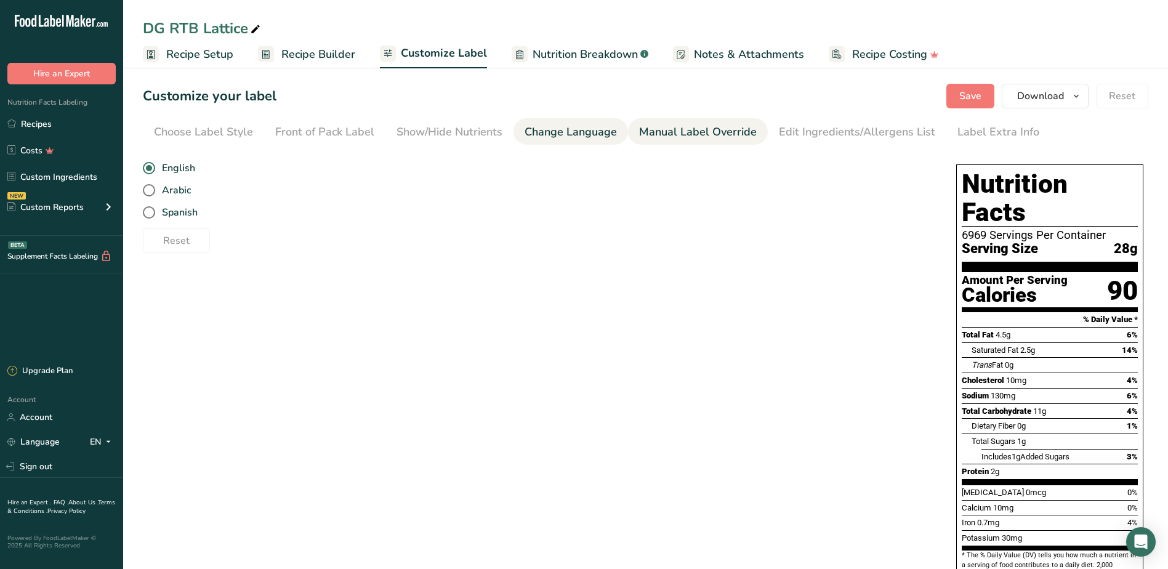
click at [691, 133] on div "Manual Label Override" at bounding box center [698, 132] width 118 height 17
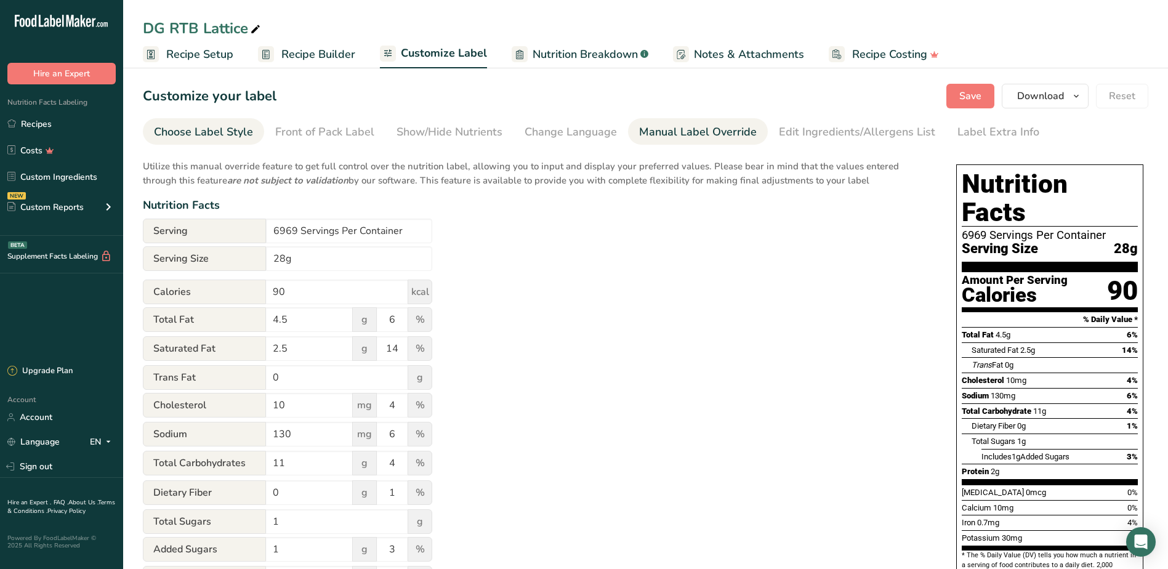
click at [236, 138] on div "Choose Label Style" at bounding box center [203, 132] width 99 height 17
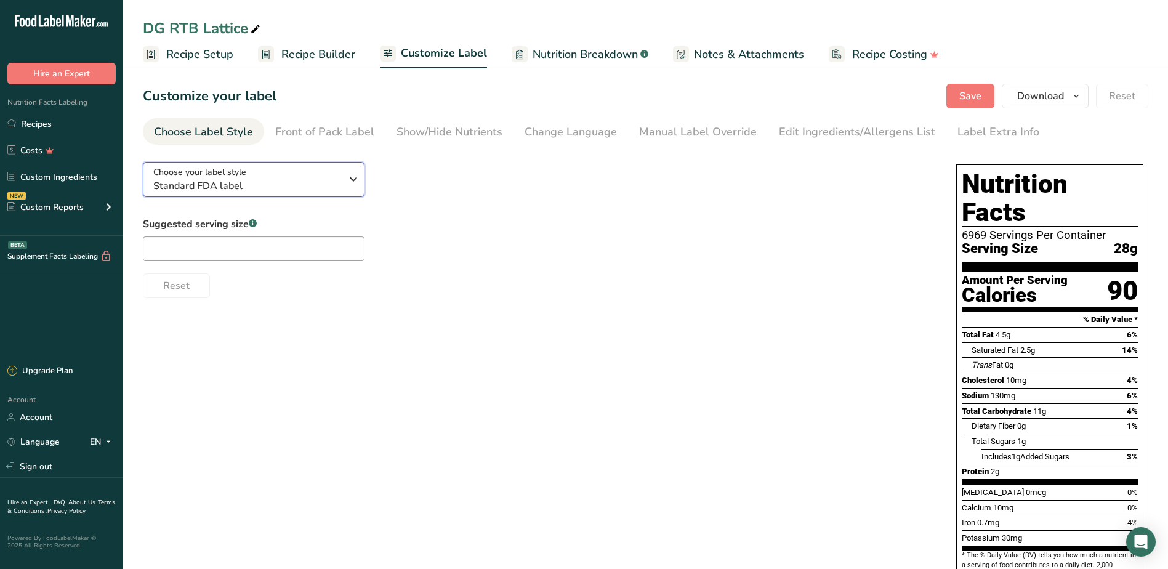
click at [353, 182] on icon "button" at bounding box center [353, 179] width 15 height 22
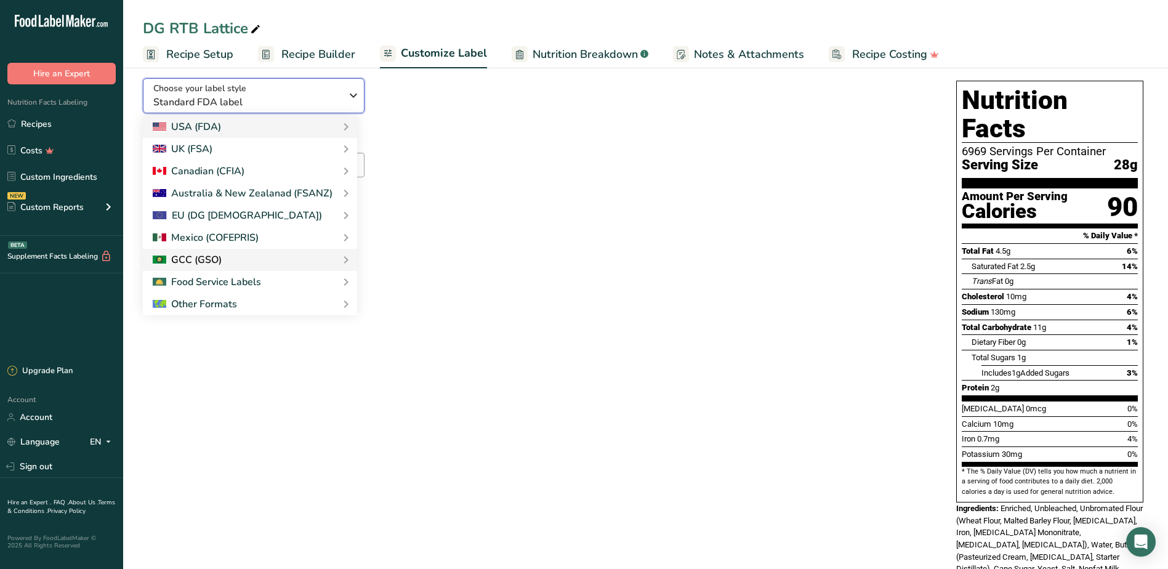
scroll to position [123, 0]
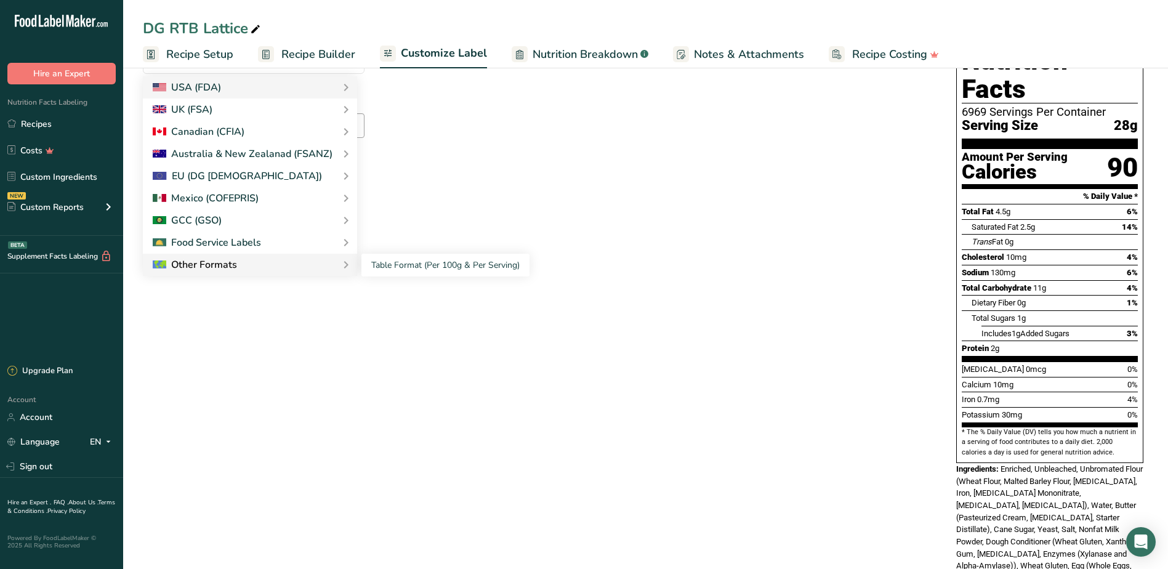
click at [270, 265] on div "Other Formats" at bounding box center [250, 264] width 195 height 15
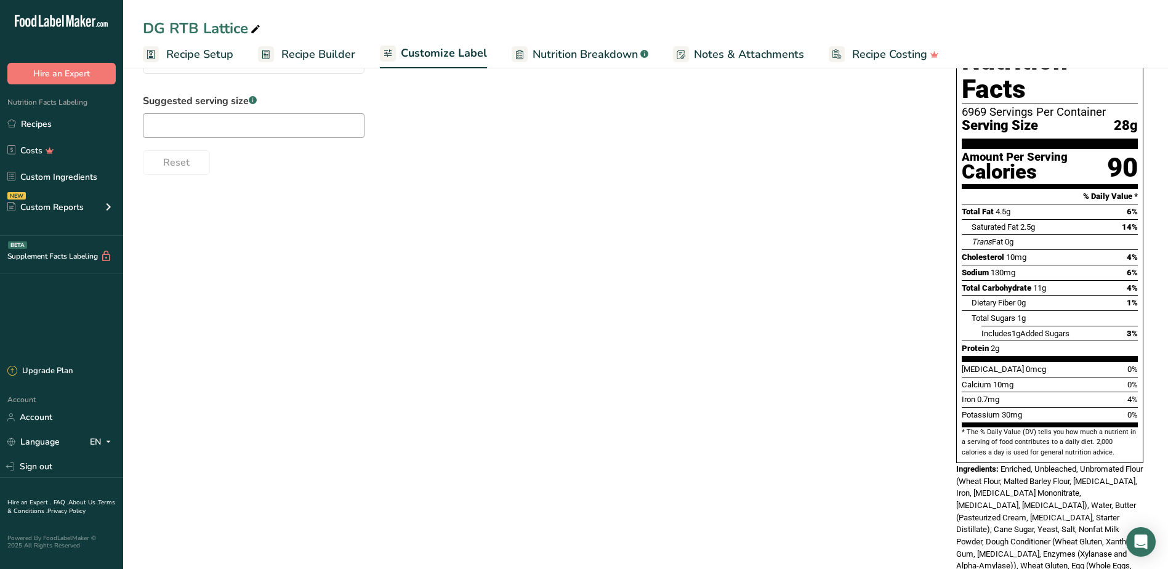
click at [407, 55] on span "Customize Label" at bounding box center [444, 53] width 86 height 17
click at [189, 53] on span "Recipe Setup" at bounding box center [199, 54] width 67 height 17
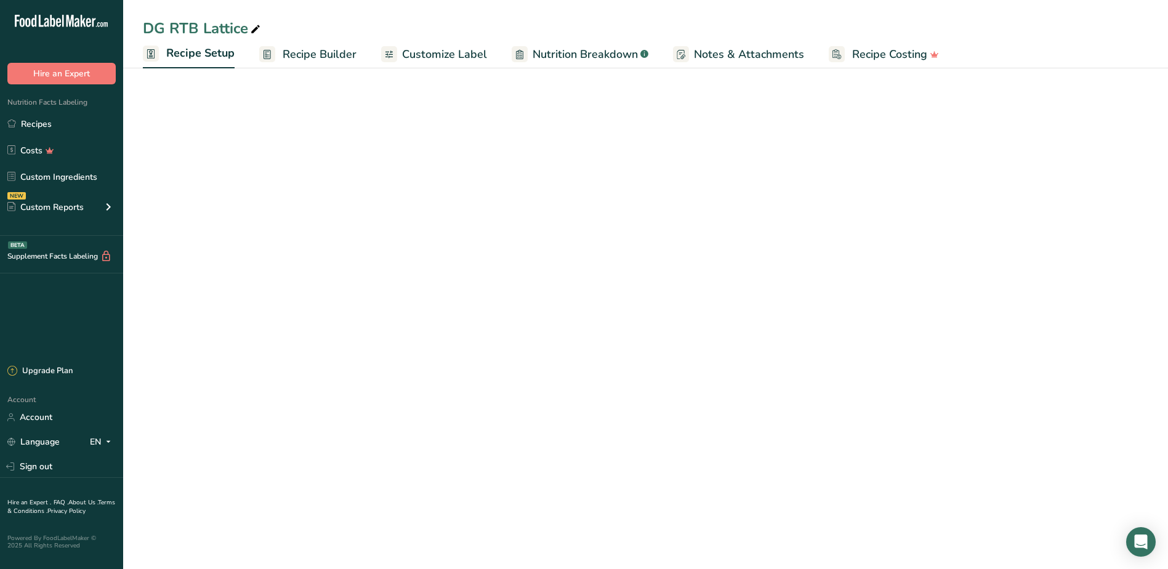
select select "5"
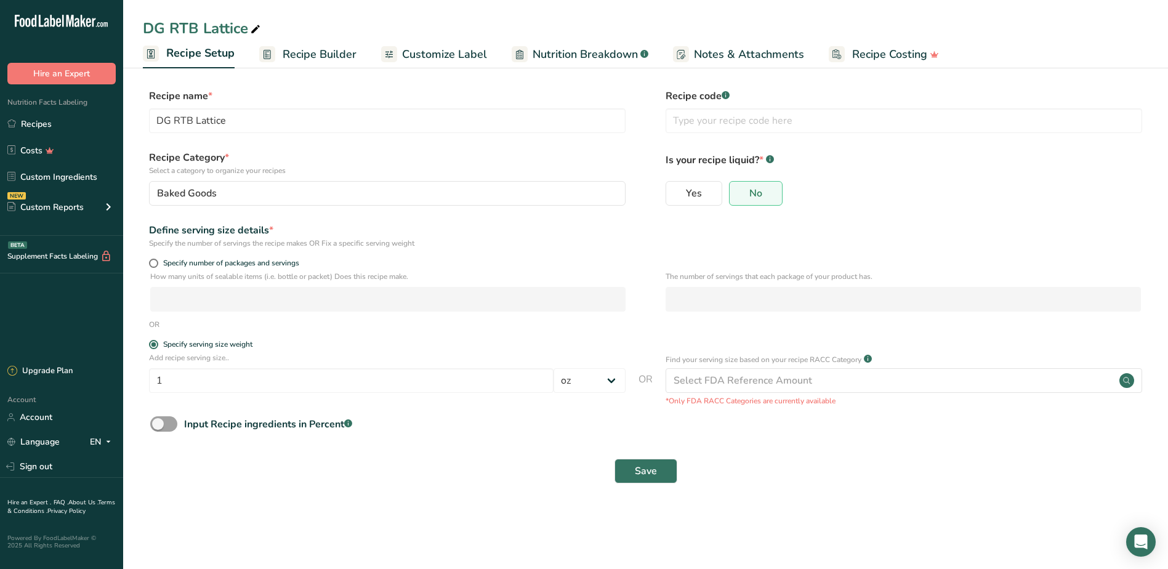
click at [337, 54] on span "Recipe Builder" at bounding box center [320, 54] width 74 height 17
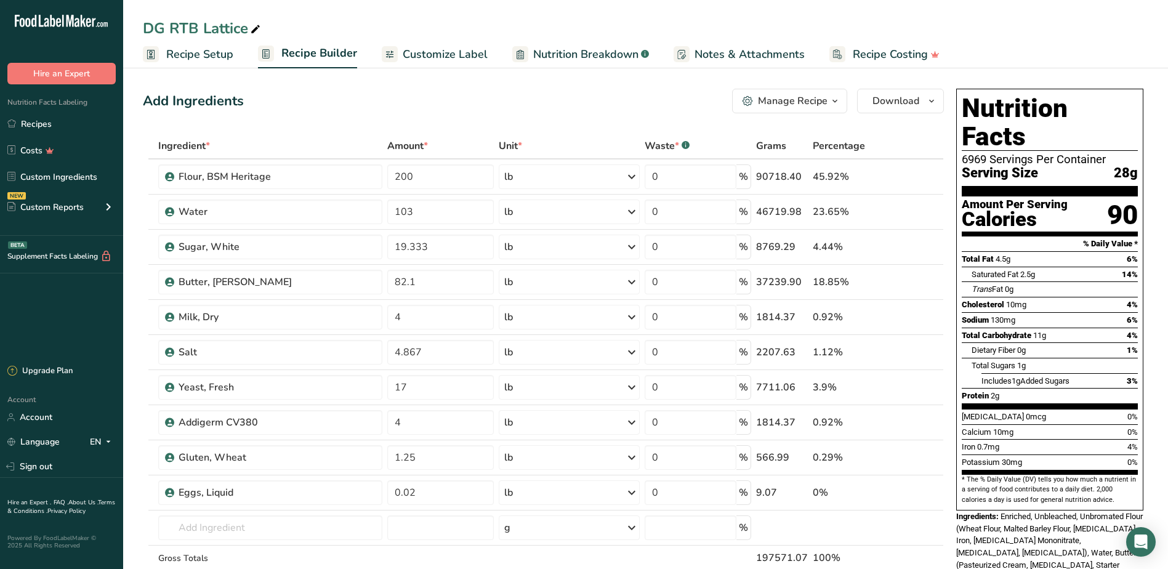
click at [444, 52] on span "Customize Label" at bounding box center [445, 54] width 85 height 17
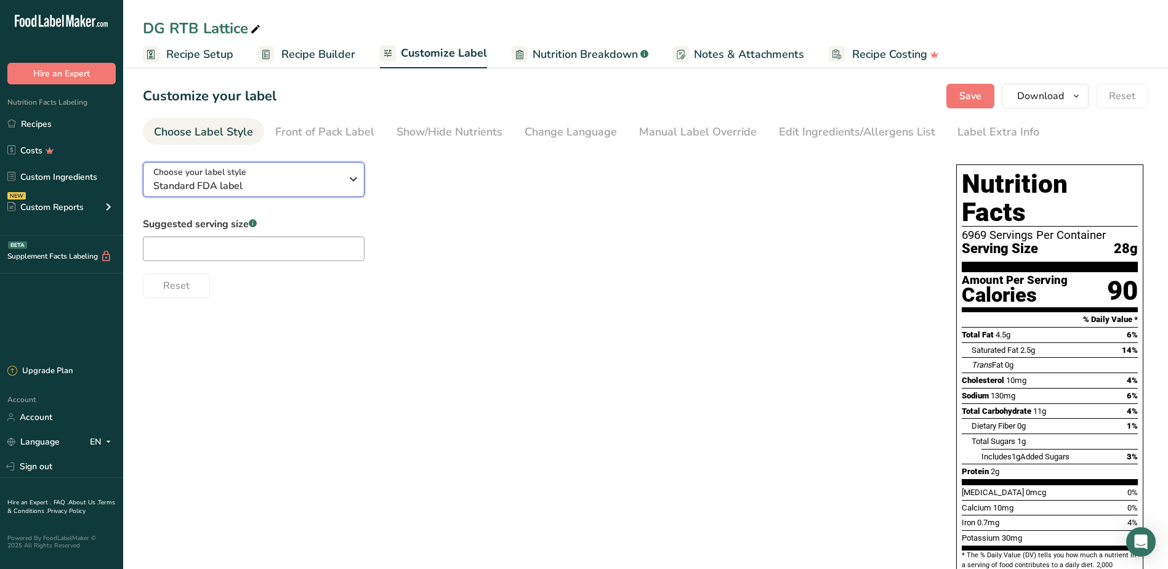
click at [358, 173] on icon "button" at bounding box center [353, 179] width 15 height 22
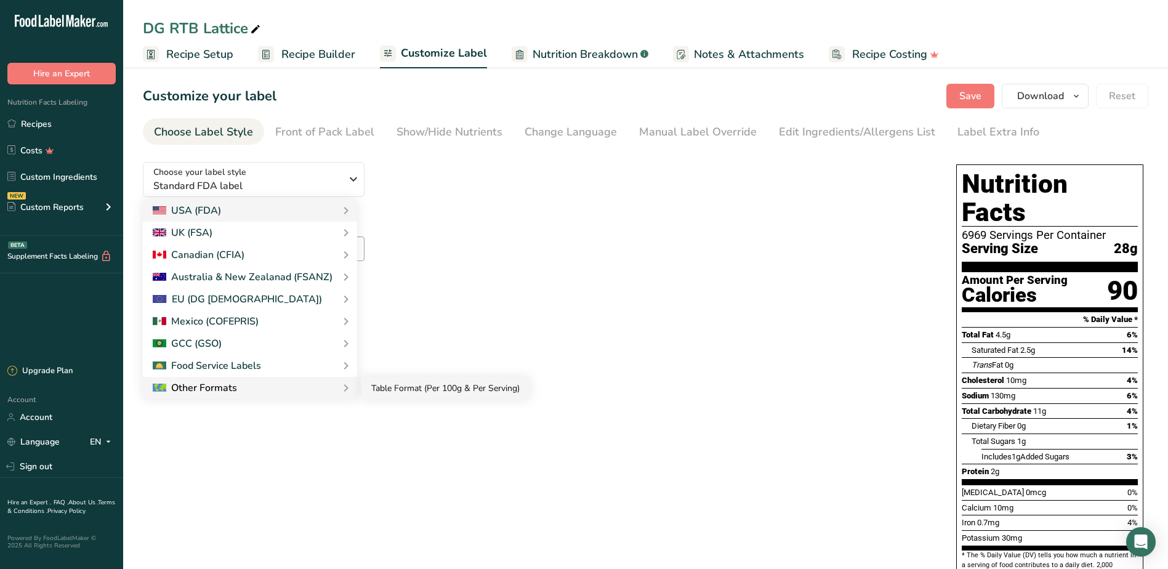
click at [404, 388] on link "Table Format (Per 100g & Per Serving)" at bounding box center [445, 388] width 168 height 23
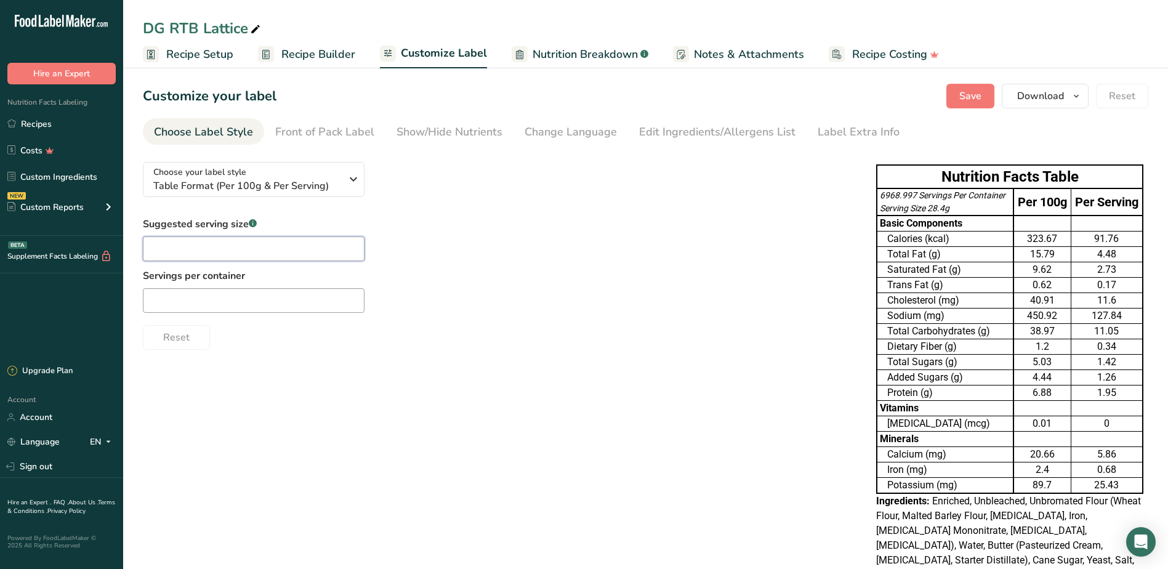
click at [227, 247] on input "text" at bounding box center [254, 248] width 222 height 25
click at [421, 208] on div "Choose your label style Table Format (Per 100g & Per Serving) USA (FDA) Standar…" at bounding box center [497, 251] width 708 height 198
click at [48, 117] on link "Recipes" at bounding box center [61, 123] width 123 height 23
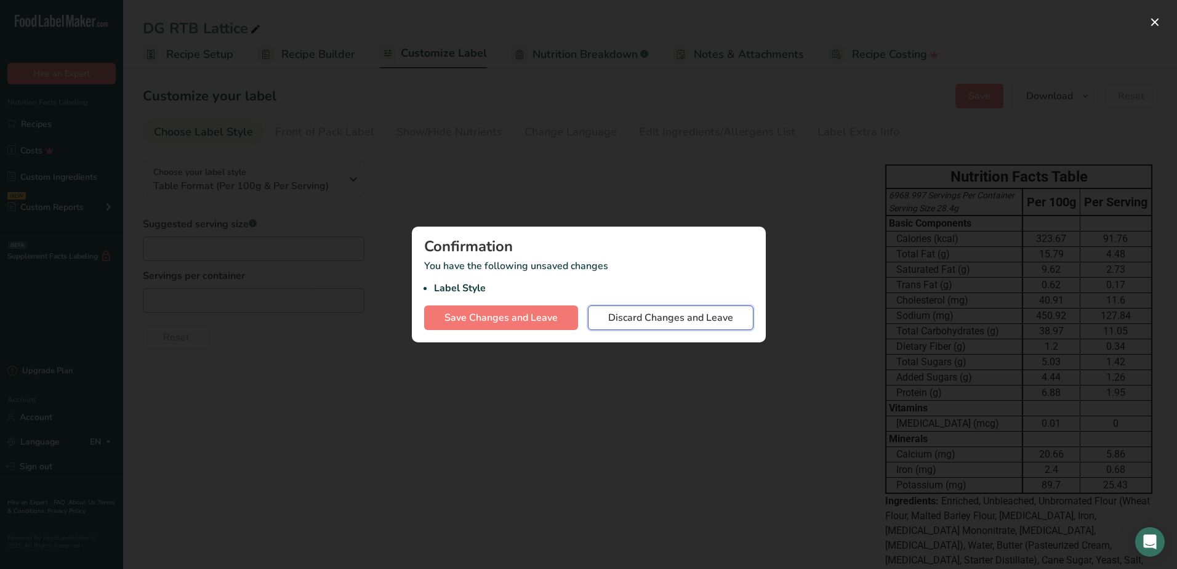
click at [680, 321] on span "Discard Changes and Leave" at bounding box center [670, 317] width 125 height 15
